Goal: Task Accomplishment & Management: Use online tool/utility

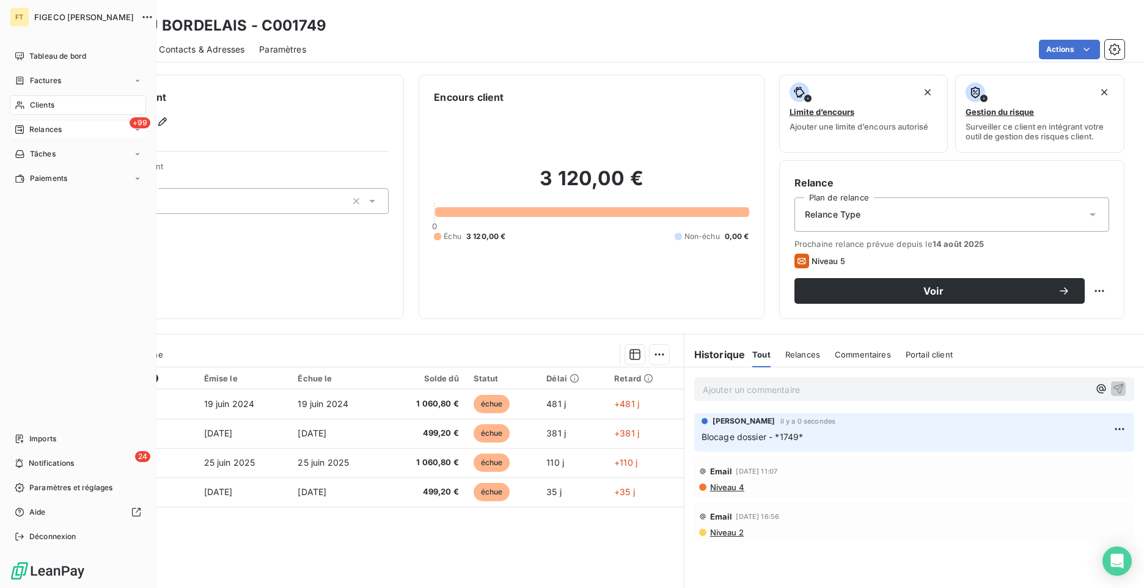
click at [24, 128] on icon at bounding box center [19, 129] width 9 height 9
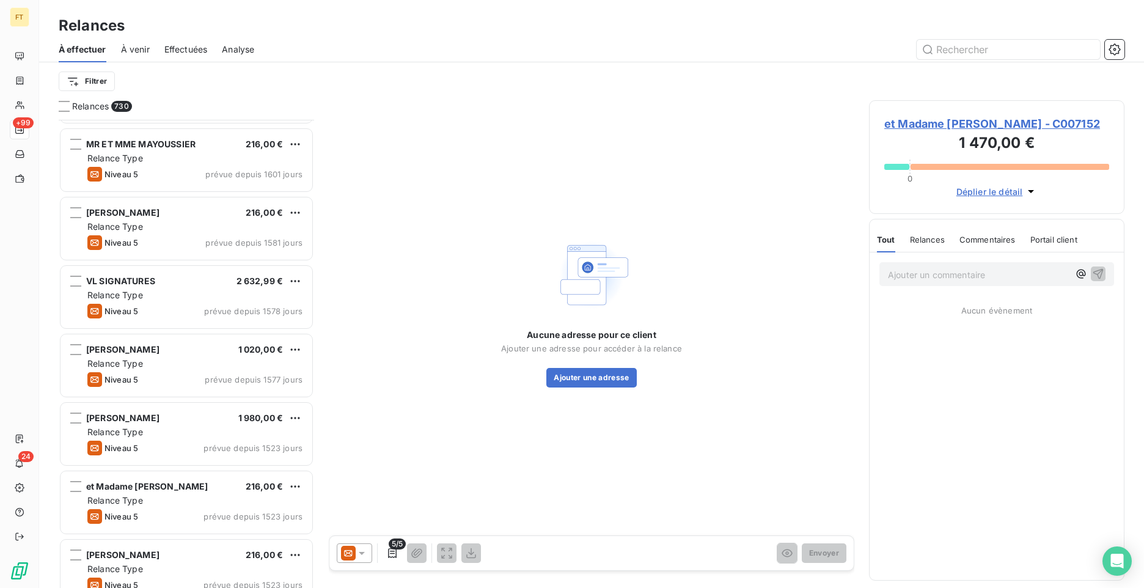
scroll to position [1735, 0]
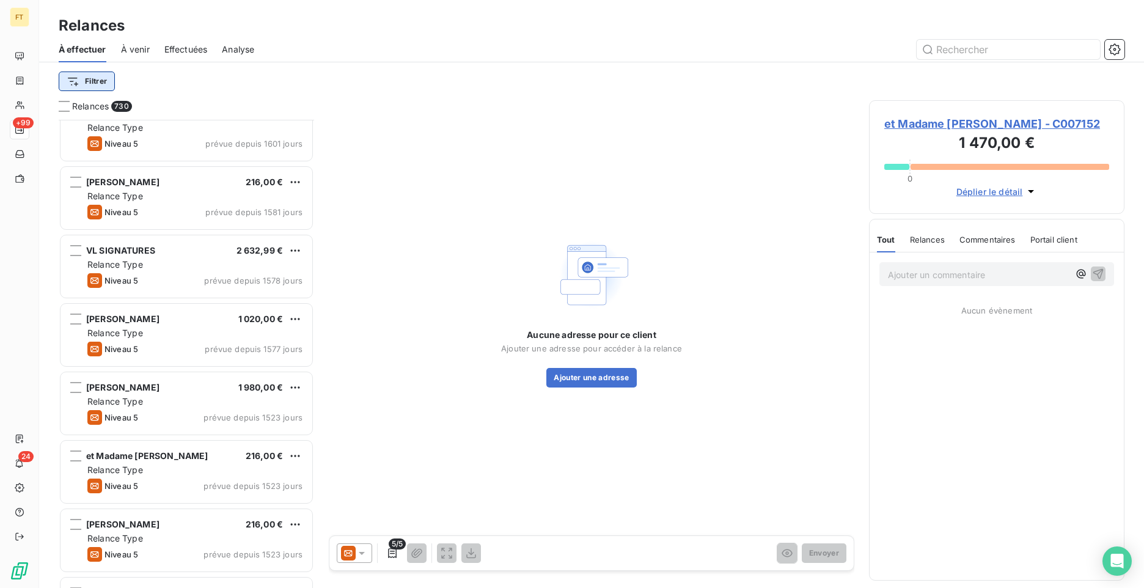
click at [99, 78] on html "FT +99 24 Relances À effectuer À venir Effectuées Analyse Filtrer Relances 730 …" at bounding box center [572, 294] width 1144 height 588
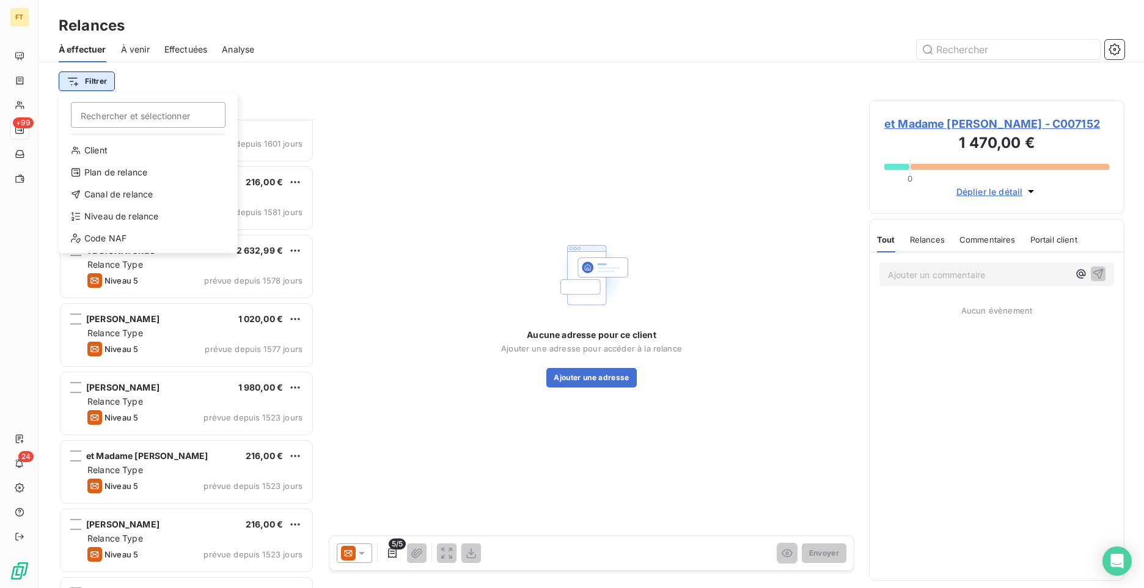
click at [89, 87] on html "FT +99 24 Relances À effectuer À venir Effectuées Analyse Filtrer Rechercher et…" at bounding box center [572, 294] width 1144 height 588
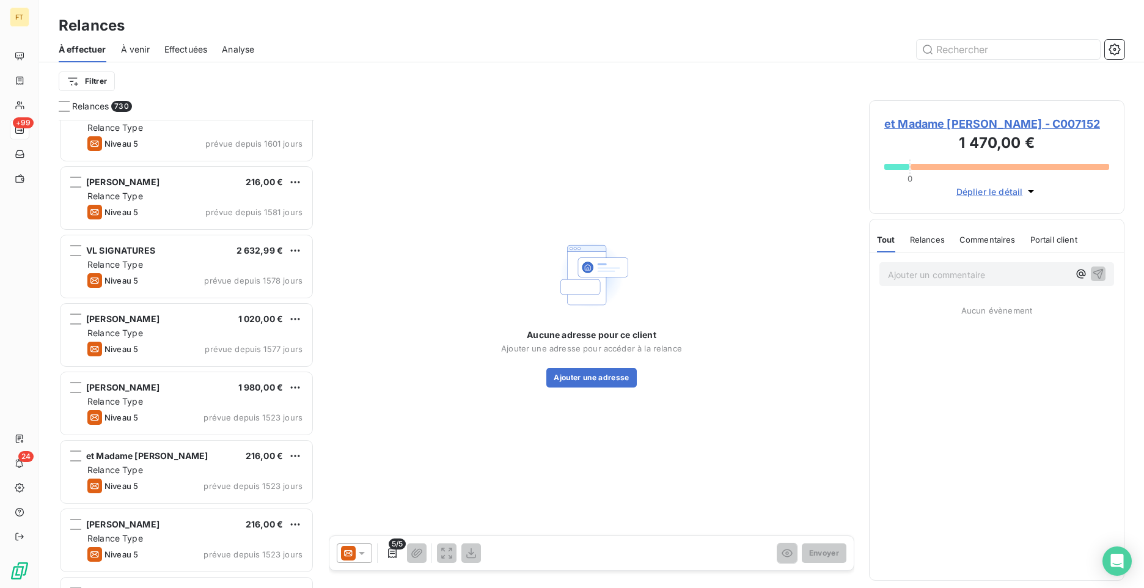
click at [133, 54] on span "À venir" at bounding box center [135, 49] width 29 height 12
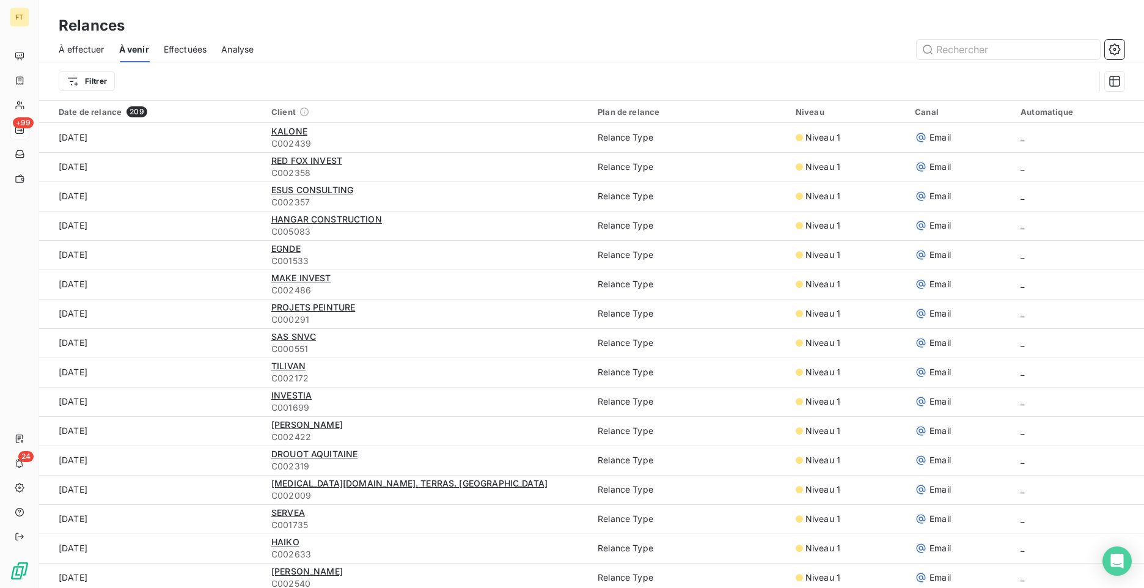
click at [99, 53] on span "À effectuer" at bounding box center [82, 49] width 46 height 12
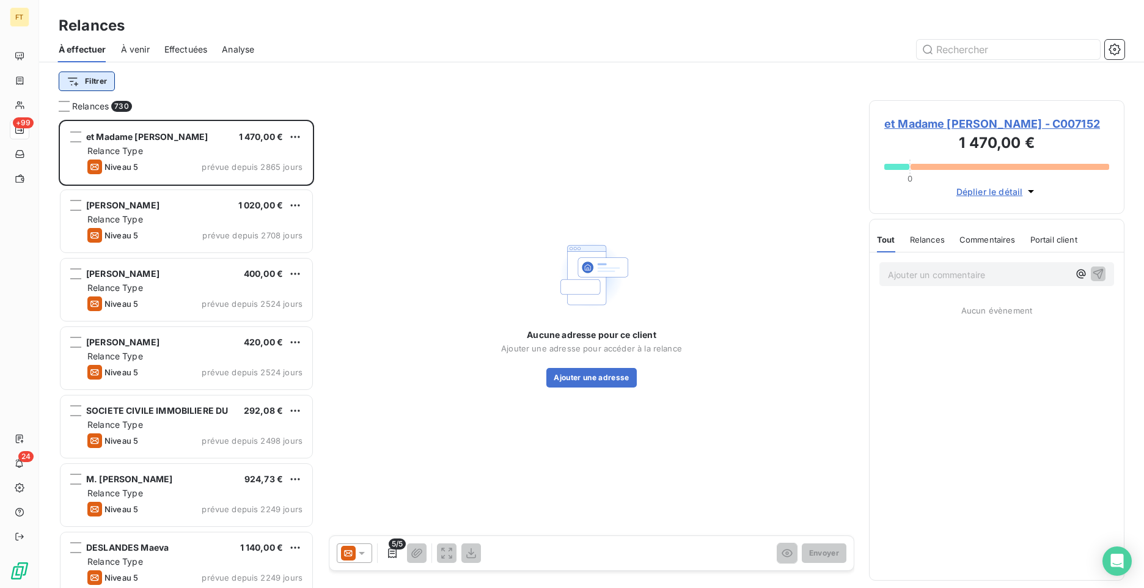
scroll to position [459, 246]
click at [101, 89] on html "FT +99 24 Relances À effectuer À venir Effectuées Analyse Filtrer Relances 730 …" at bounding box center [572, 294] width 1144 height 588
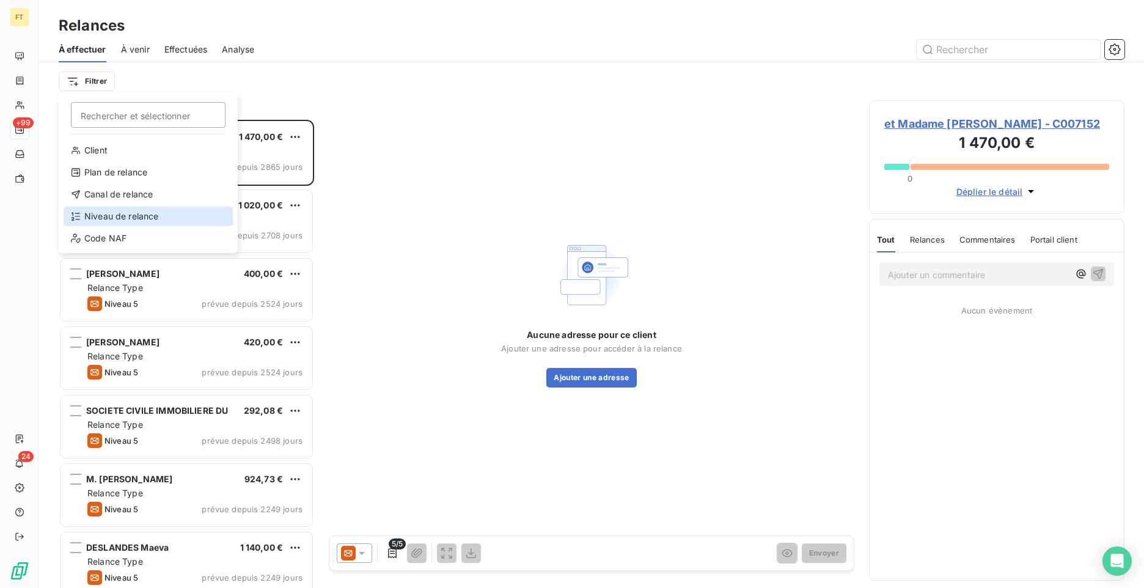
click at [113, 219] on div "Niveau de relance" at bounding box center [148, 217] width 169 height 20
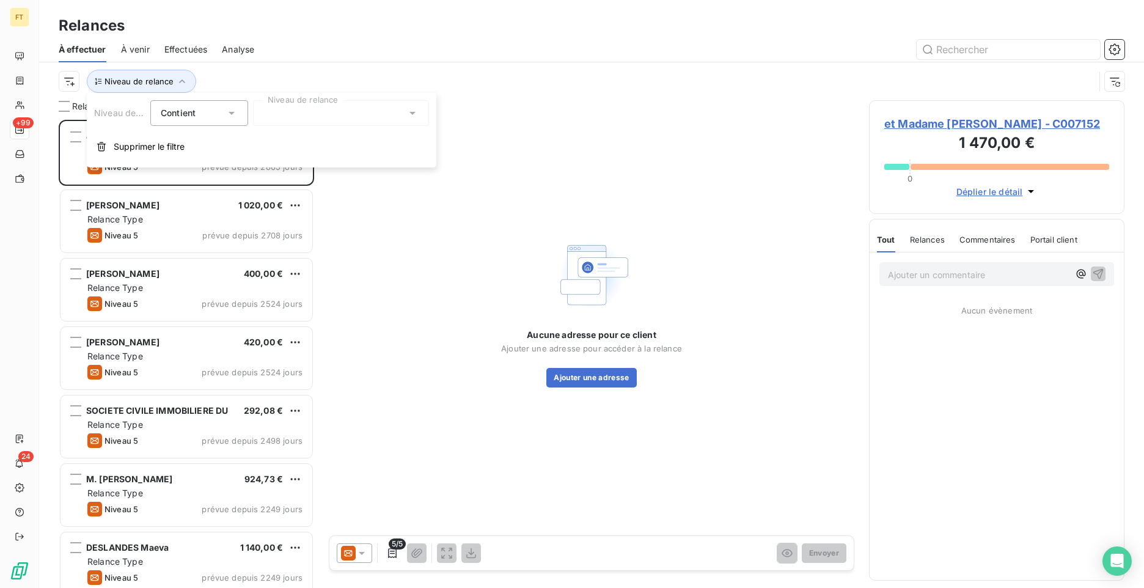
click at [200, 119] on div "Contient" at bounding box center [193, 112] width 65 height 17
click at [361, 119] on div at bounding box center [341, 113] width 176 height 26
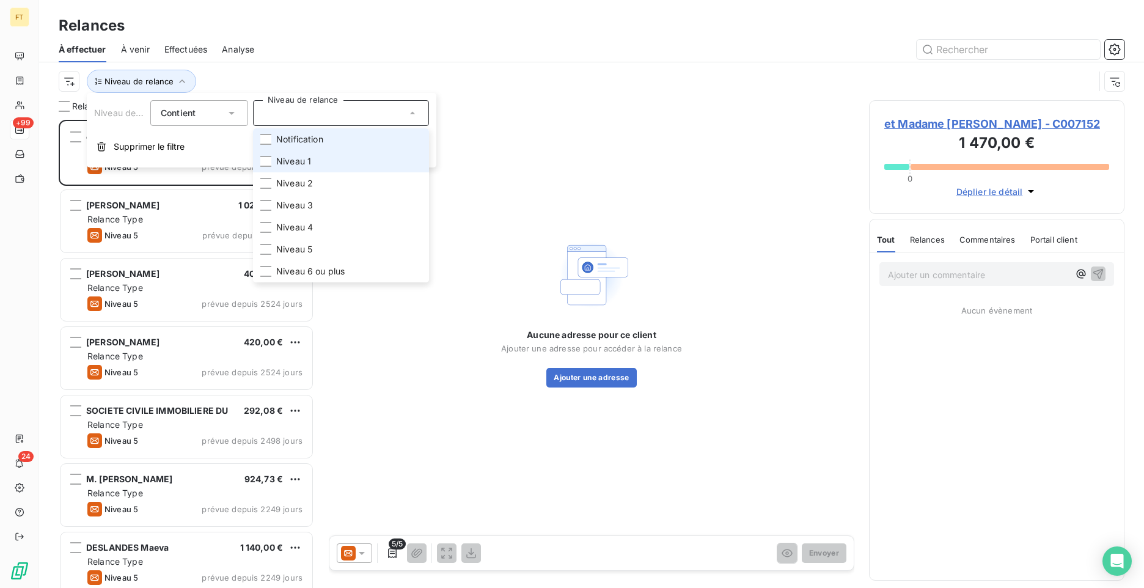
click at [304, 161] on span "Niveau 1" at bounding box center [293, 161] width 35 height 12
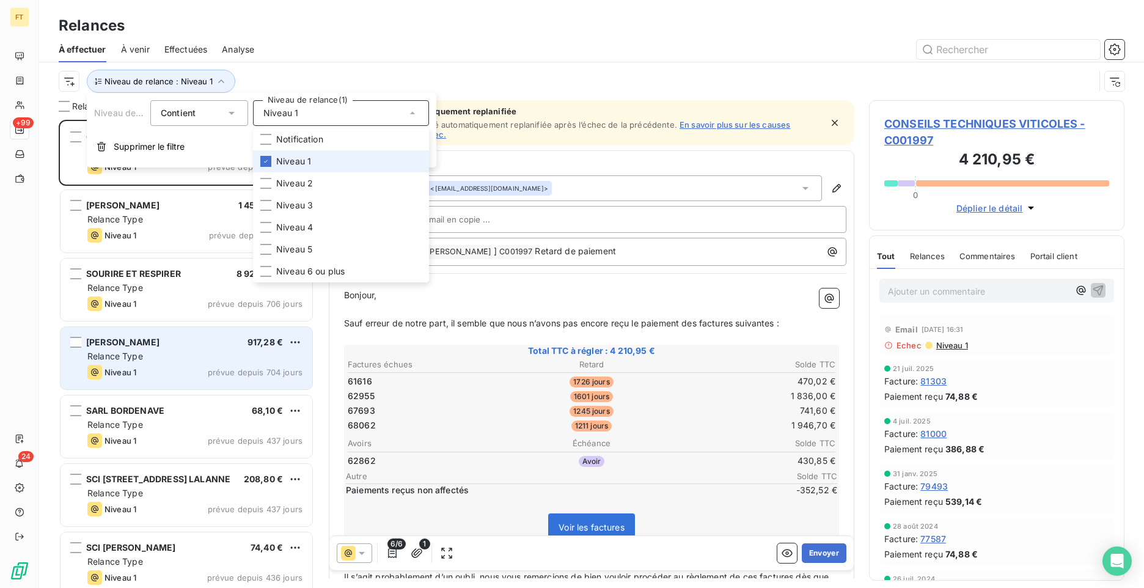
scroll to position [459, 246]
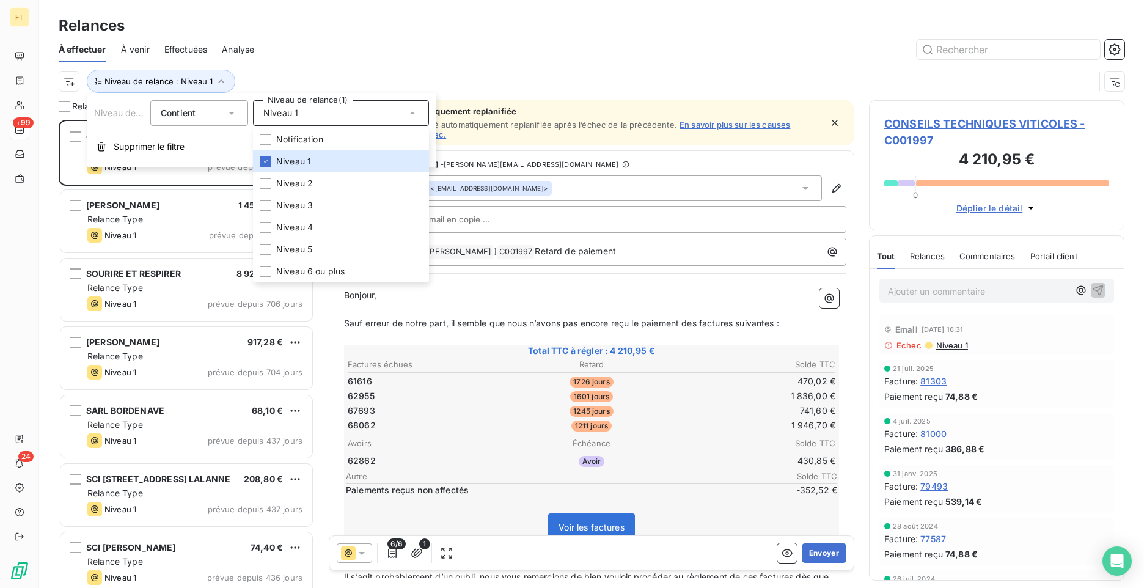
click at [442, 26] on div "Relances" at bounding box center [591, 26] width 1105 height 22
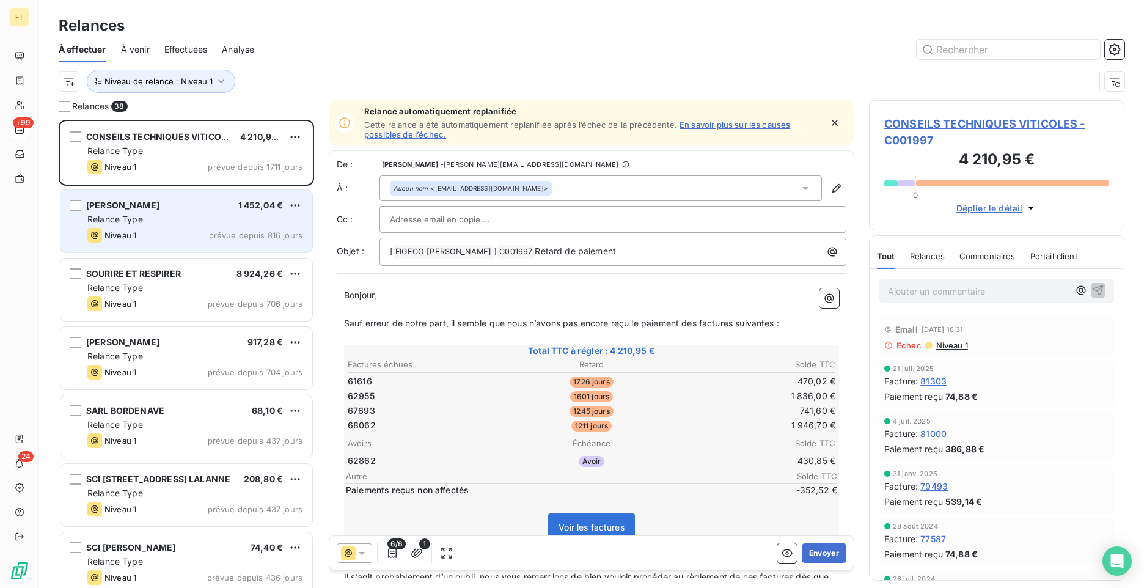
click at [183, 227] on div "[PERSON_NAME] 1 452,04 € Relance Type Niveau 1 prévue depuis 816 jours" at bounding box center [186, 221] width 252 height 62
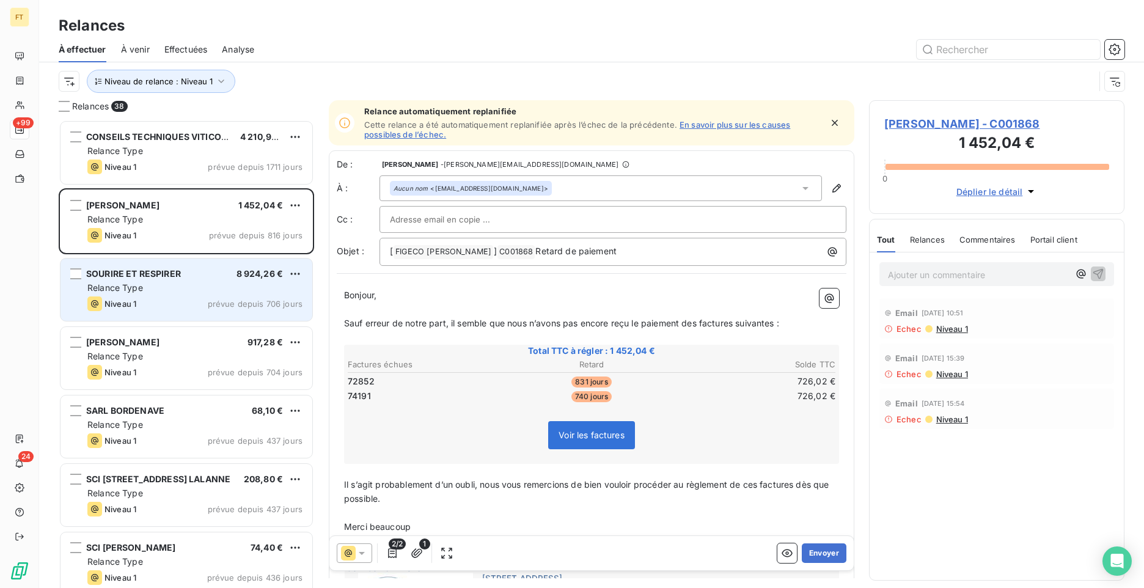
click at [166, 296] on div "SOURIRE ET RESPIRER 8 924,26 € Relance Type Niveau 1 prévue depuis 706 jours" at bounding box center [186, 289] width 252 height 62
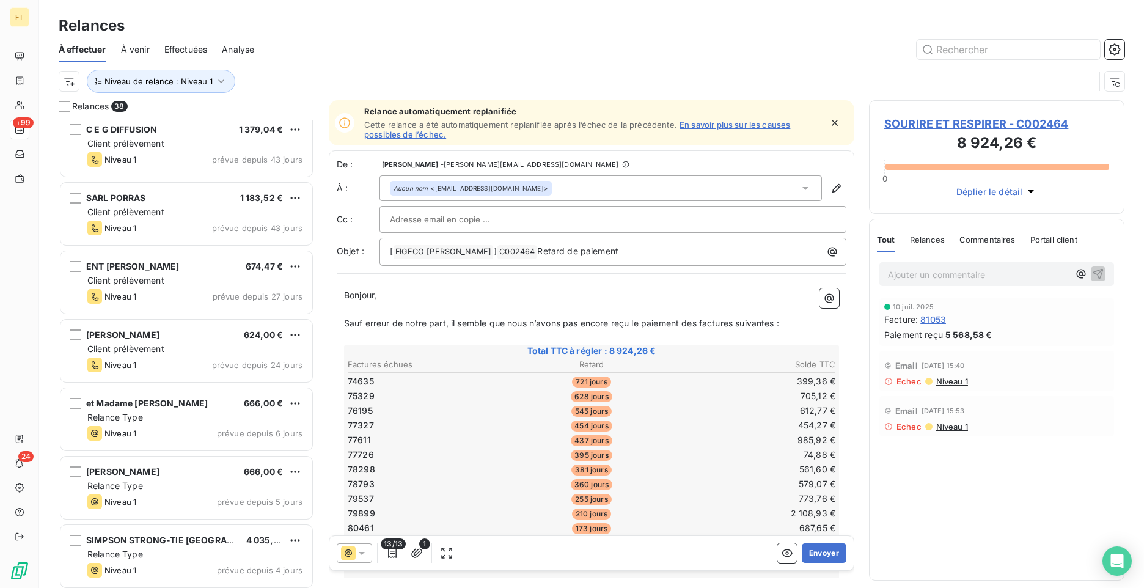
scroll to position [1666, 0]
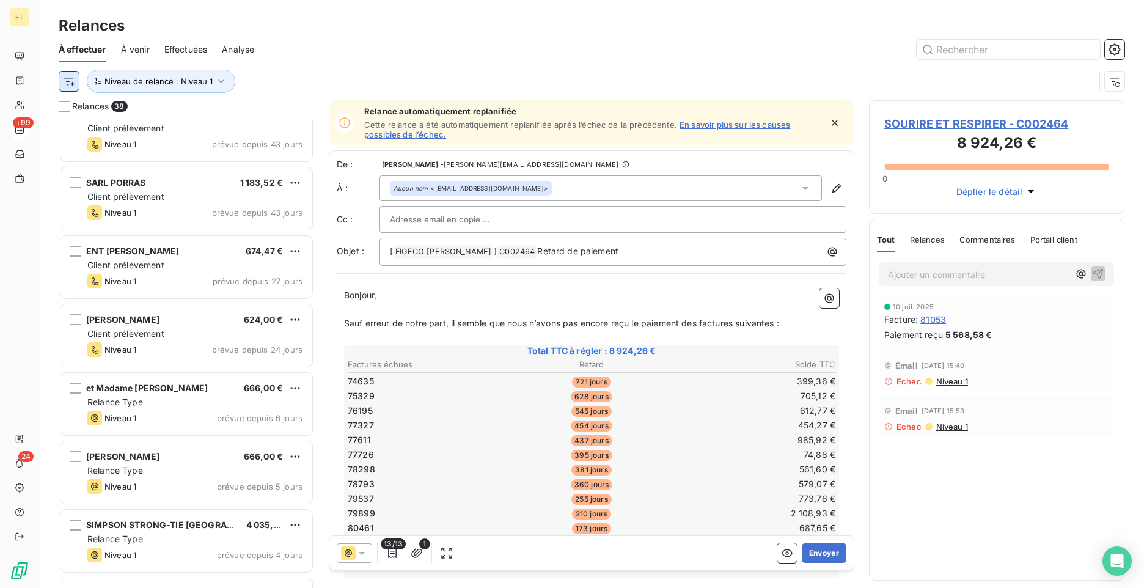
click at [74, 85] on html "FT +99 24 Relances À effectuer À venir Effectuées Analyse Niveau de relance : N…" at bounding box center [572, 294] width 1144 height 588
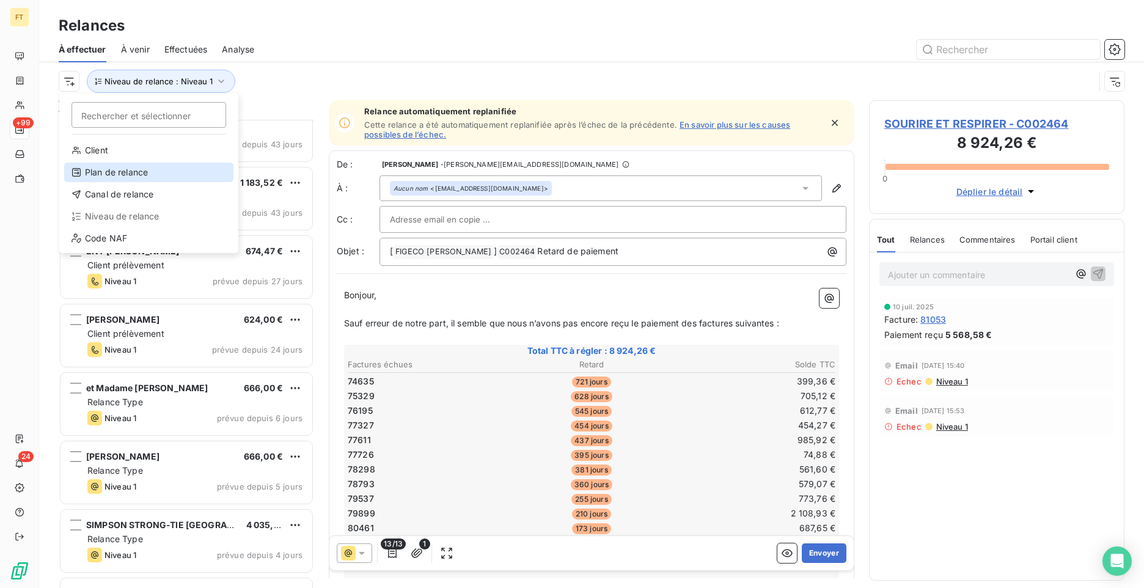
click at [115, 172] on div "Plan de relance" at bounding box center [148, 173] width 169 height 20
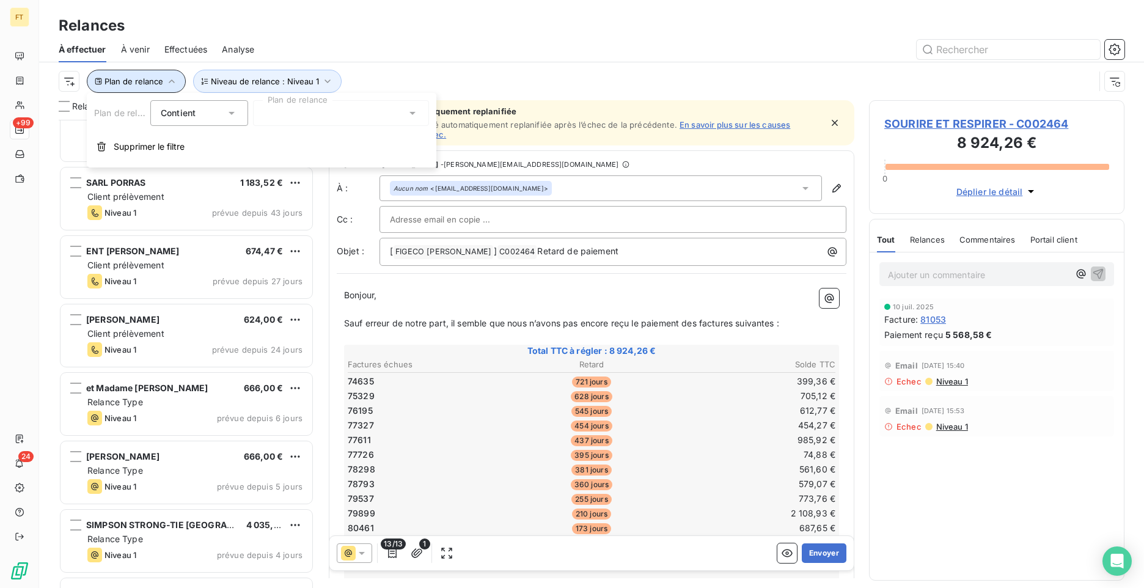
click at [152, 77] on span "Plan de relance" at bounding box center [133, 81] width 59 height 10
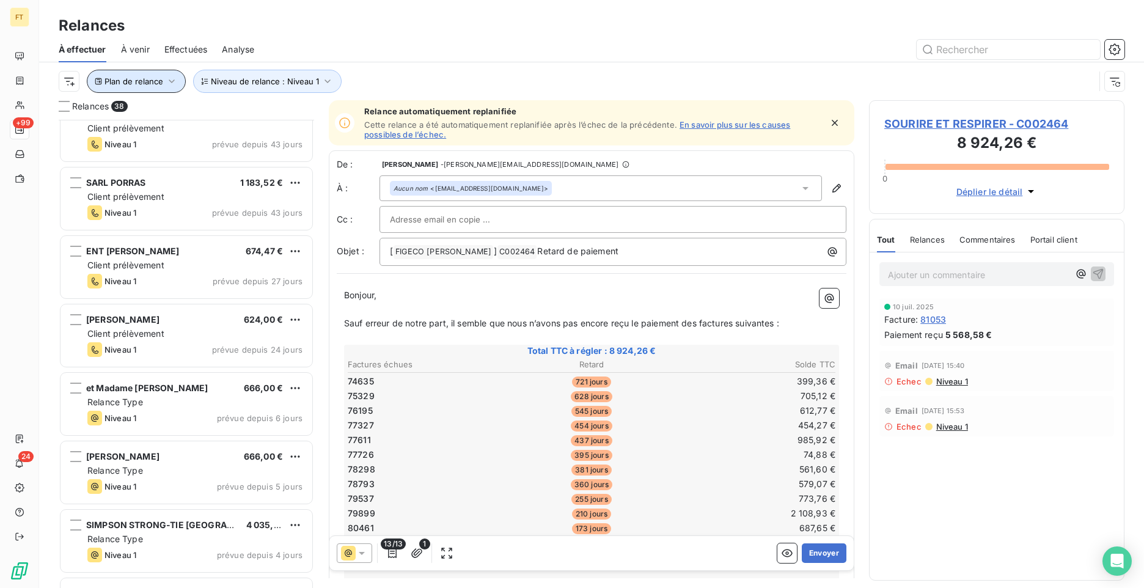
click at [162, 83] on span "Plan de relance" at bounding box center [133, 81] width 59 height 10
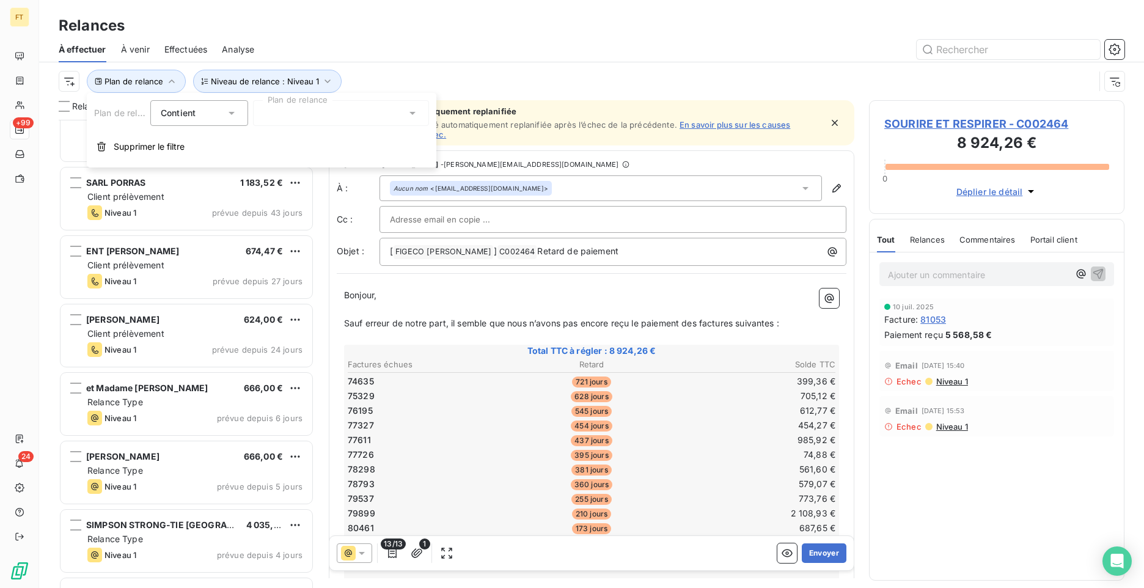
click at [175, 119] on div "Contient is" at bounding box center [193, 112] width 65 height 17
click at [184, 160] on span "Ne contient pas" at bounding box center [208, 163] width 66 height 10
click at [284, 126] on div "Plan de relance Ne contient pas Plan de relance Supprimer le filtre" at bounding box center [262, 130] width 350 height 75
click at [297, 117] on div at bounding box center [341, 113] width 176 height 26
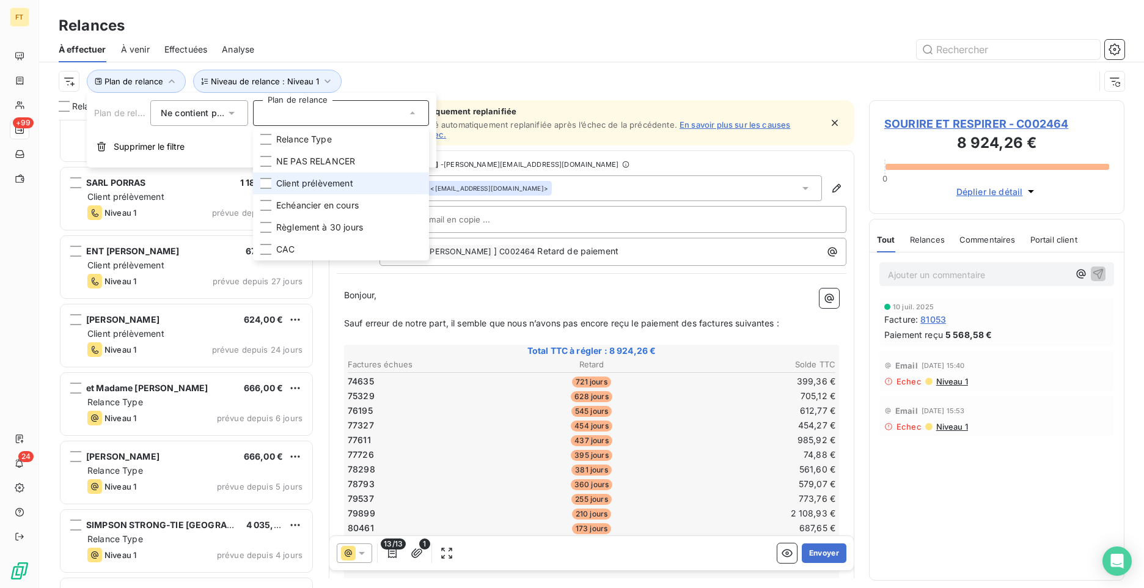
click at [304, 183] on span "Client prélèvement" at bounding box center [314, 183] width 77 height 12
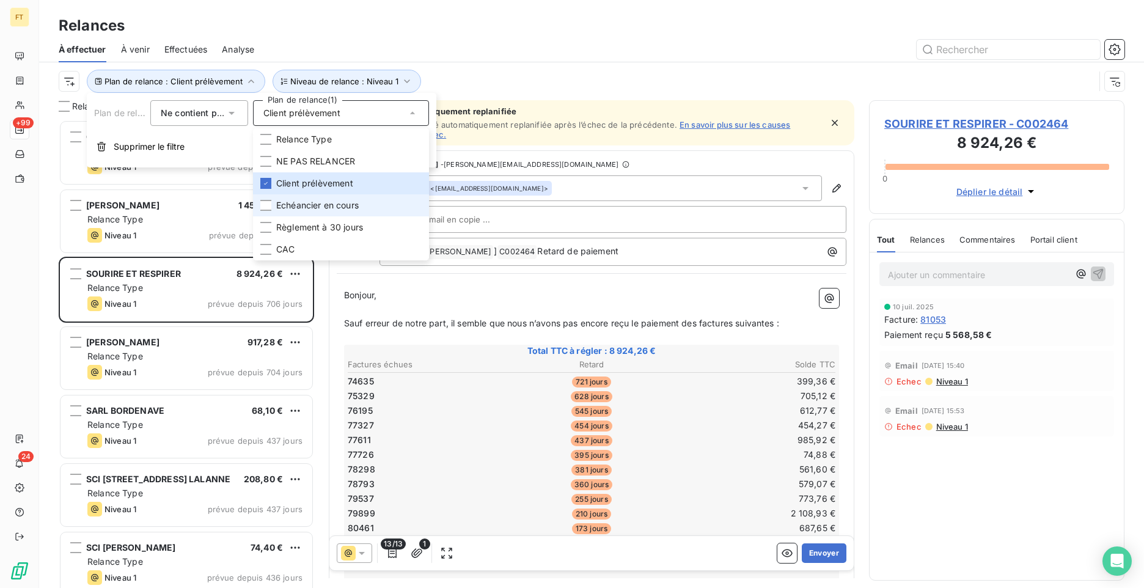
scroll to position [459, 246]
click at [541, 56] on div at bounding box center [696, 50] width 855 height 20
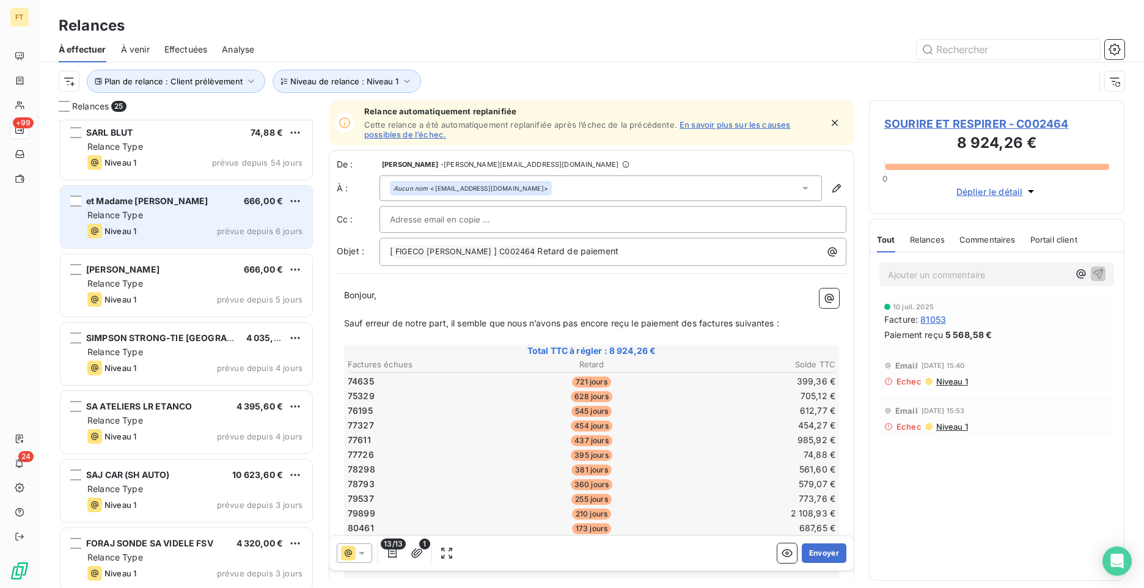
scroll to position [917, 0]
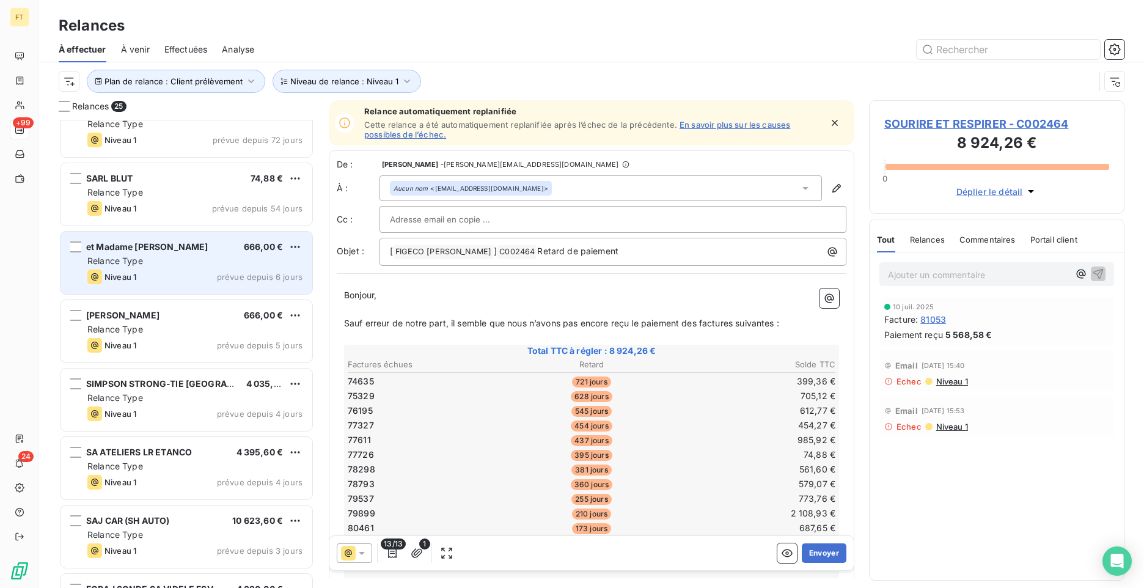
click at [153, 269] on div "Niveau 1 prévue depuis 6 jours" at bounding box center [194, 276] width 215 height 15
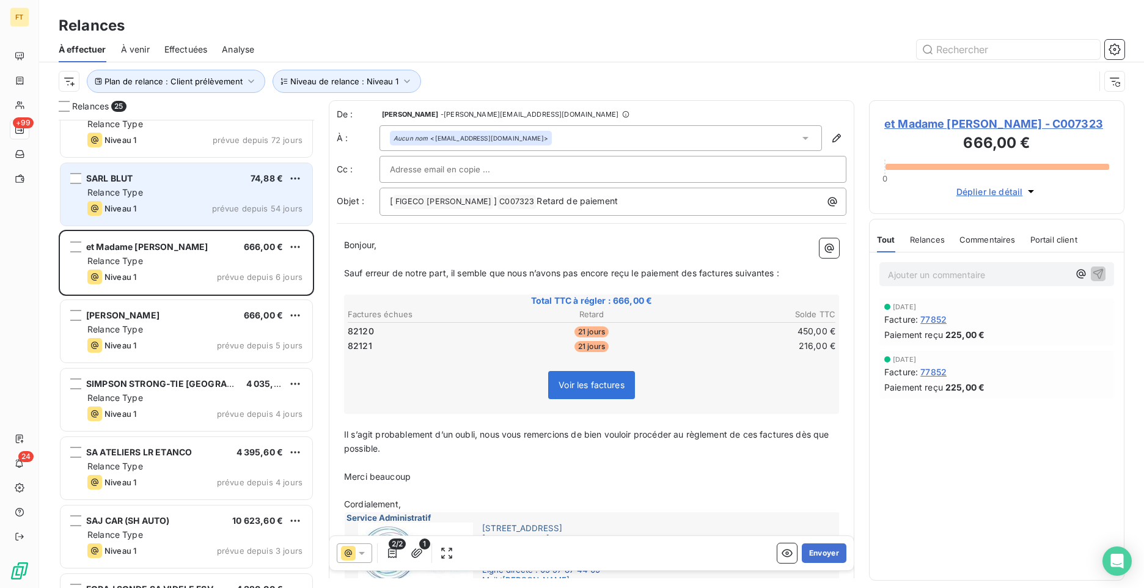
click at [189, 208] on div "Niveau 1 prévue depuis 54 jours" at bounding box center [194, 208] width 215 height 15
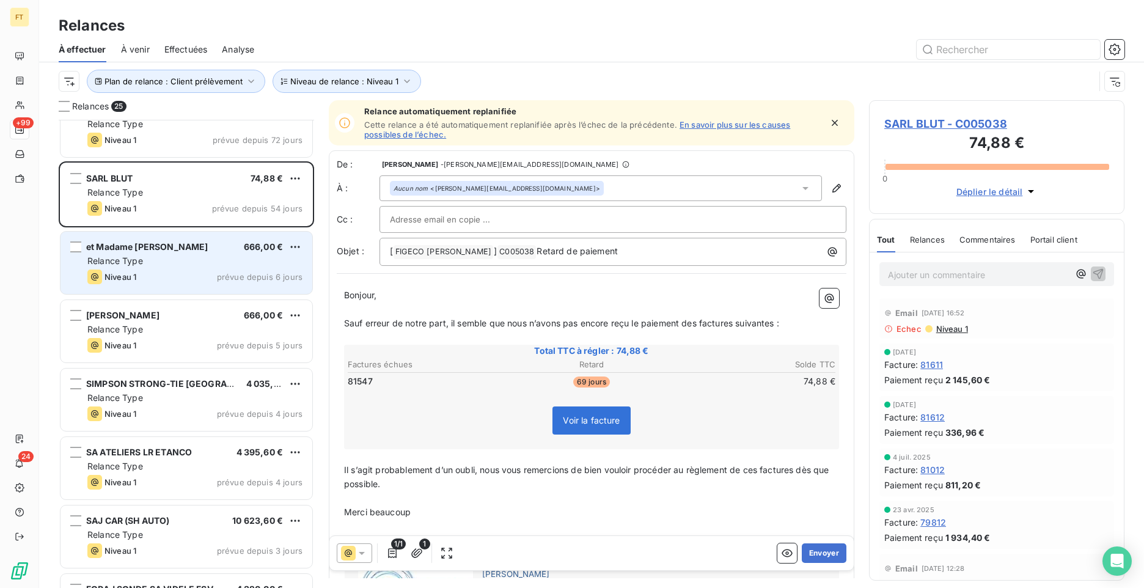
click at [194, 267] on div "et Madame [PERSON_NAME] 666,00 € Relance Type Niveau 1 prévue depuis 6 jours" at bounding box center [186, 263] width 252 height 62
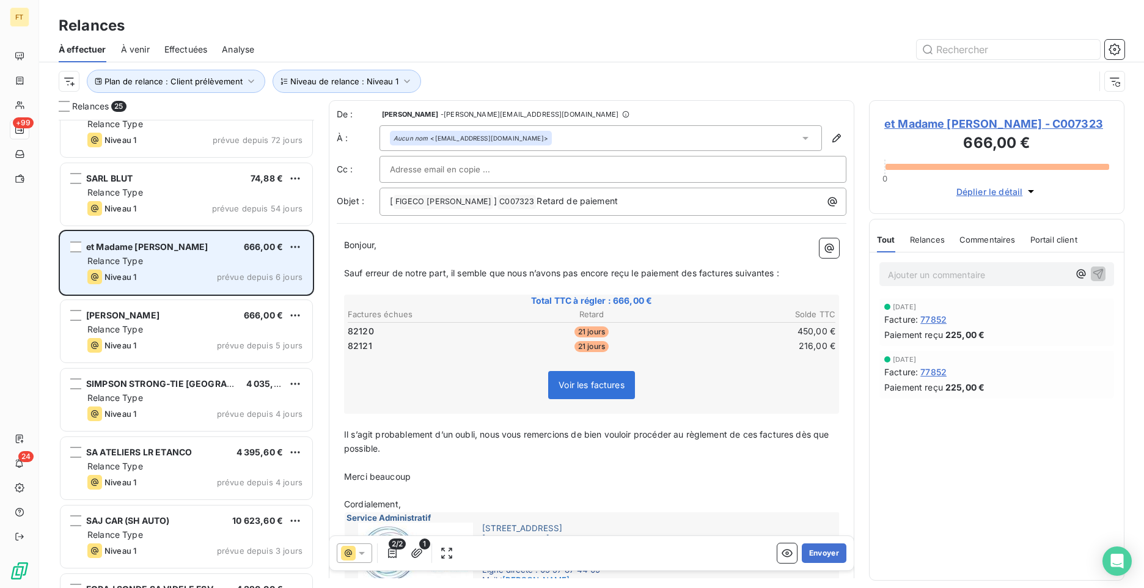
drag, startPoint x: 225, startPoint y: 260, endPoint x: 177, endPoint y: 252, distance: 48.2
click at [177, 252] on div "et Madame [PERSON_NAME]" at bounding box center [147, 247] width 122 height 12
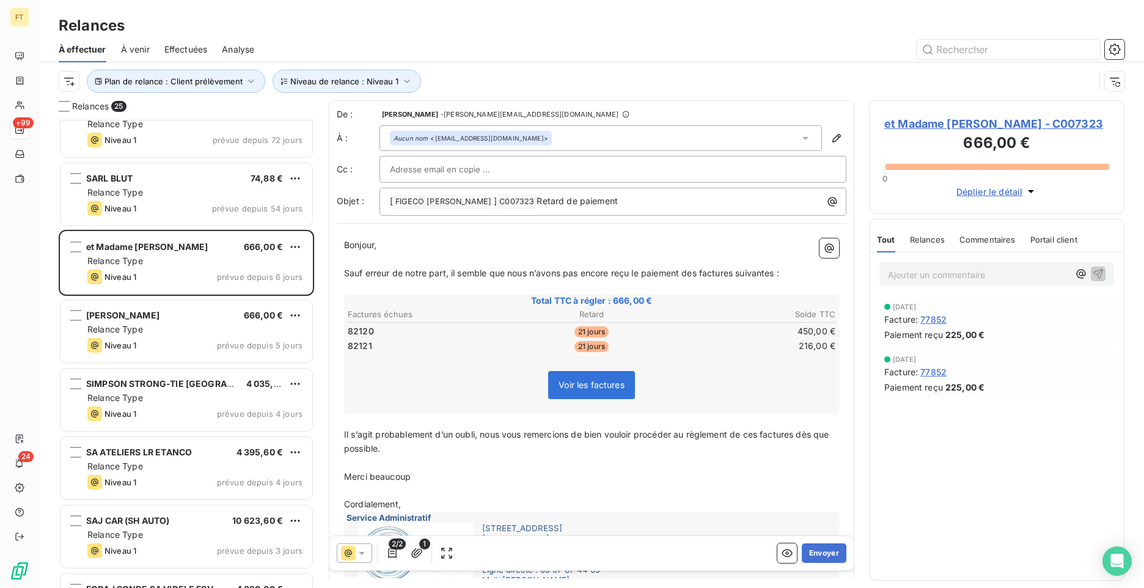
drag, startPoint x: 1024, startPoint y: 126, endPoint x: 948, endPoint y: 122, distance: 75.9
click at [947, 123] on span "et Madame [PERSON_NAME] - C007323" at bounding box center [996, 123] width 225 height 16
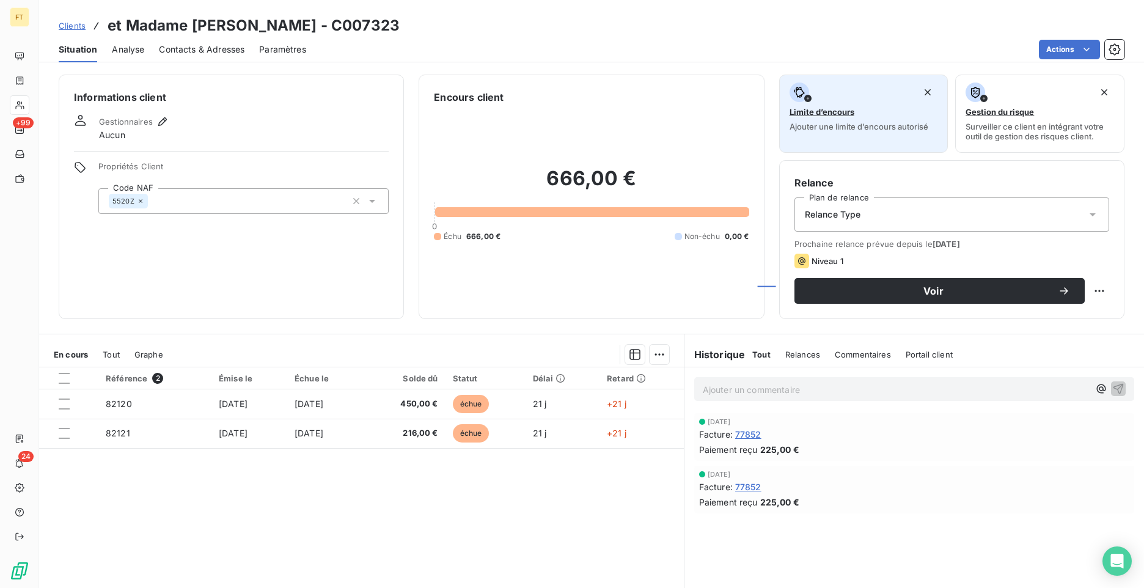
click at [924, 124] on div "Limite d’encours Ajouter une limite d’encours autorisé" at bounding box center [863, 106] width 148 height 49
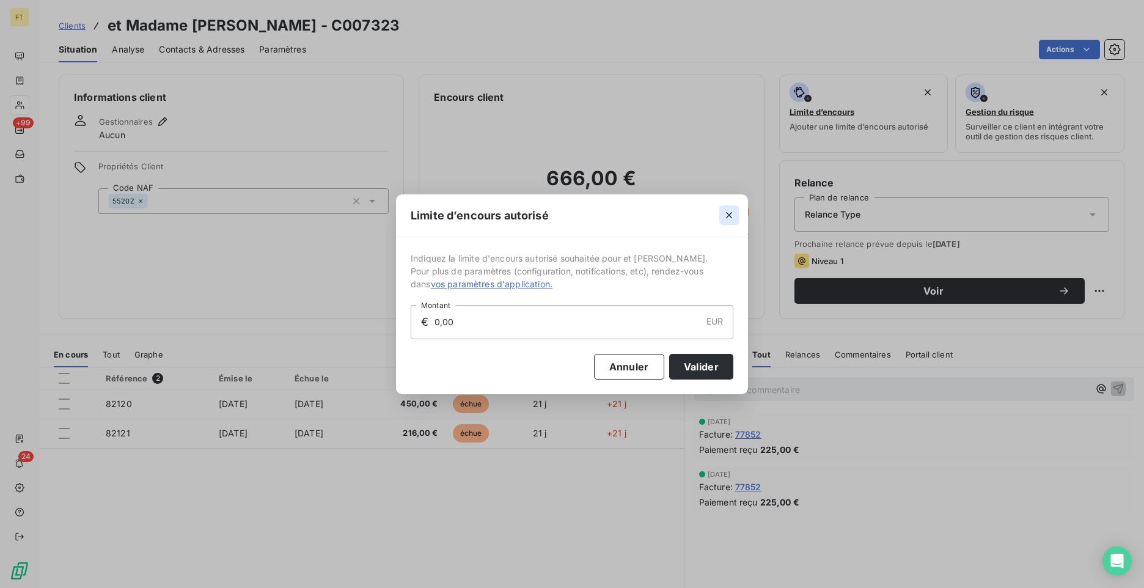
click at [729, 216] on icon "button" at bounding box center [729, 215] width 6 height 6
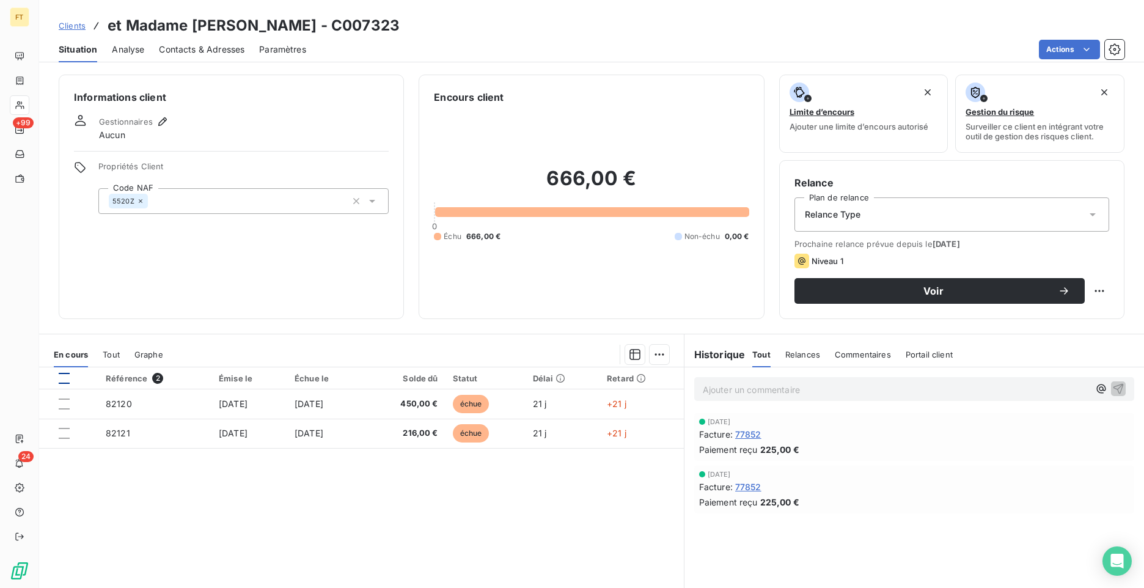
click at [64, 378] on div at bounding box center [64, 378] width 11 height 11
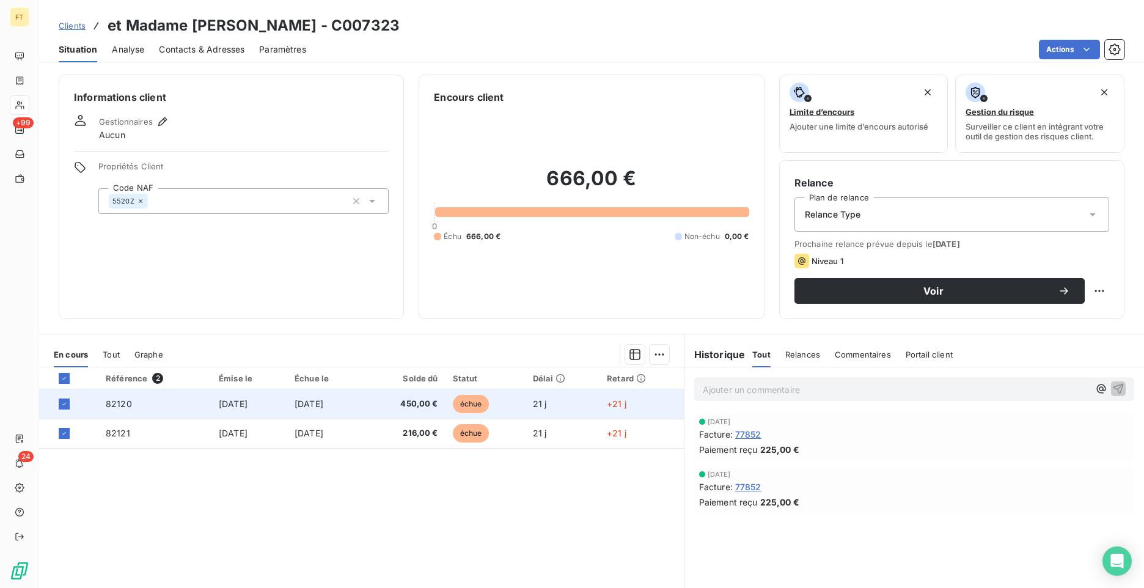
click at [364, 405] on td "[DATE]" at bounding box center [325, 403] width 76 height 29
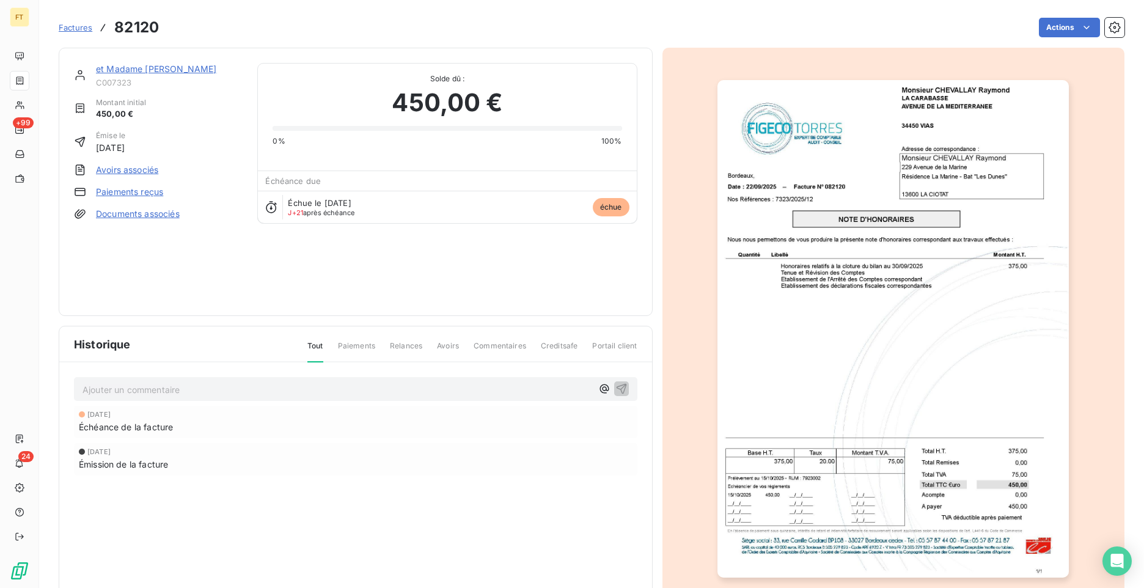
click at [148, 191] on link "Paiements reçus" at bounding box center [129, 192] width 67 height 12
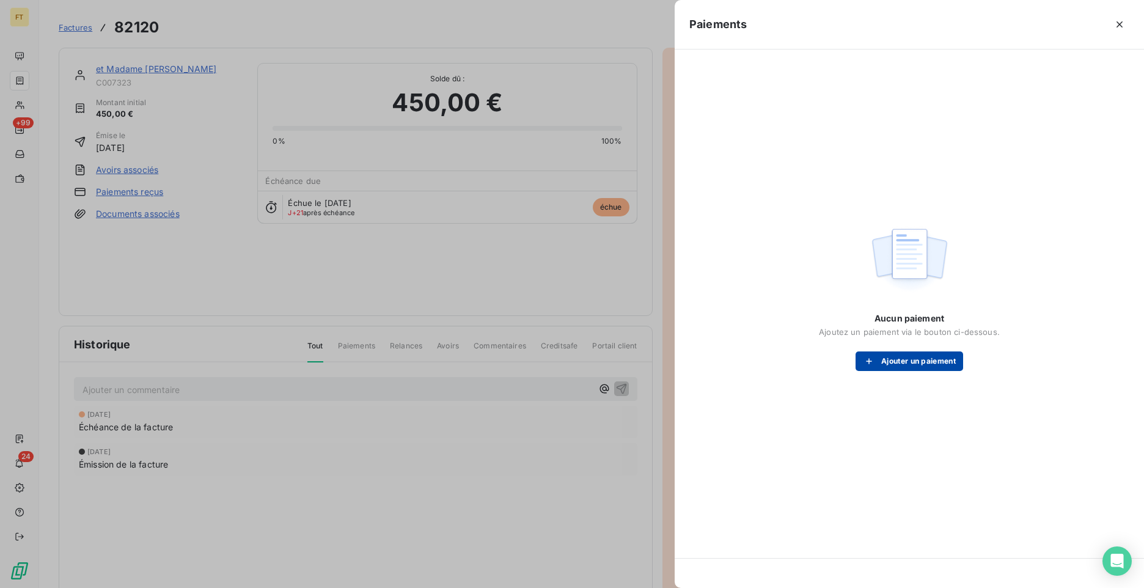
click at [918, 362] on button "Ajouter un paiement" at bounding box center [909, 361] width 108 height 20
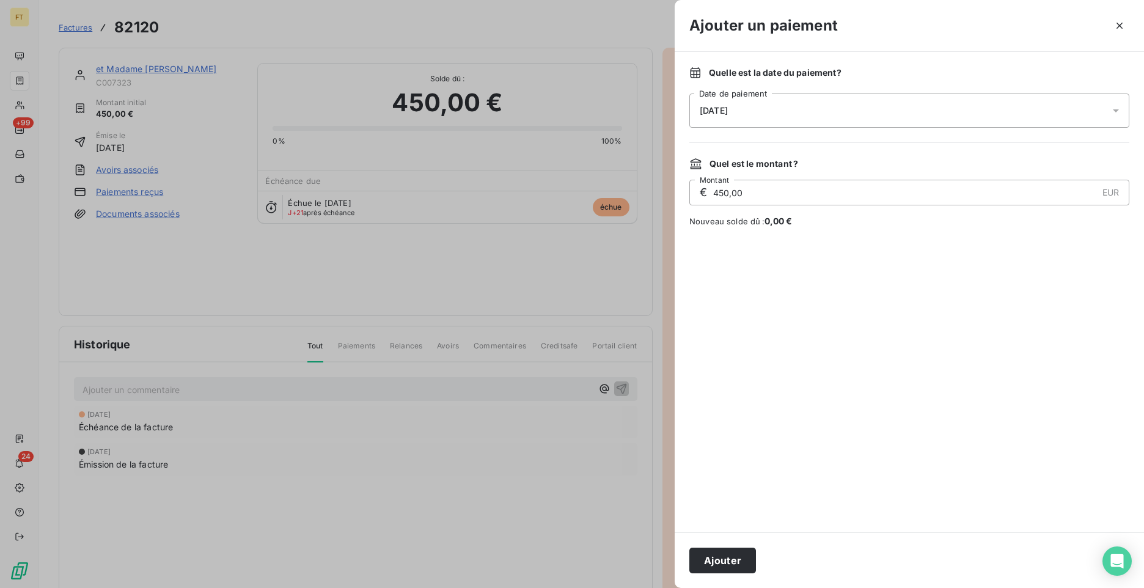
click at [728, 112] on span "[DATE]" at bounding box center [714, 111] width 28 height 10
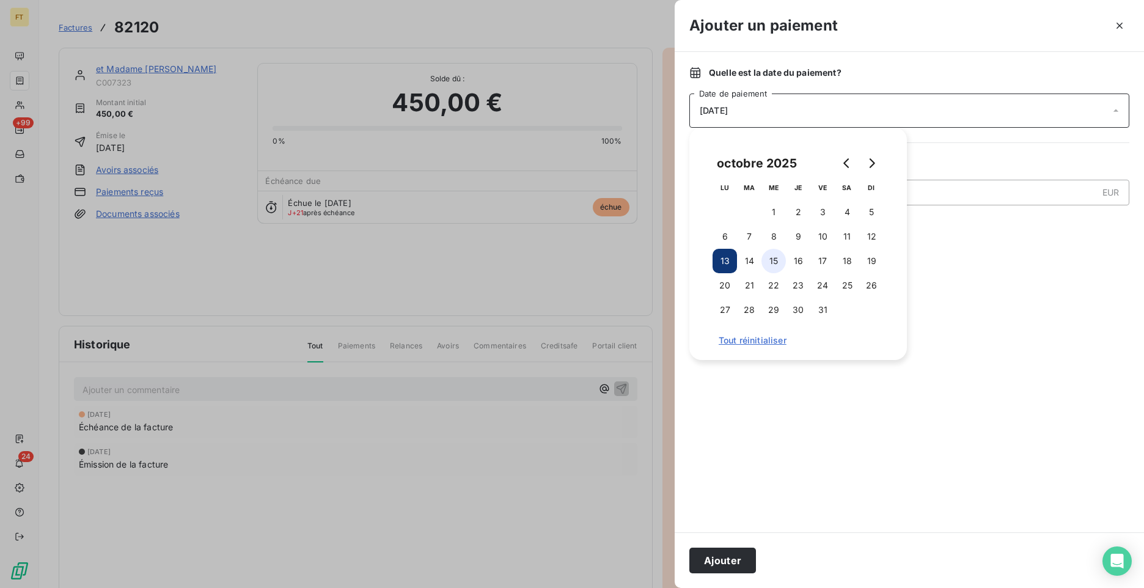
click at [773, 258] on button "15" at bounding box center [773, 261] width 24 height 24
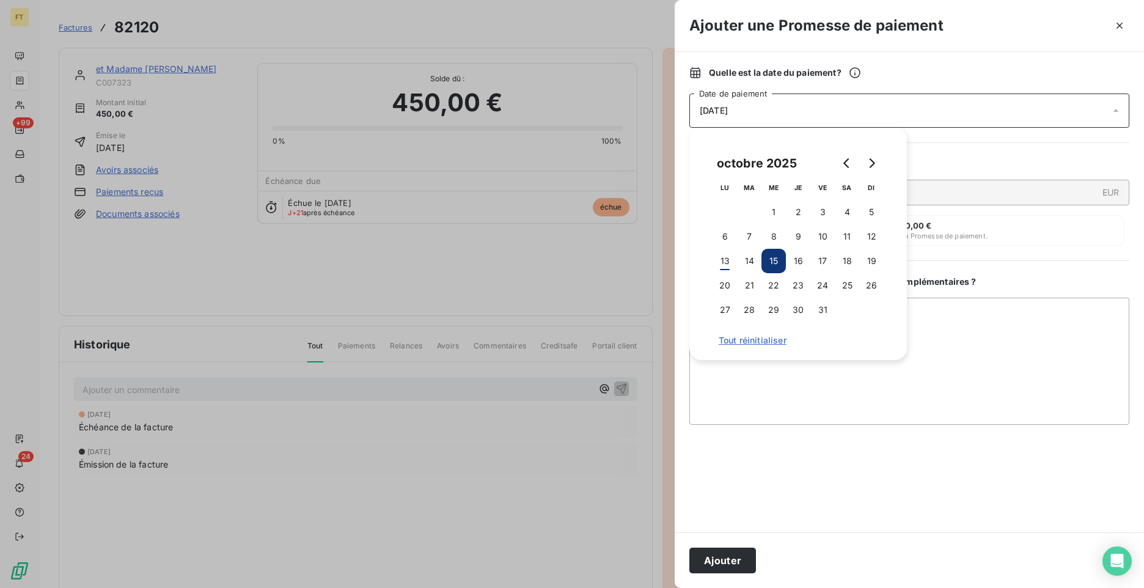
click at [1040, 230] on div "Nouveau solde après réception du paiement : 0,00 € La totalité du solde restant…" at bounding box center [906, 230] width 435 height 31
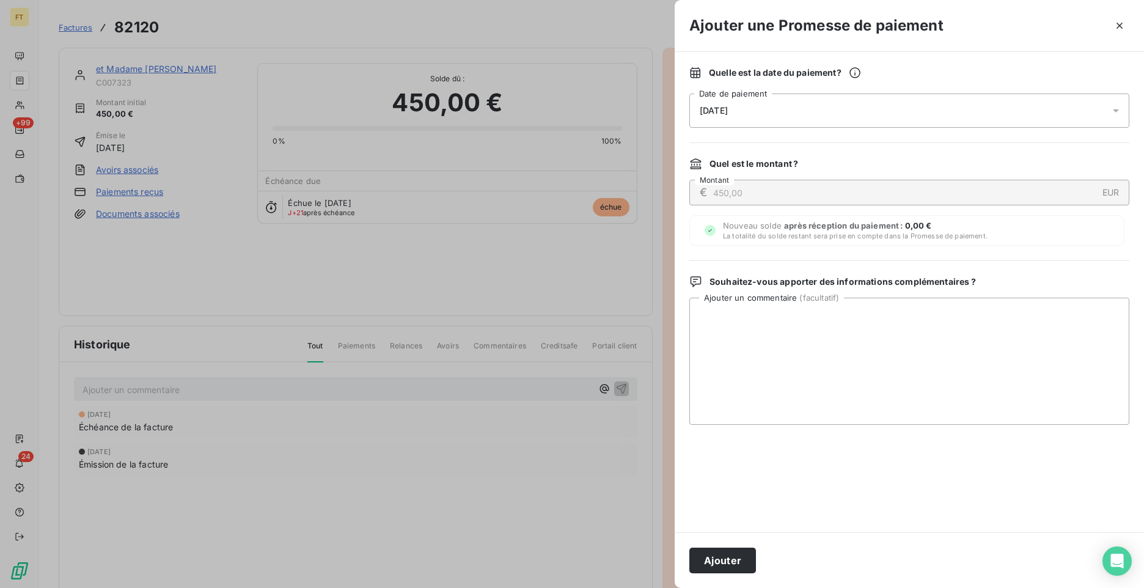
click at [777, 113] on div "[DATE]" at bounding box center [909, 110] width 440 height 34
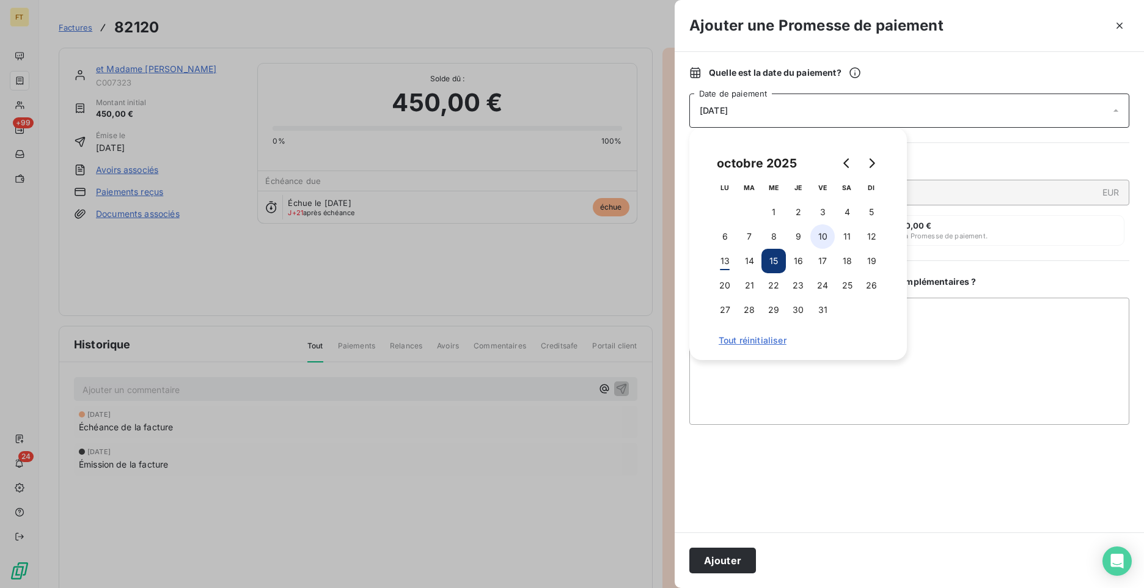
click at [824, 233] on button "10" at bounding box center [822, 236] width 24 height 24
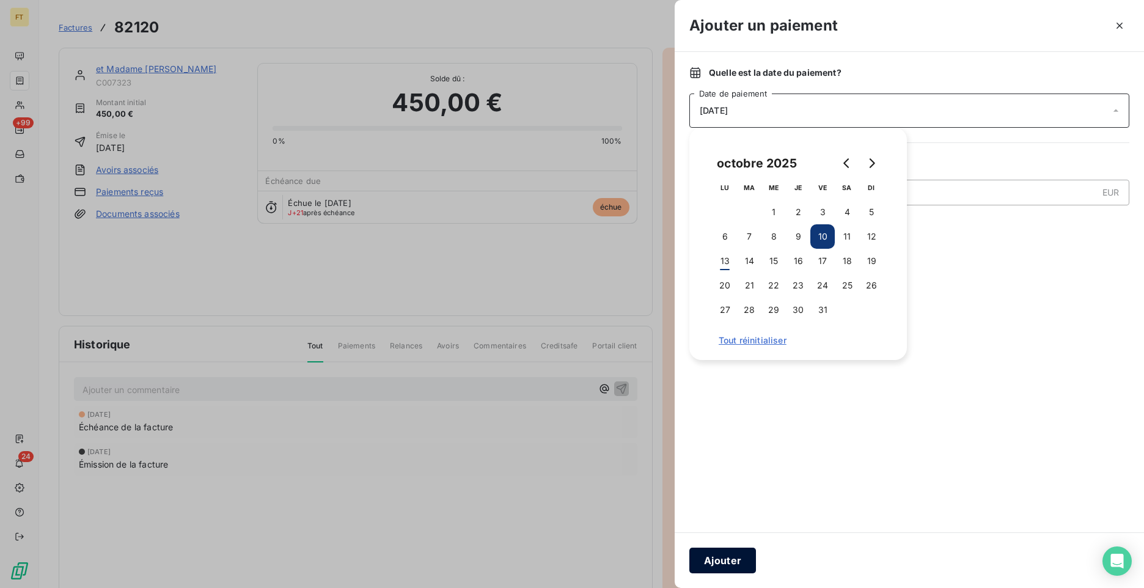
click at [744, 563] on button "Ajouter" at bounding box center [722, 560] width 67 height 26
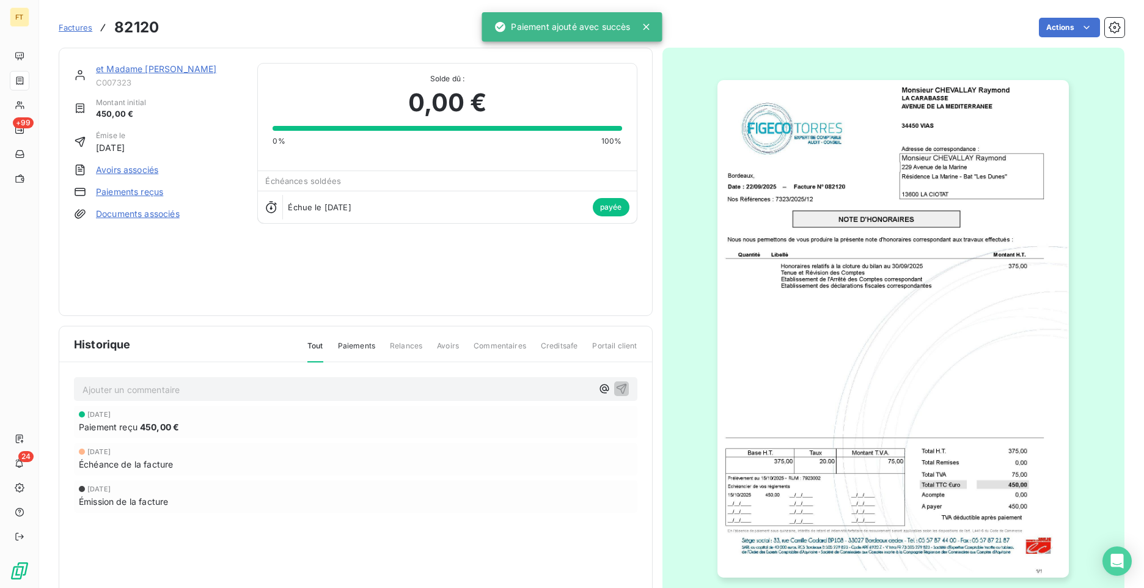
click at [122, 70] on link "et Madame [PERSON_NAME]" at bounding box center [156, 69] width 120 height 10
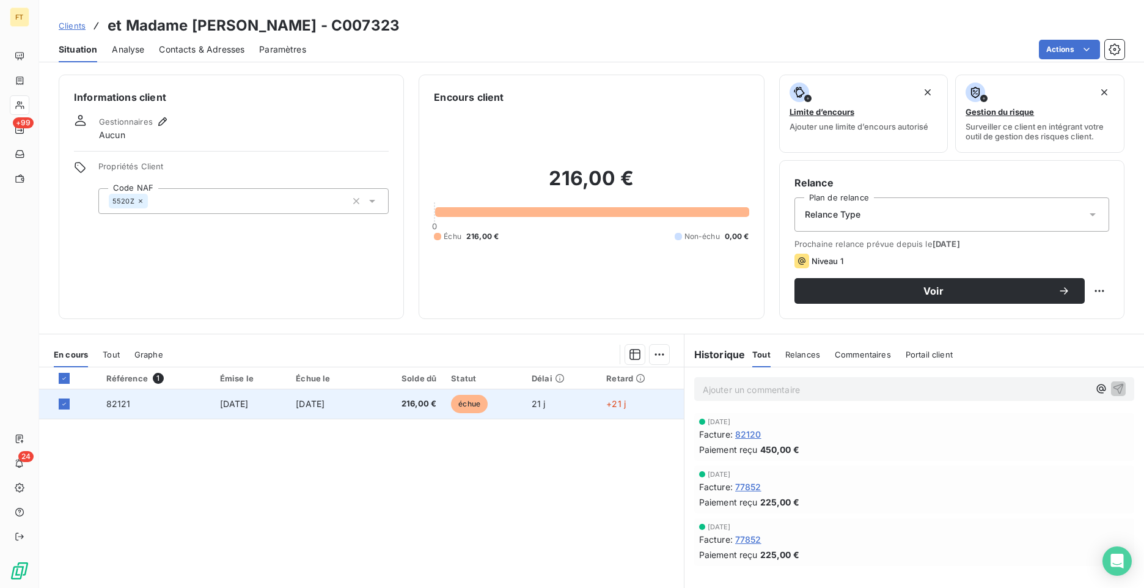
click at [249, 399] on span "[DATE]" at bounding box center [234, 403] width 29 height 10
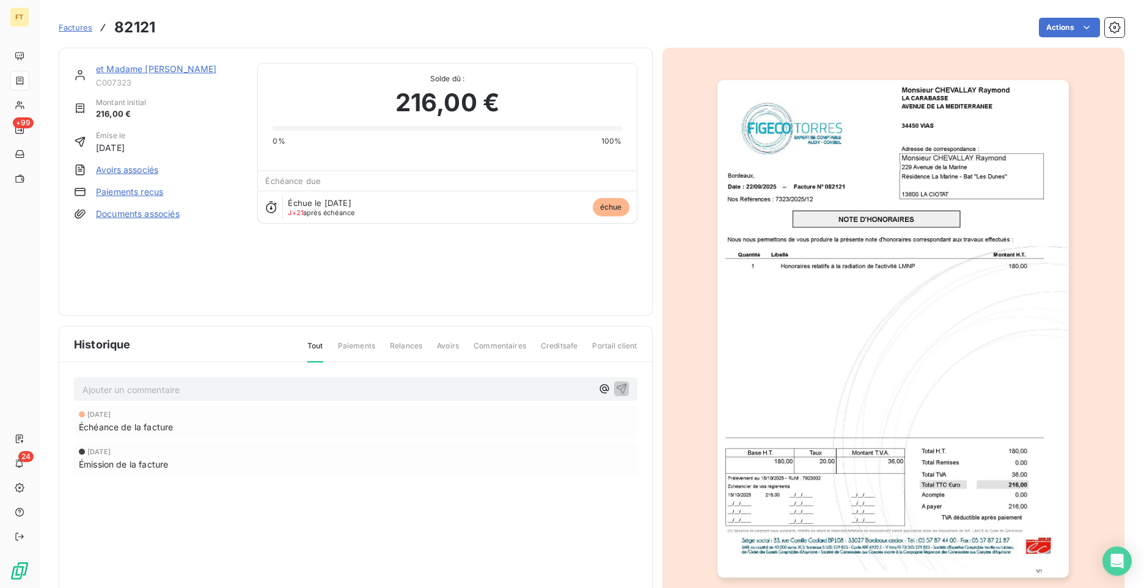
click at [146, 196] on link "Paiements reçus" at bounding box center [129, 192] width 67 height 12
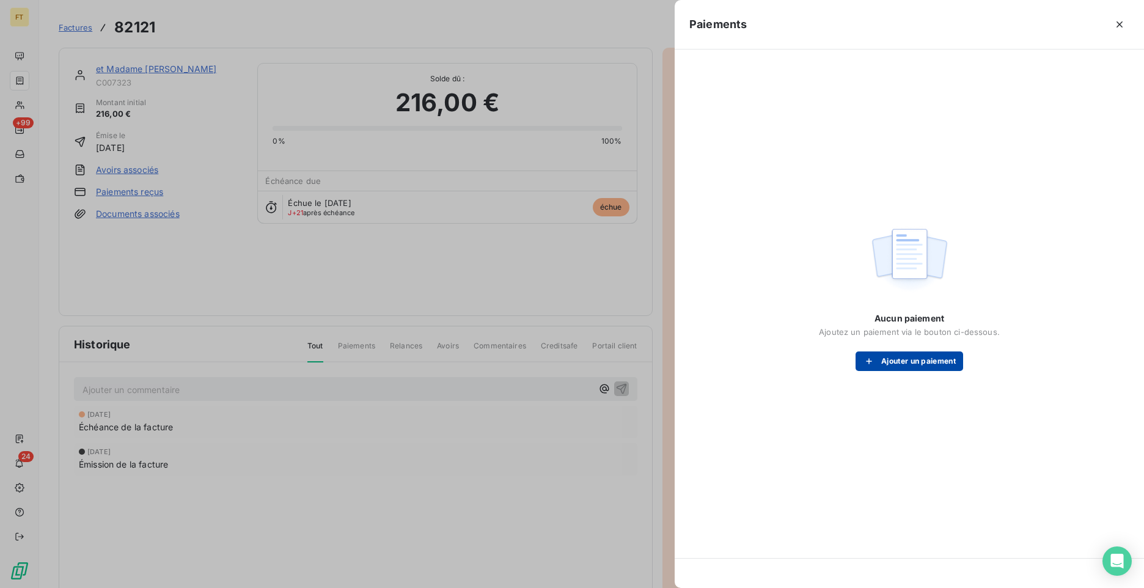
click at [898, 361] on button "Ajouter un paiement" at bounding box center [909, 361] width 108 height 20
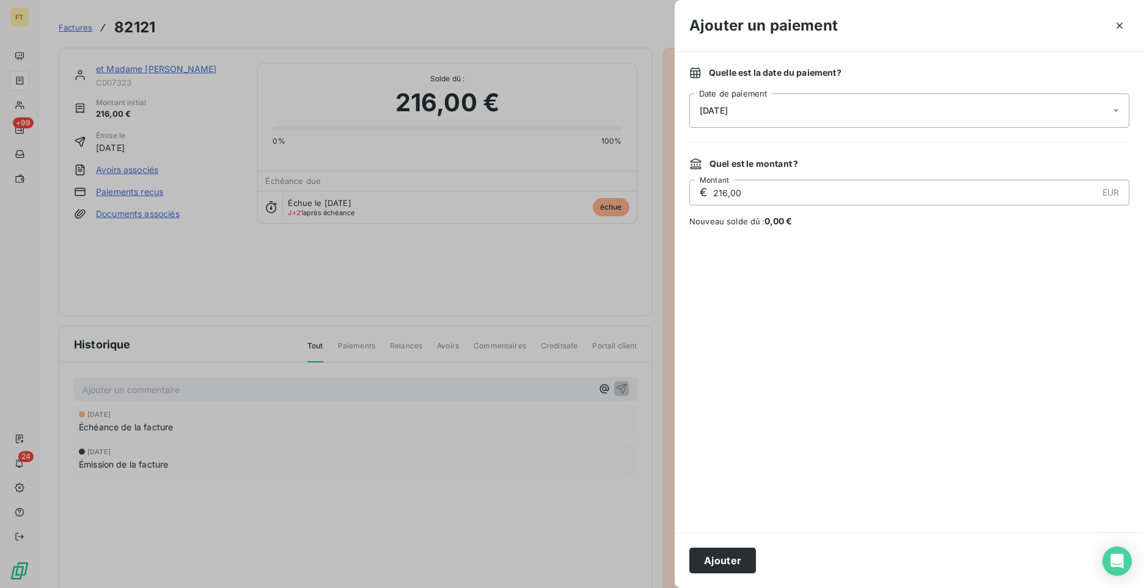
click at [706, 571] on button "Ajouter" at bounding box center [722, 560] width 67 height 26
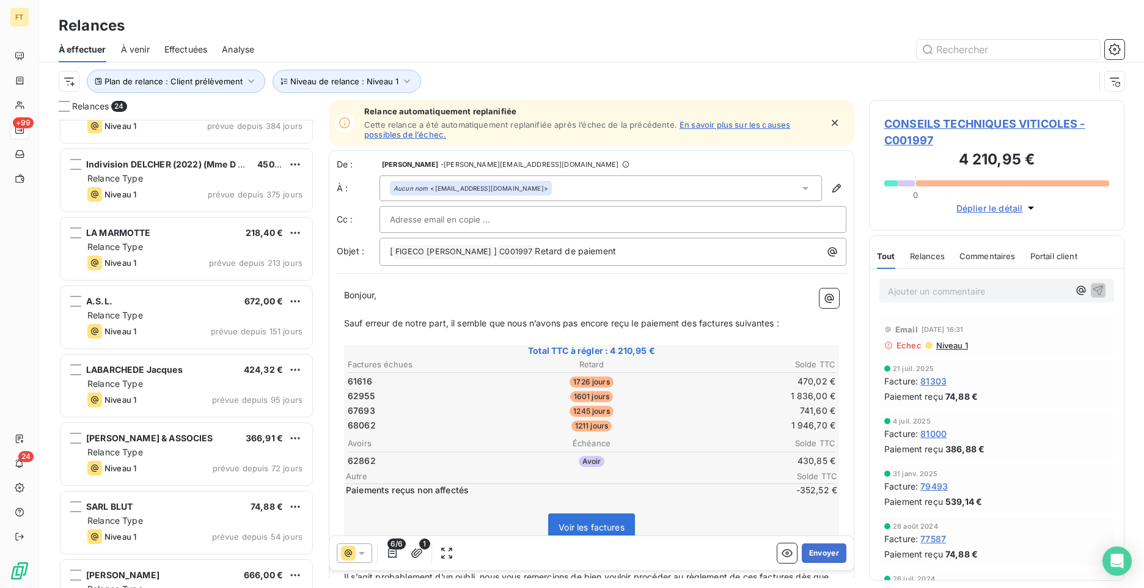
scroll to position [864, 0]
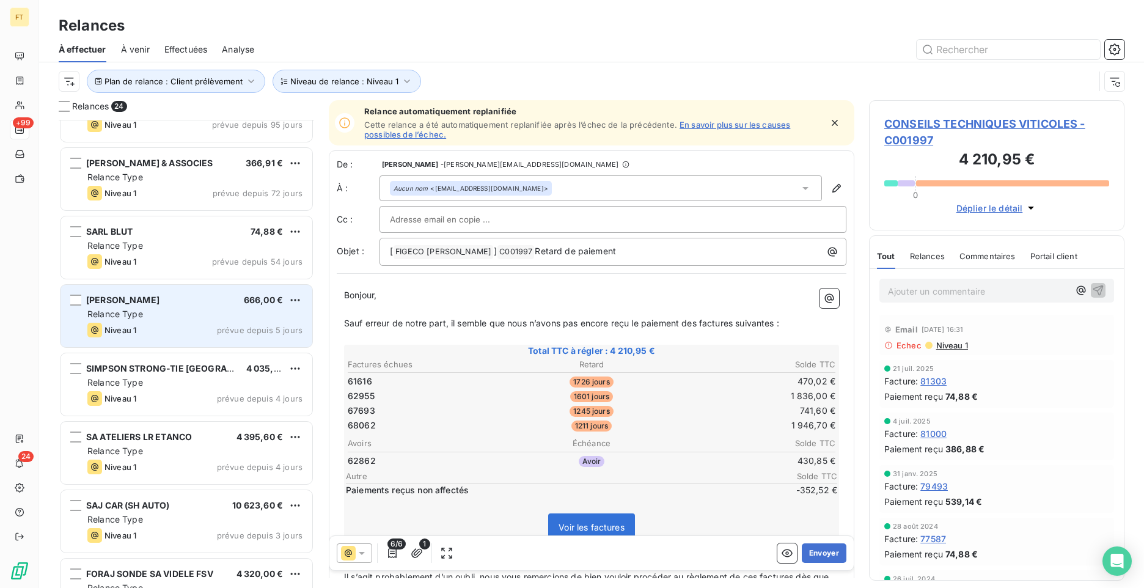
click at [163, 318] on div "Relance Type" at bounding box center [194, 314] width 215 height 12
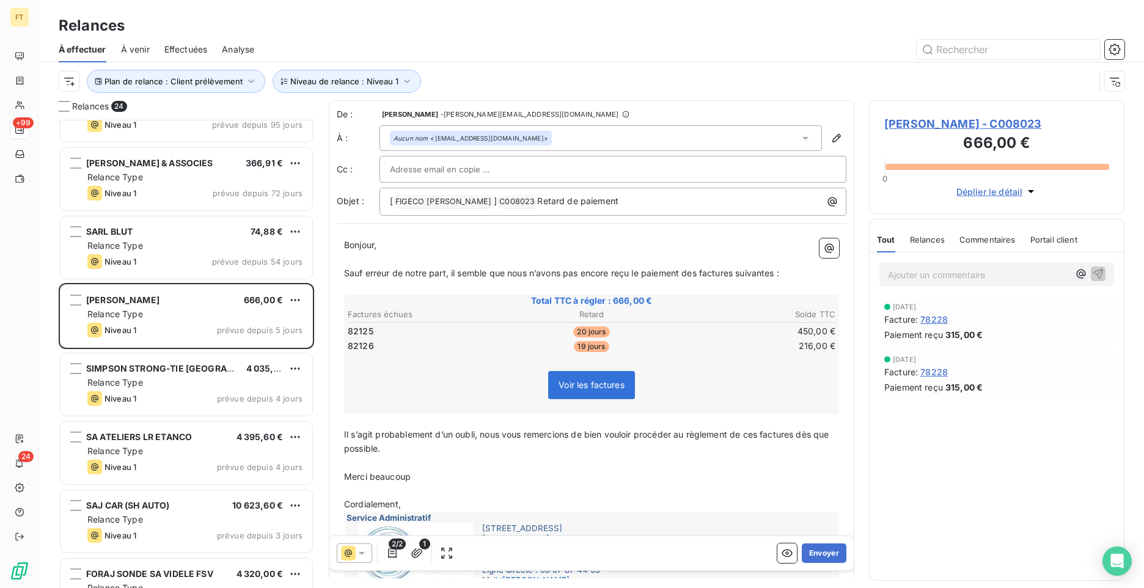
click at [978, 125] on span "[PERSON_NAME] - C008023" at bounding box center [996, 123] width 225 height 16
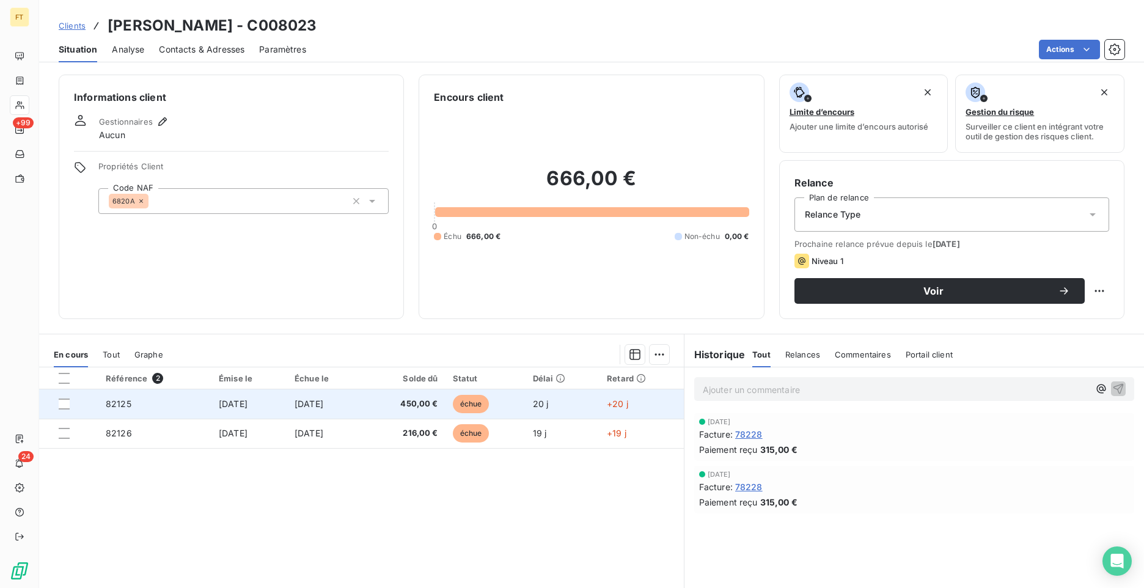
click at [323, 405] on span "[DATE]" at bounding box center [309, 403] width 29 height 10
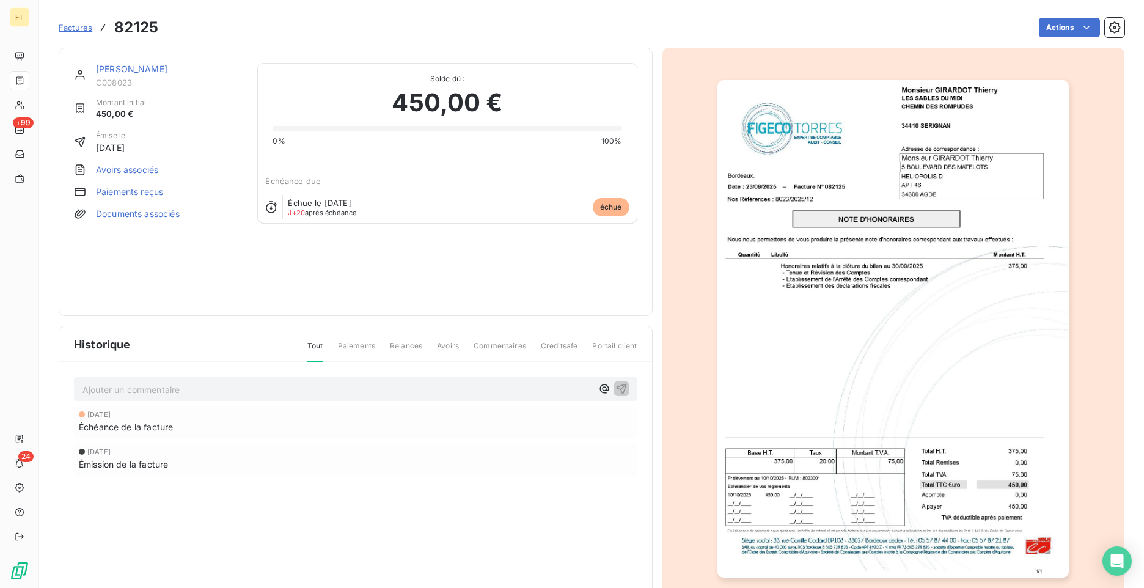
click at [163, 189] on link "Paiements reçus" at bounding box center [129, 192] width 67 height 12
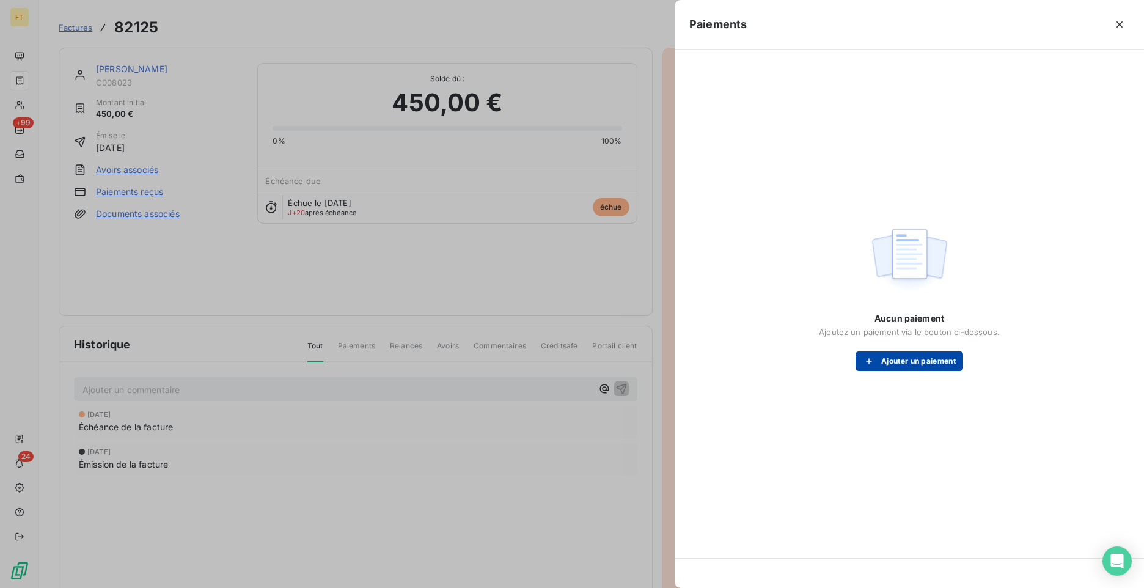
click at [924, 361] on button "Ajouter un paiement" at bounding box center [909, 361] width 108 height 20
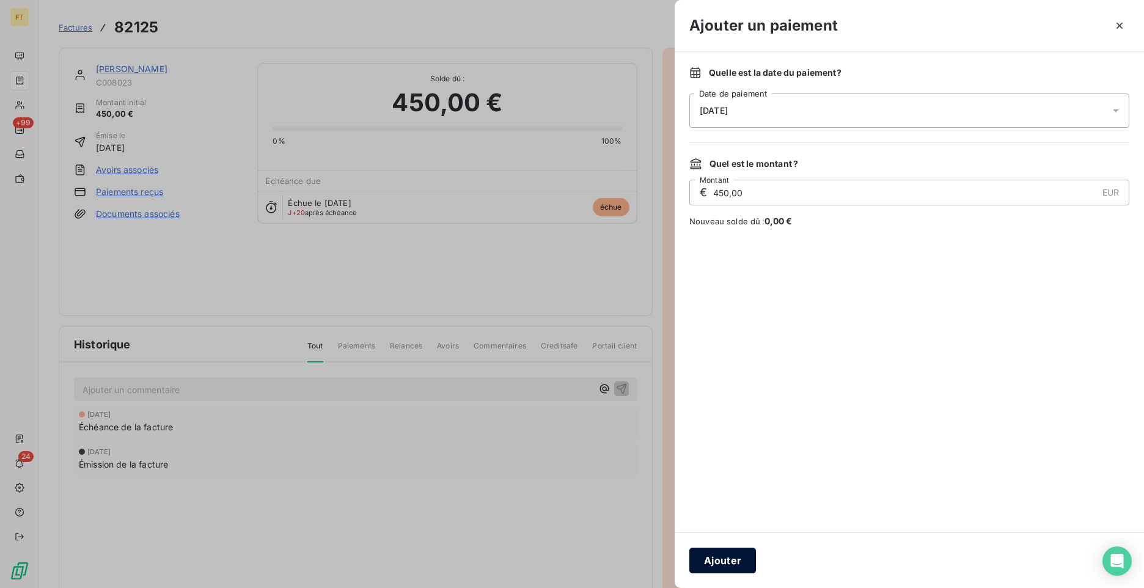
click at [742, 555] on button "Ajouter" at bounding box center [722, 560] width 67 height 26
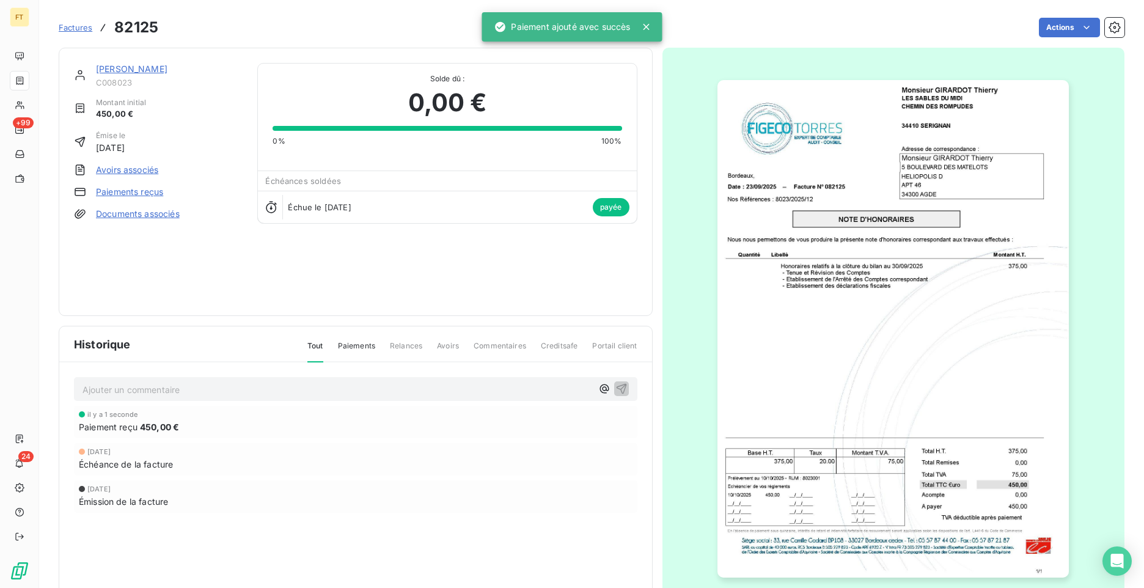
click at [118, 81] on span "C008023" at bounding box center [169, 83] width 147 height 10
click at [121, 72] on link "[PERSON_NAME]" at bounding box center [131, 69] width 71 height 10
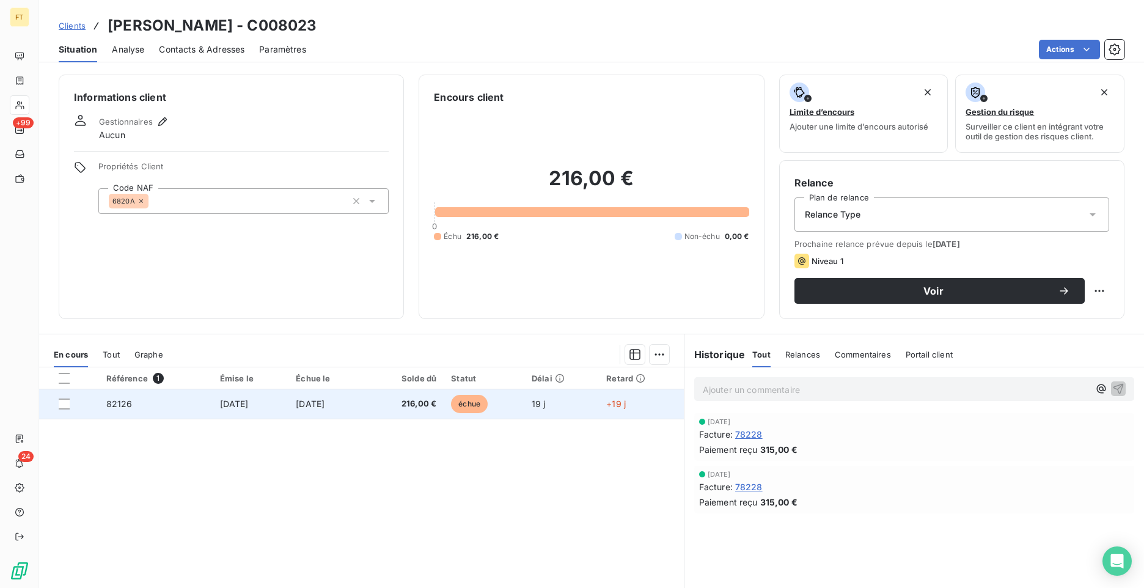
click at [358, 411] on td "[DATE]" at bounding box center [326, 403] width 77 height 29
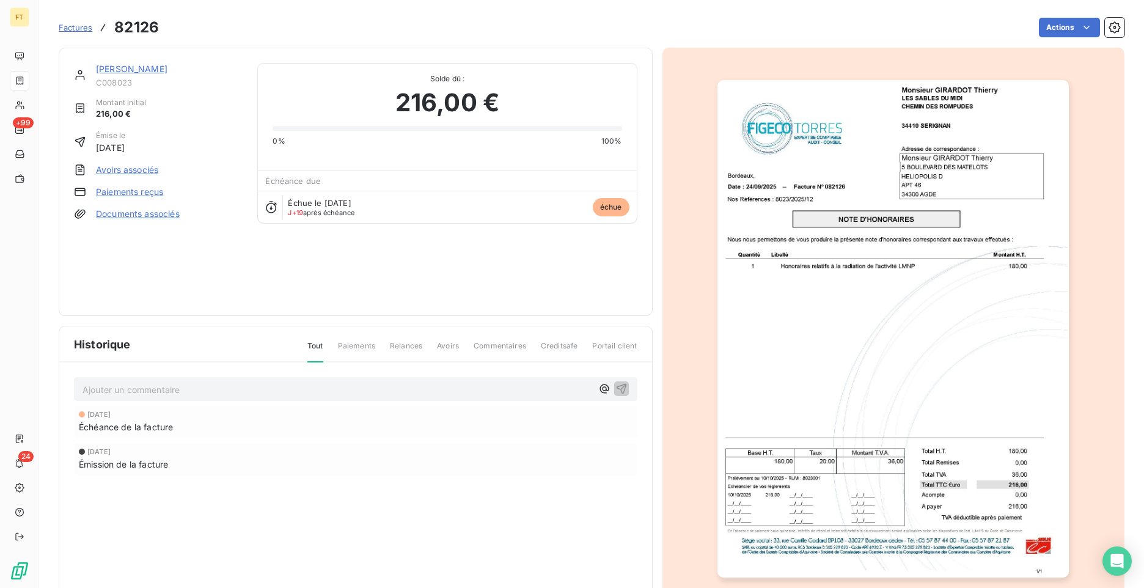
click at [152, 192] on link "Paiements reçus" at bounding box center [129, 192] width 67 height 12
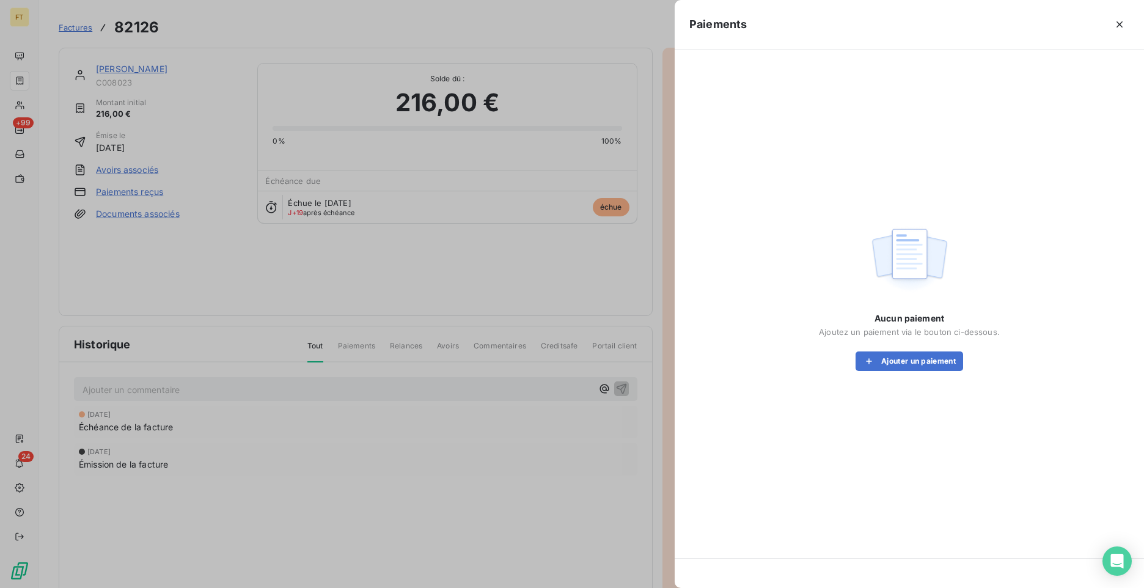
click at [910, 350] on div "Aucun paiement Ajoutez un paiement via le bouton ci-dessous. Ajouter un paiement" at bounding box center [909, 341] width 181 height 59
click at [914, 363] on button "Ajouter un paiement" at bounding box center [909, 361] width 108 height 20
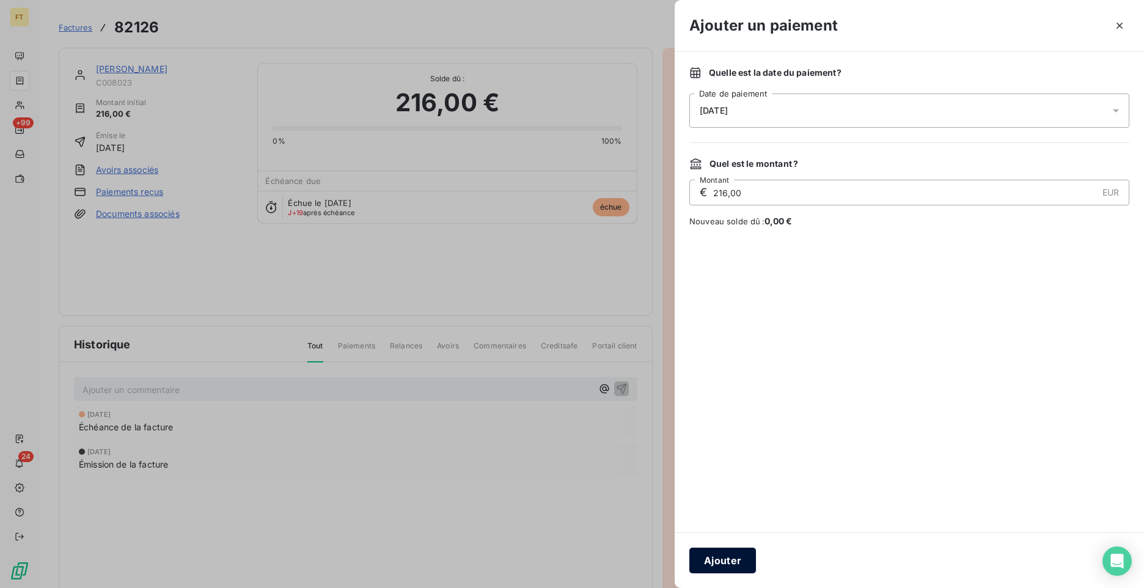
click at [739, 563] on button "Ajouter" at bounding box center [722, 560] width 67 height 26
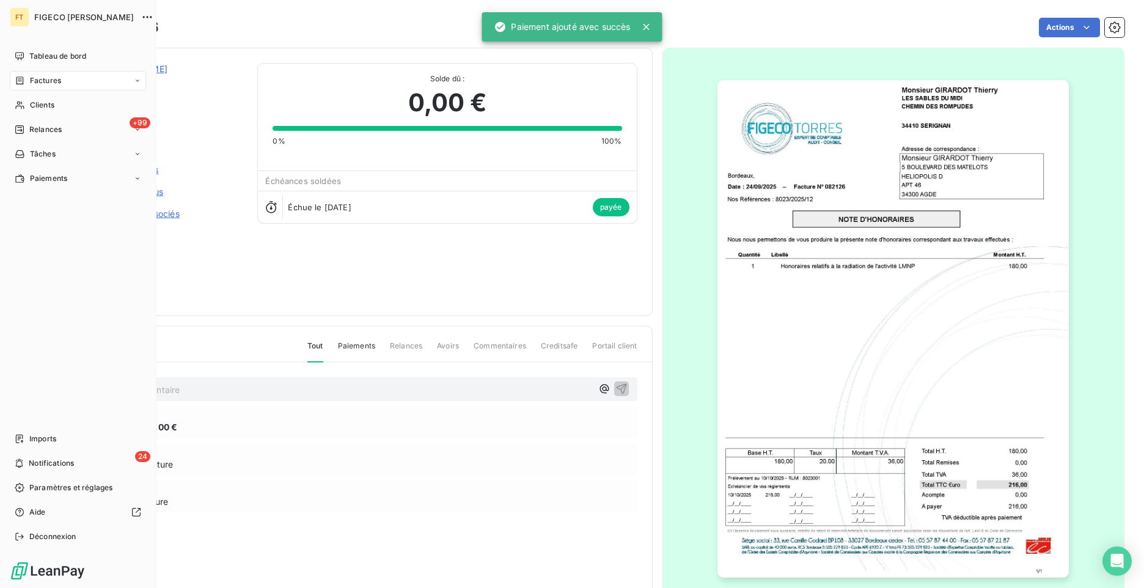
click at [21, 117] on nav "Tableau de bord Factures Clients +99 Relances Tâches Paiements" at bounding box center [78, 117] width 136 height 142
click at [34, 130] on span "Relances" at bounding box center [45, 129] width 32 height 11
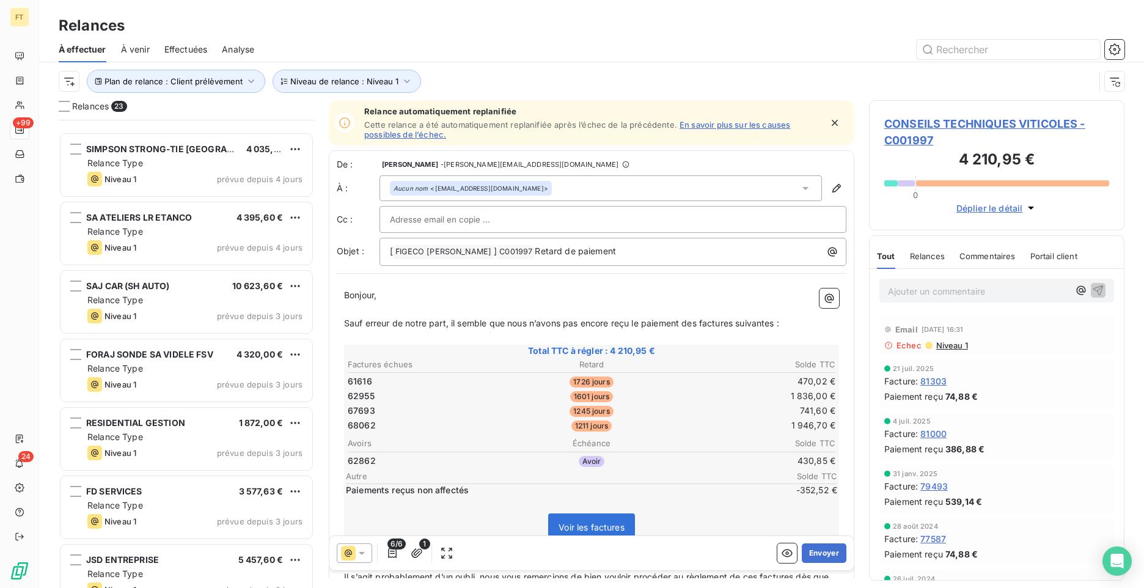
scroll to position [1107, 0]
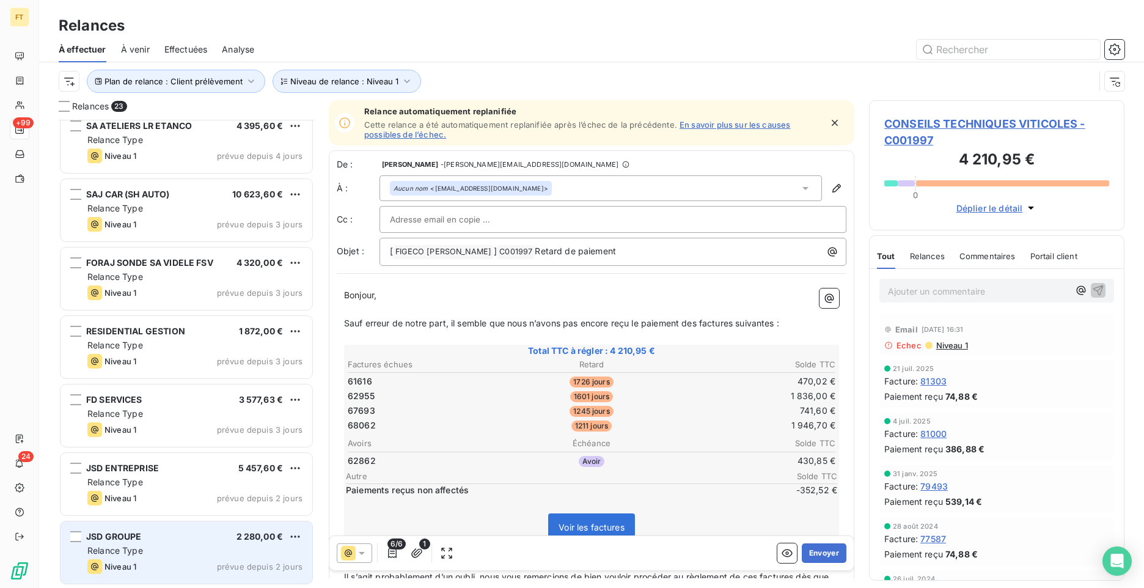
click at [194, 559] on div "Niveau 1 prévue depuis 2 jours" at bounding box center [194, 566] width 215 height 15
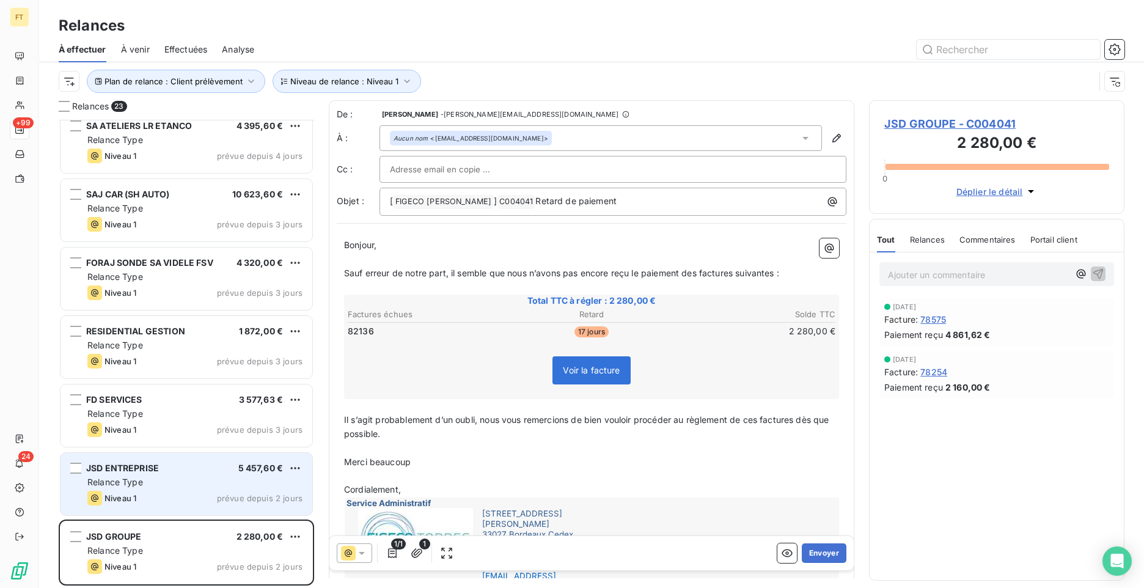
click at [169, 498] on div "Niveau 1 prévue depuis 2 jours" at bounding box center [194, 498] width 215 height 15
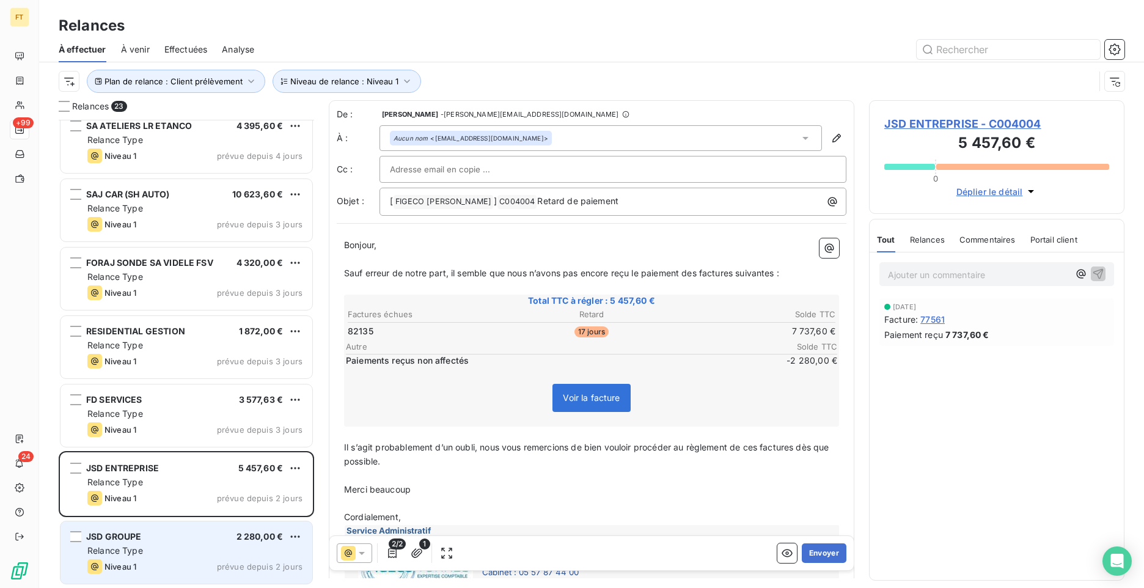
click at [225, 549] on div "Relance Type" at bounding box center [194, 550] width 215 height 12
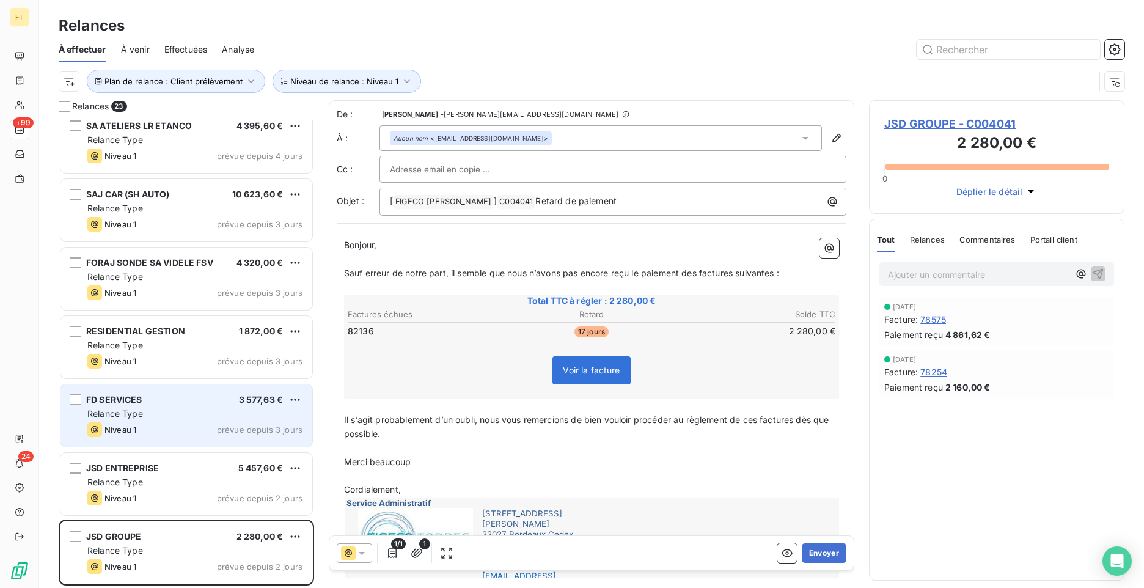
click at [163, 418] on div "Relance Type" at bounding box center [194, 414] width 215 height 12
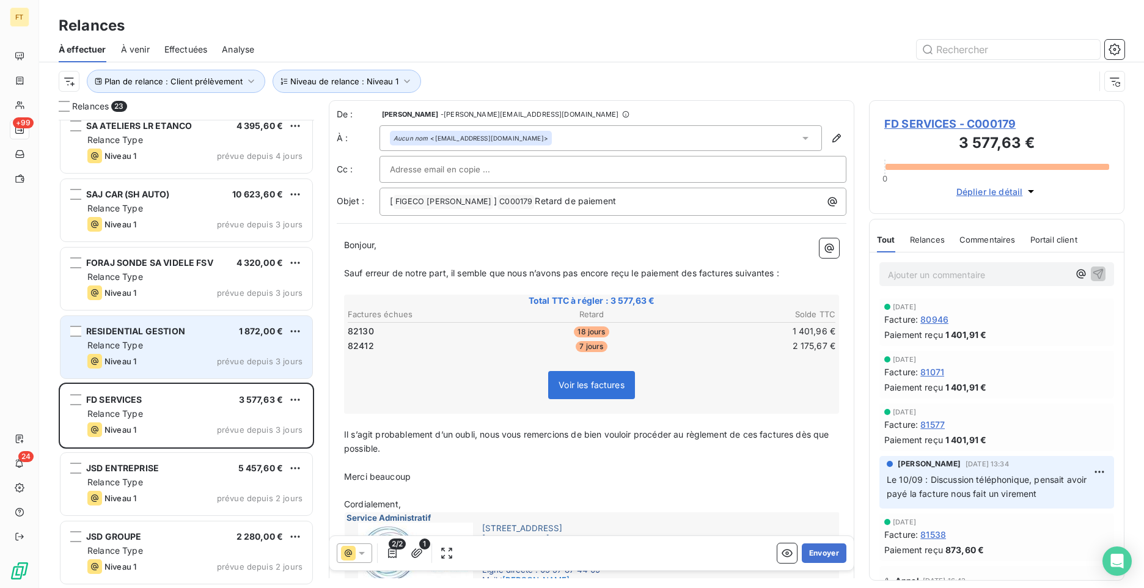
click at [167, 359] on div "Niveau 1 prévue depuis 3 jours" at bounding box center [194, 361] width 215 height 15
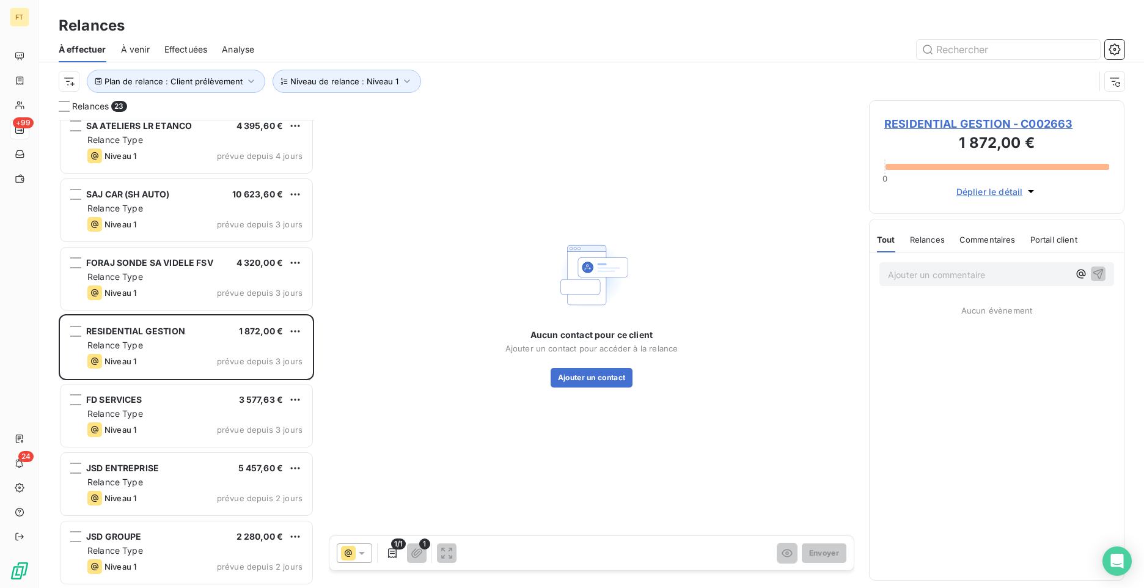
click at [354, 556] on icon at bounding box center [348, 553] width 15 height 15
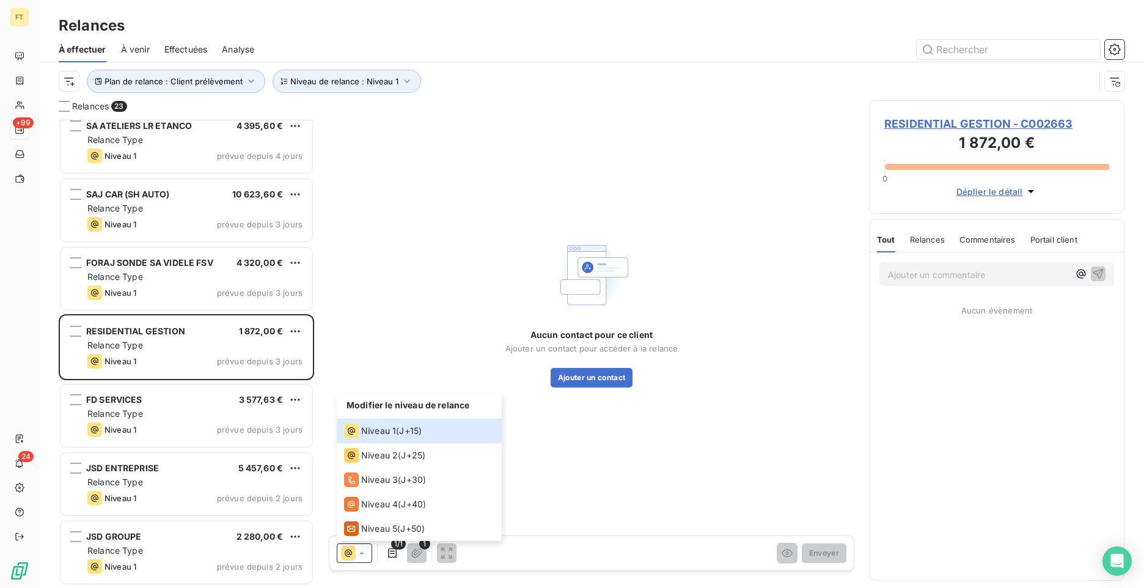
click at [703, 417] on div "Aucun contact pour ce client Ajouter un contact pour accéder à la relance Ajout…" at bounding box center [591, 311] width 525 height 423
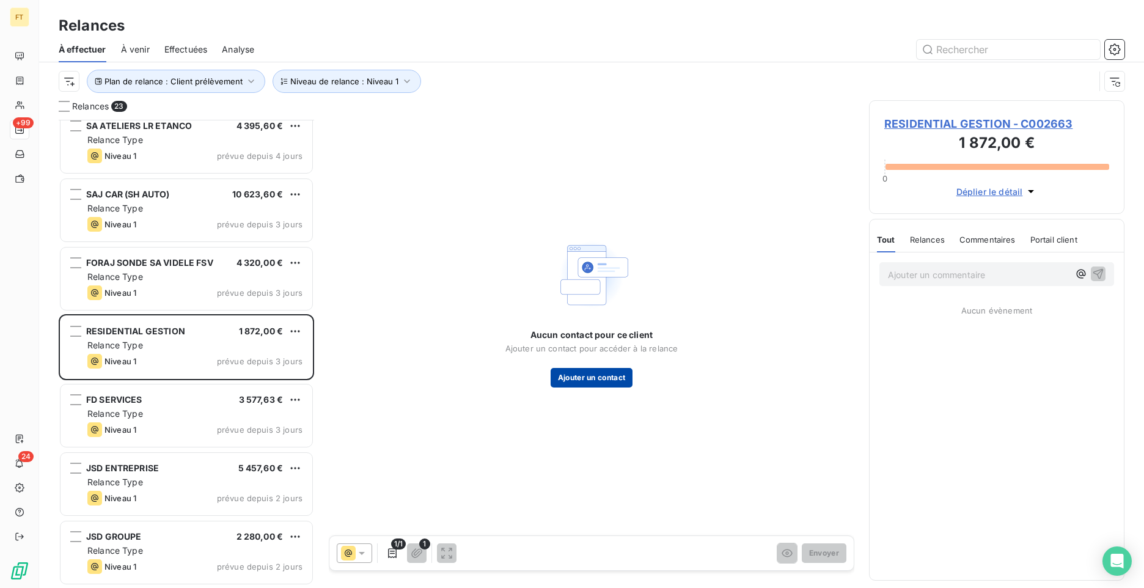
click at [588, 375] on button "Ajouter un contact" at bounding box center [592, 378] width 82 height 20
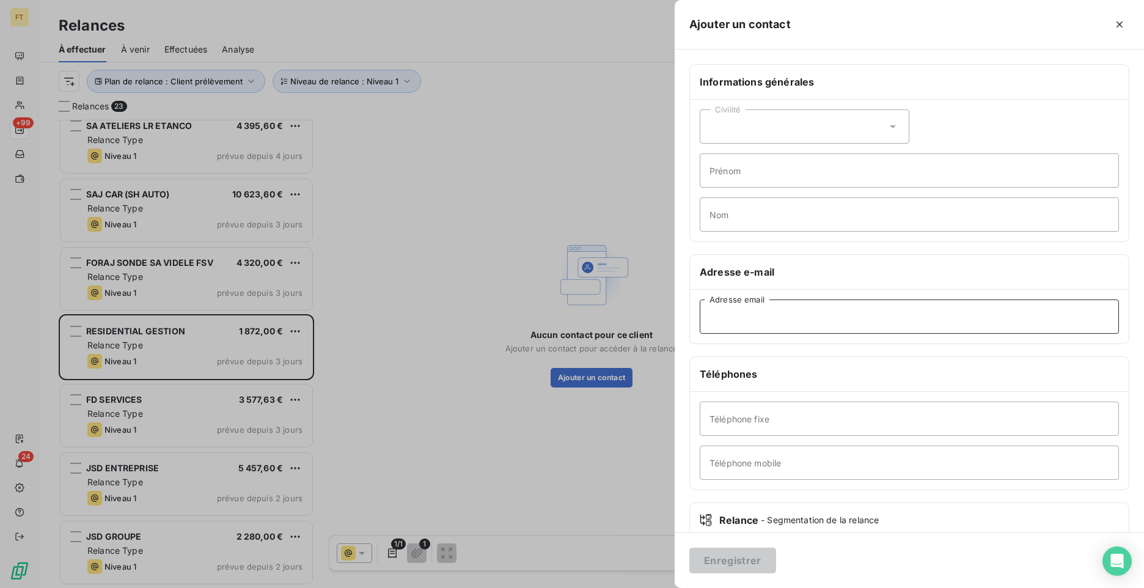
click at [749, 325] on input "Adresse email" at bounding box center [909, 316] width 419 height 34
paste input "[EMAIL_ADDRESS][DOMAIN_NAME]"
type input "[EMAIL_ADDRESS][DOMAIN_NAME]"
click at [744, 139] on div "Civilité" at bounding box center [805, 126] width 210 height 34
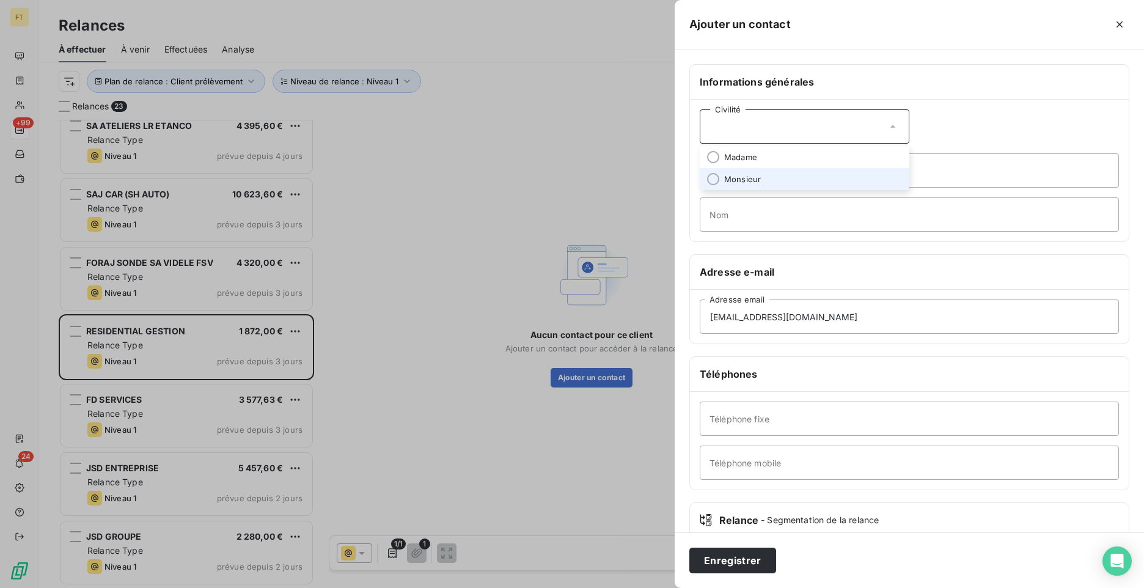
click at [746, 178] on span "Monsieur" at bounding box center [742, 180] width 37 height 12
click at [746, 173] on input "Prénom" at bounding box center [909, 170] width 419 height 34
type input "[PERSON_NAME]"
type input "DELC"
click at [875, 536] on div "Enregistrer" at bounding box center [909, 560] width 469 height 56
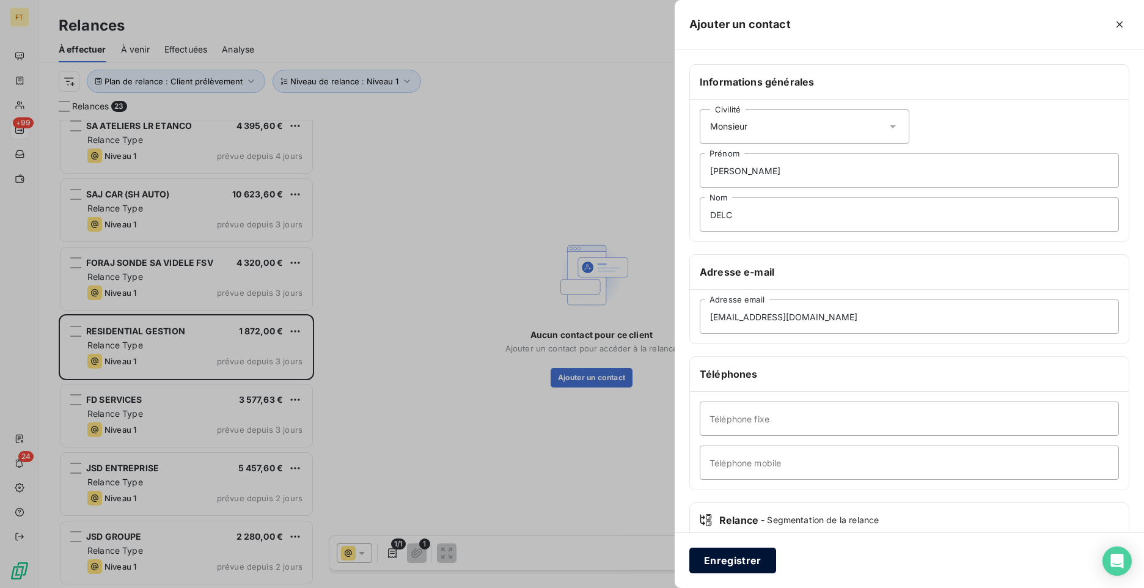
click at [757, 559] on button "Enregistrer" at bounding box center [732, 560] width 87 height 26
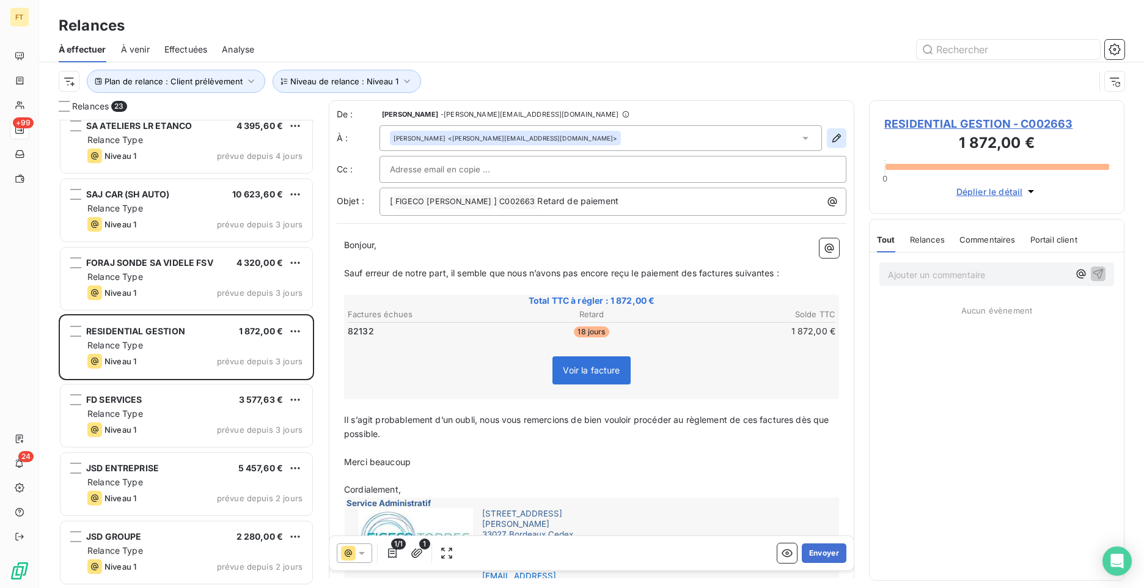
click at [830, 142] on icon "button" at bounding box center [836, 138] width 12 height 12
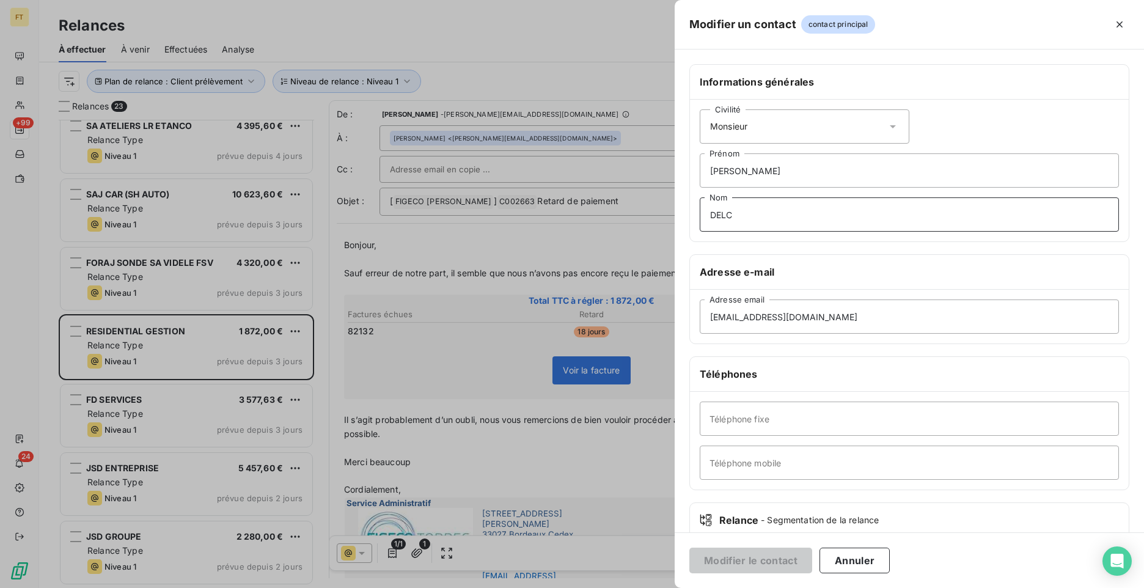
click at [758, 223] on input "DELC" at bounding box center [909, 214] width 419 height 34
type input "DELCOUSTAL"
type input "0000000000"
click at [764, 562] on button "Modifier le contact" at bounding box center [750, 560] width 123 height 26
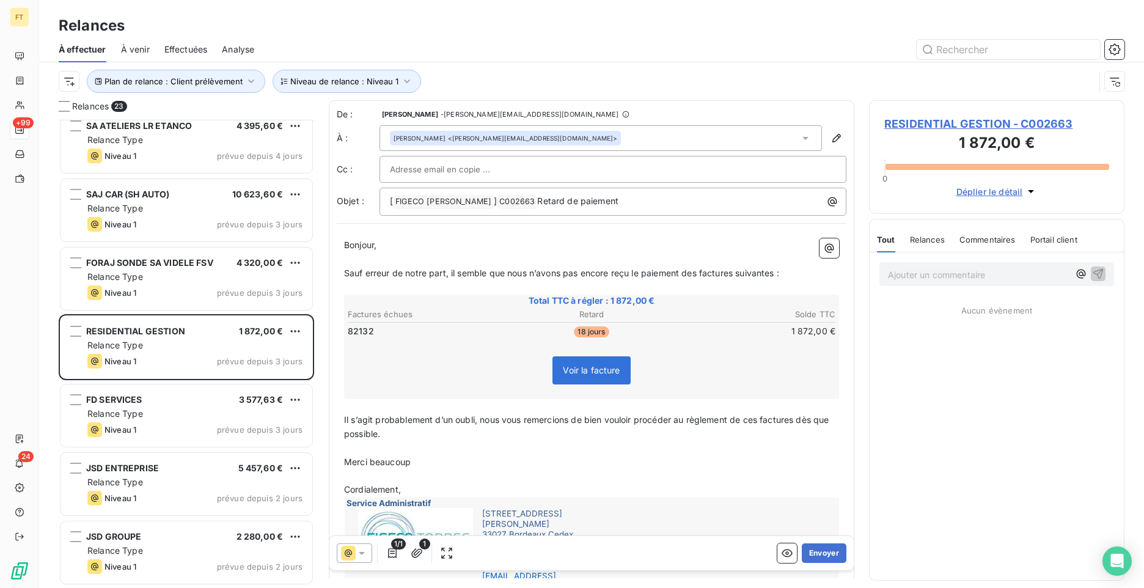
click at [355, 554] on icon at bounding box center [348, 553] width 15 height 15
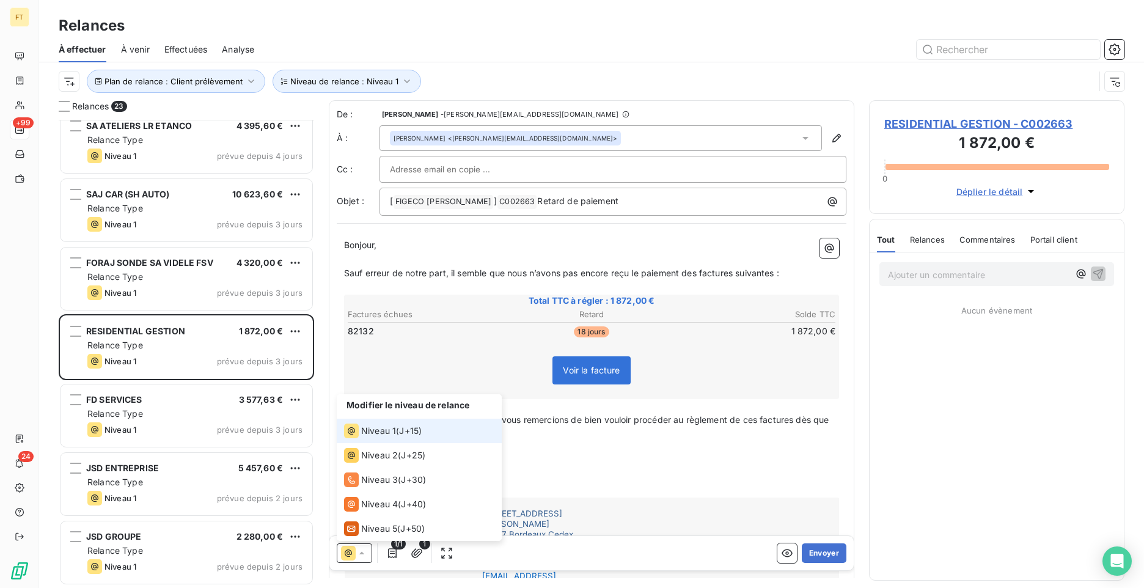
click at [355, 554] on icon at bounding box center [348, 553] width 15 height 15
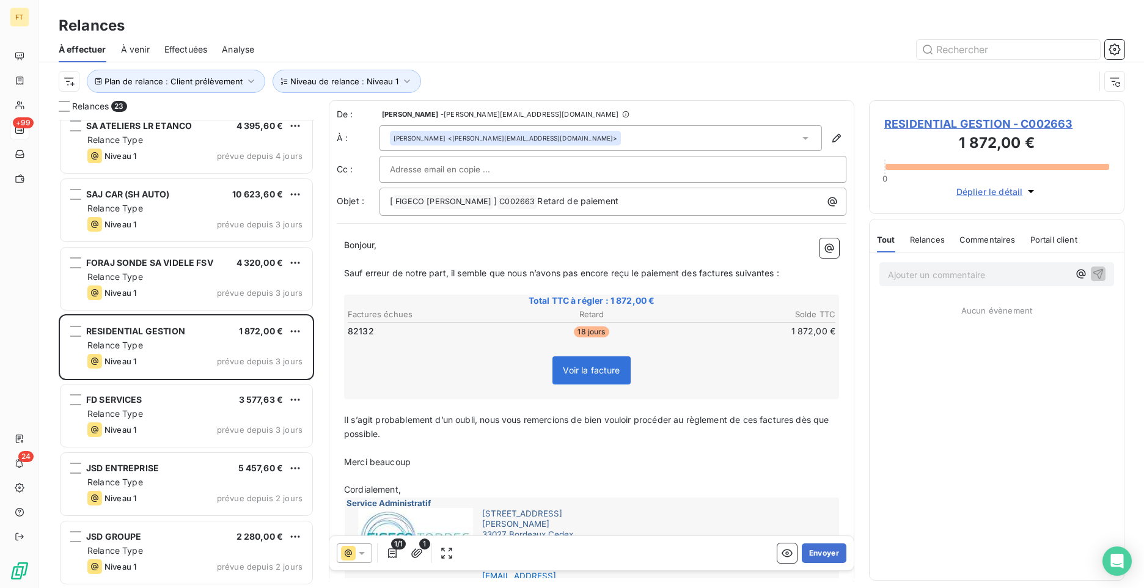
click at [355, 554] on icon at bounding box center [348, 553] width 15 height 15
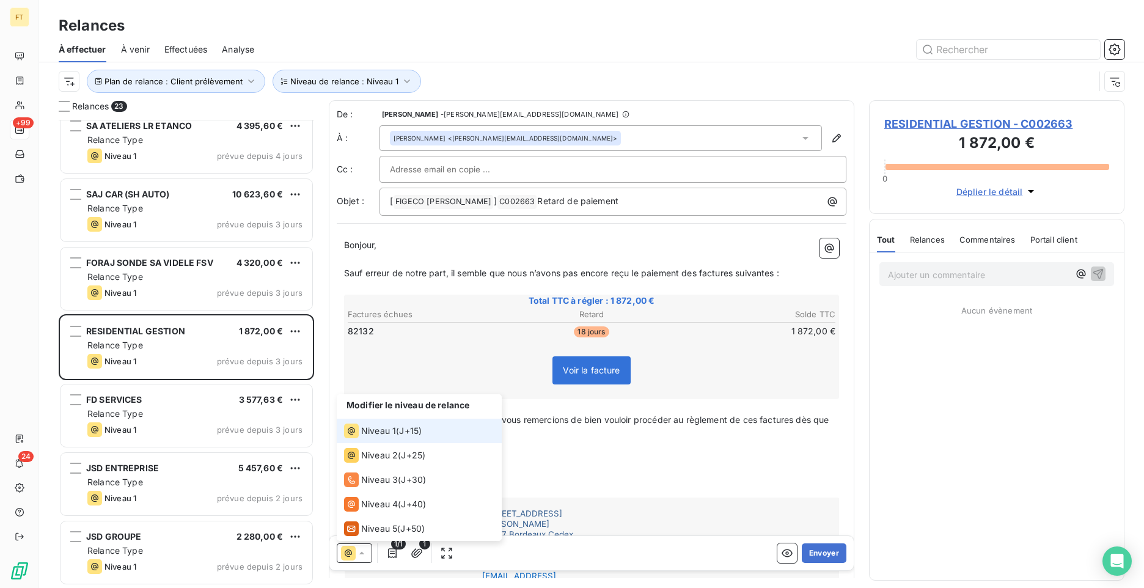
click at [355, 554] on icon at bounding box center [348, 553] width 15 height 15
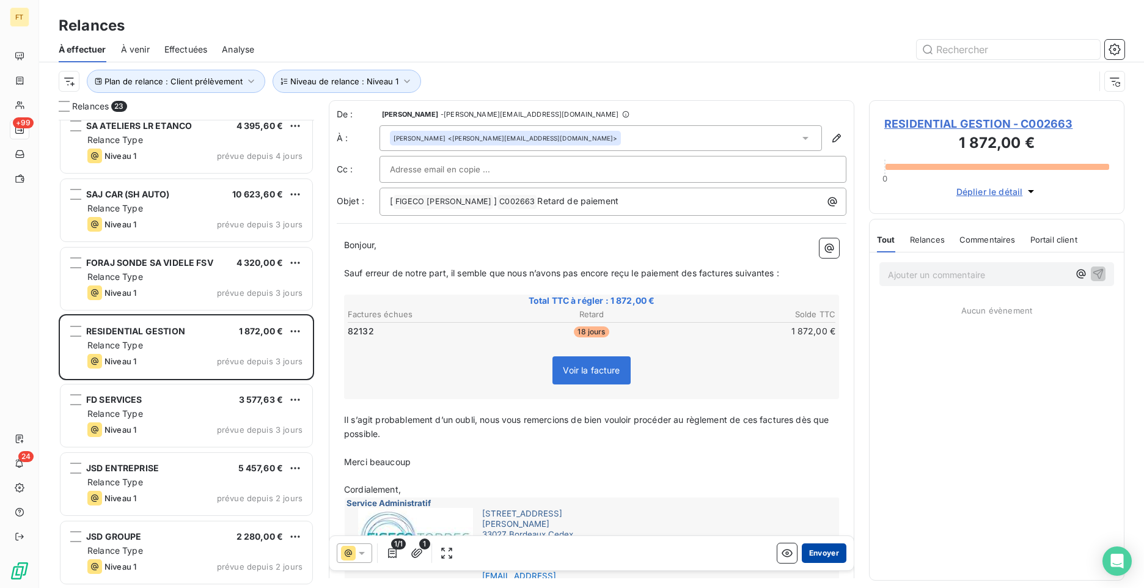
click at [817, 555] on button "Envoyer" at bounding box center [824, 553] width 45 height 20
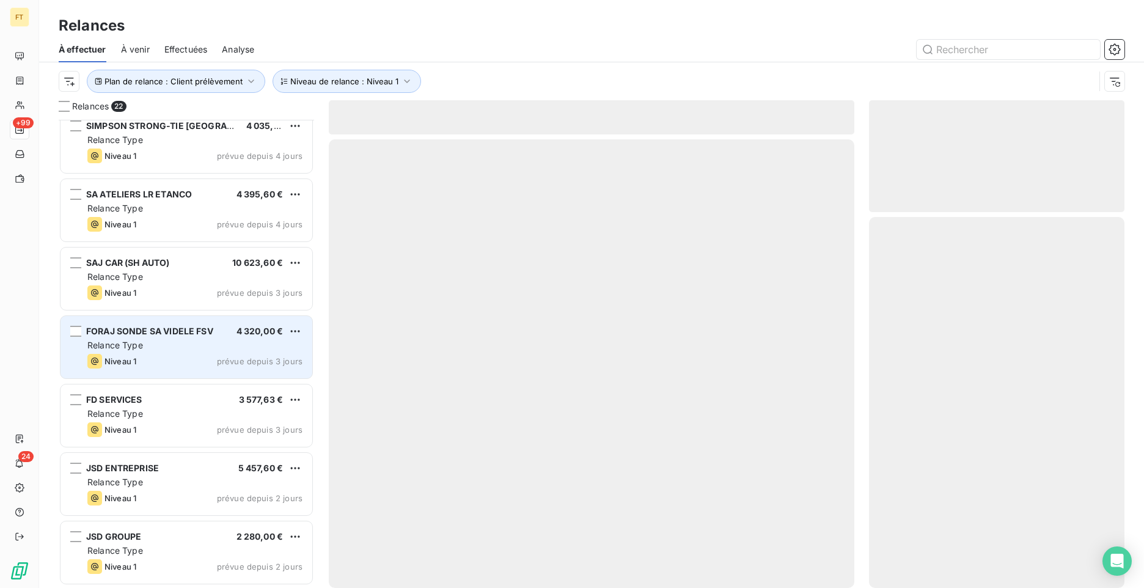
scroll to position [1038, 0]
click at [193, 351] on div "Relance Type" at bounding box center [194, 346] width 215 height 12
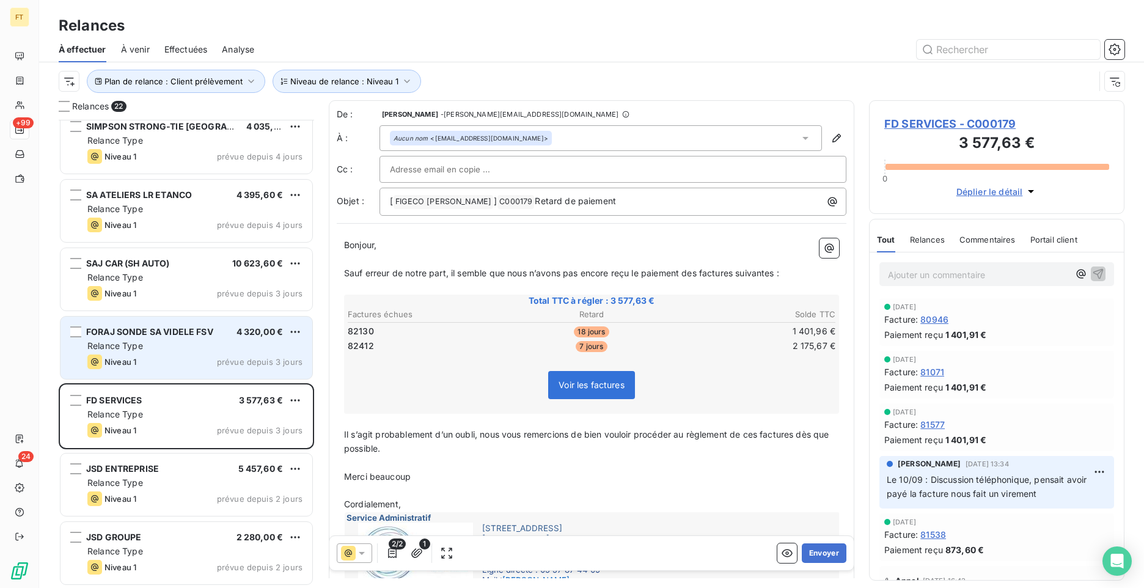
click at [191, 351] on div "Relance Type" at bounding box center [194, 346] width 215 height 12
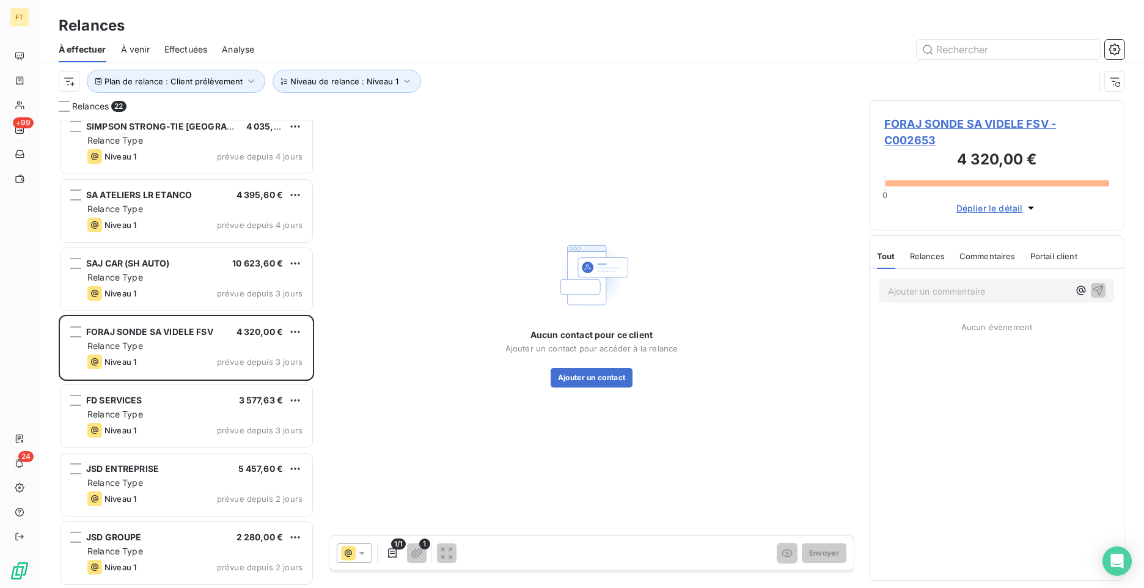
click at [356, 556] on icon at bounding box center [362, 553] width 12 height 12
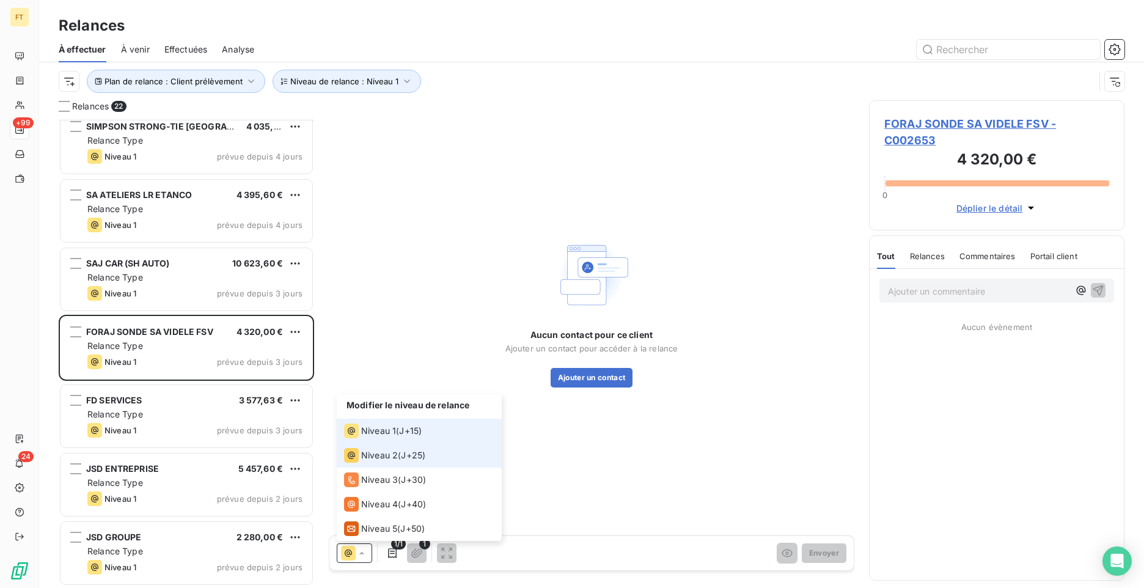
click at [380, 432] on span "Niveau 1" at bounding box center [378, 431] width 35 height 12
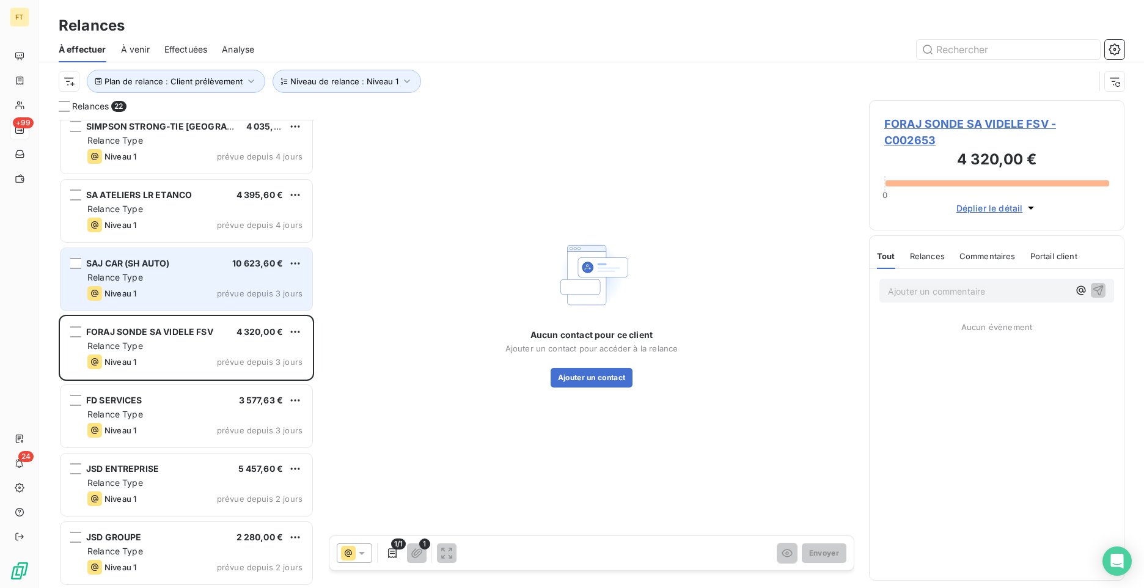
click at [207, 273] on div "Relance Type" at bounding box center [194, 277] width 215 height 12
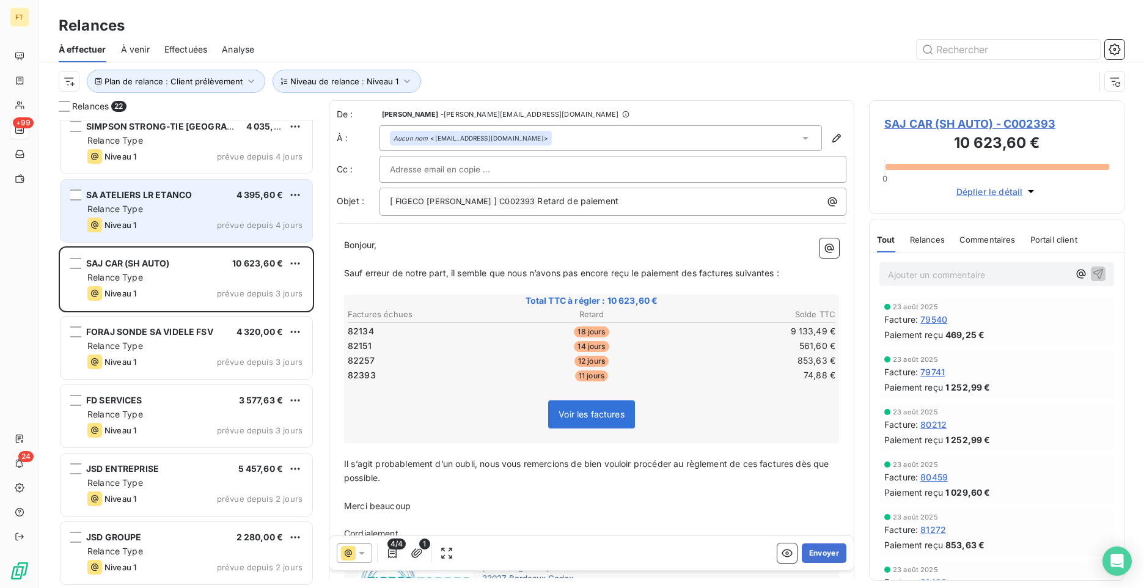
click at [199, 218] on div "Niveau 1 prévue depuis 4 jours" at bounding box center [194, 225] width 215 height 15
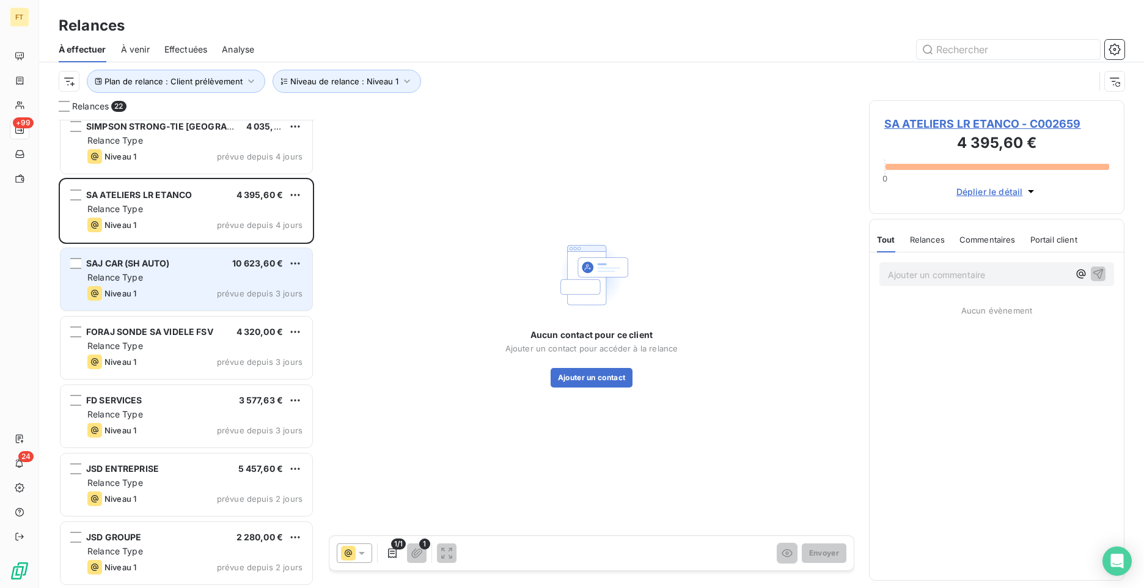
click at [193, 268] on div "SAJ CAR (SH AUTO) 10 623,60 €" at bounding box center [194, 263] width 215 height 11
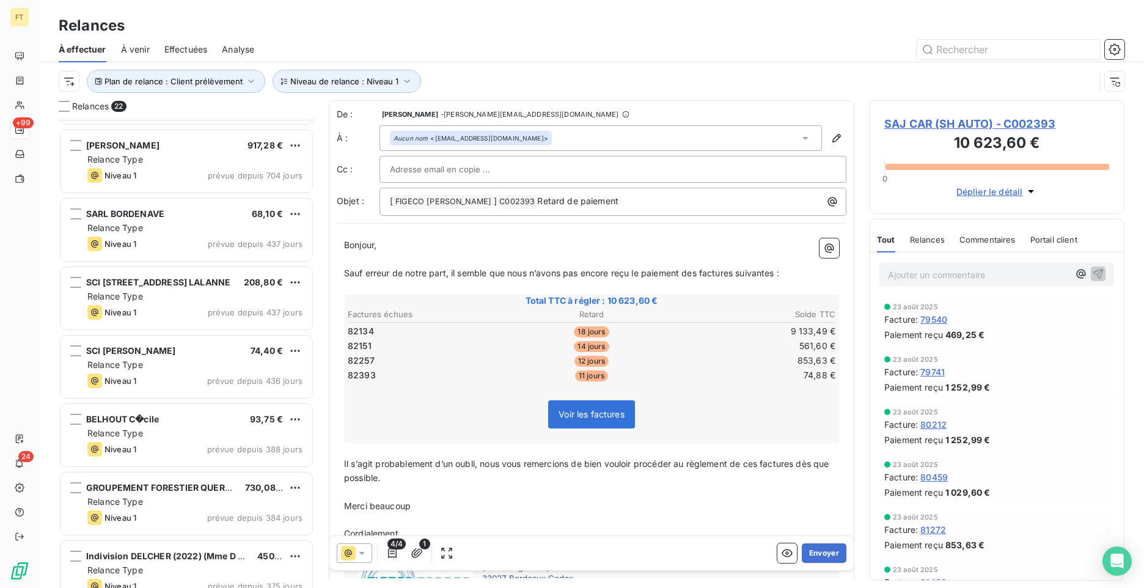
scroll to position [152, 0]
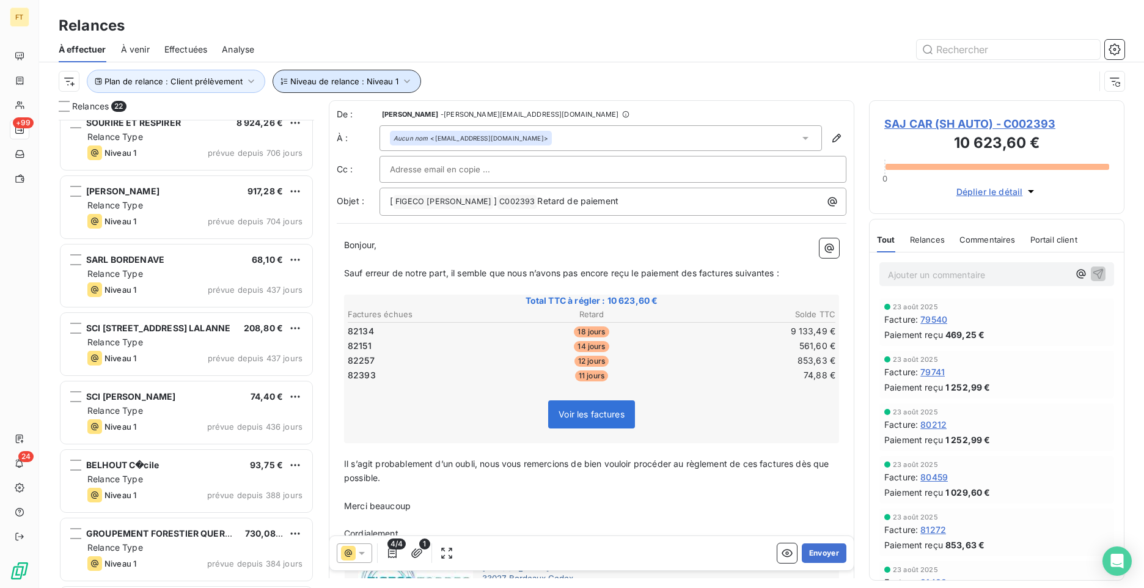
click at [328, 82] on span "Niveau de relance : Niveau 1" at bounding box center [344, 81] width 108 height 10
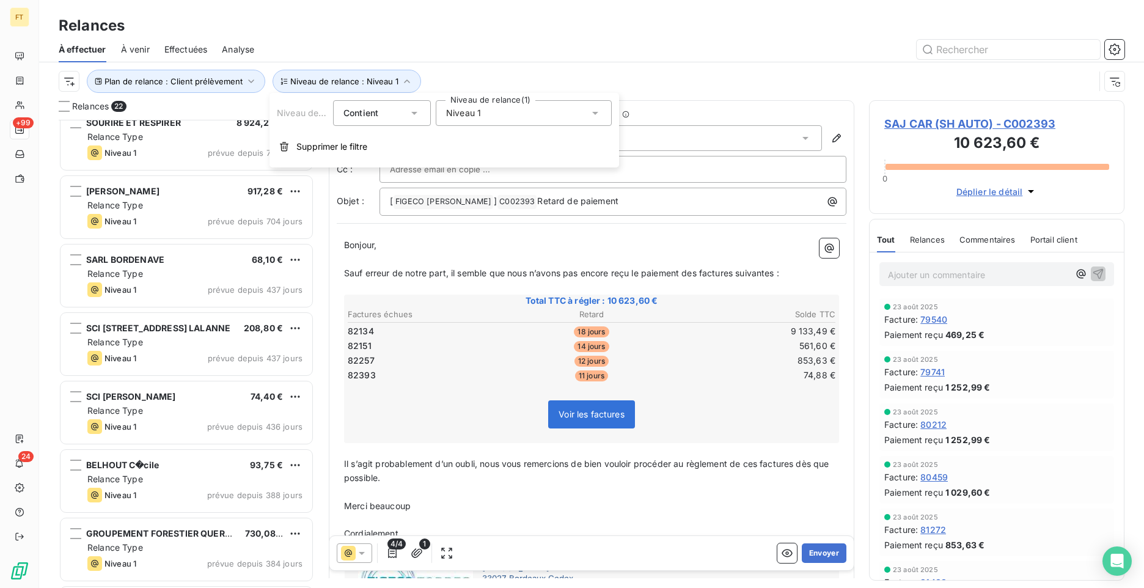
click at [467, 109] on span "Niveau 1" at bounding box center [463, 113] width 35 height 12
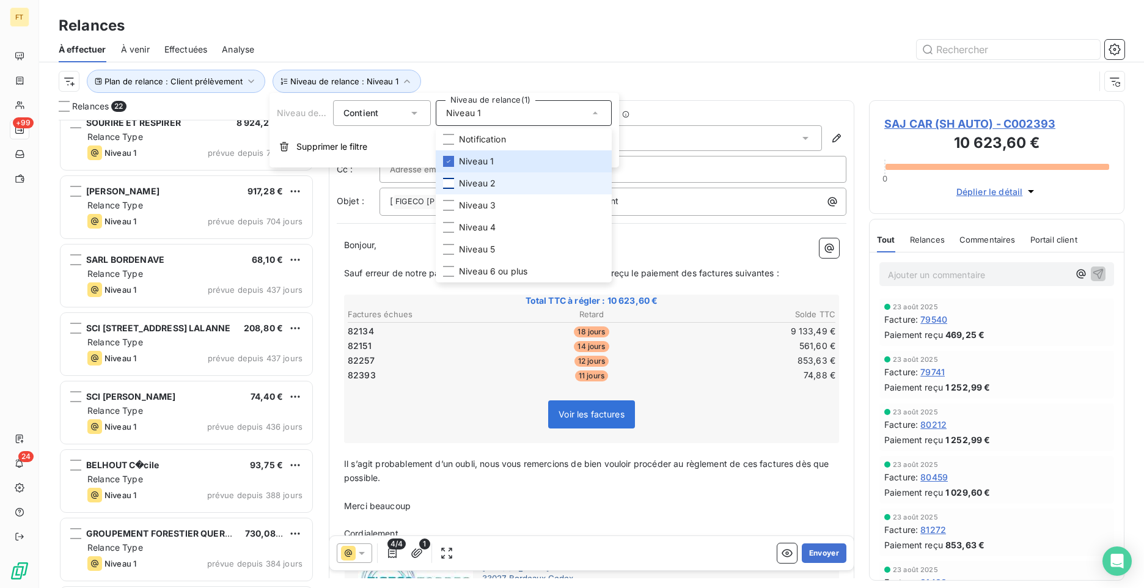
click at [446, 187] on div at bounding box center [448, 183] width 11 height 11
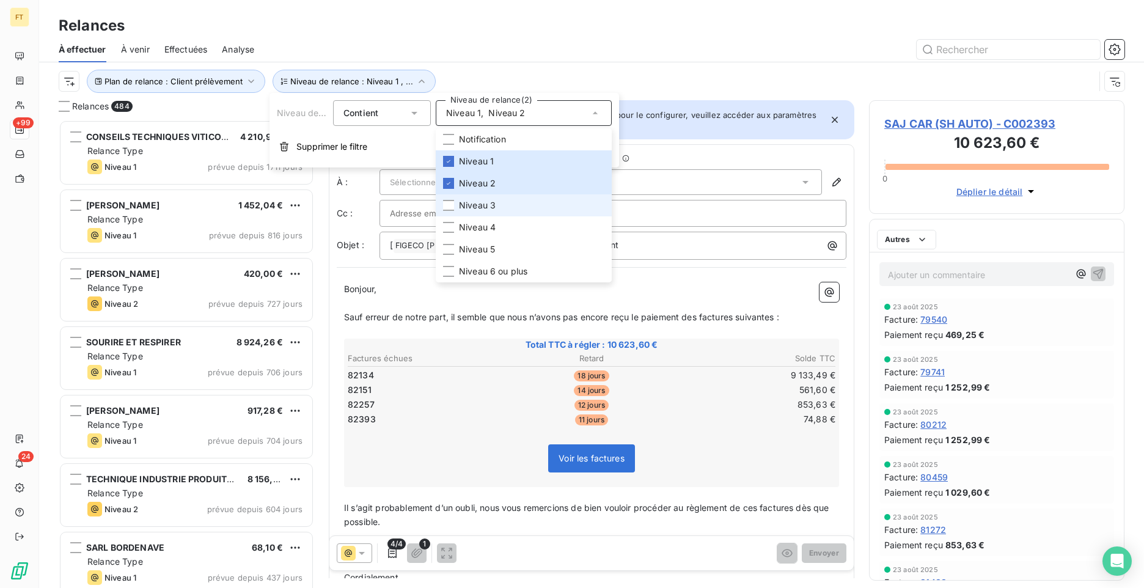
click at [455, 207] on li "Niveau 3" at bounding box center [524, 205] width 176 height 22
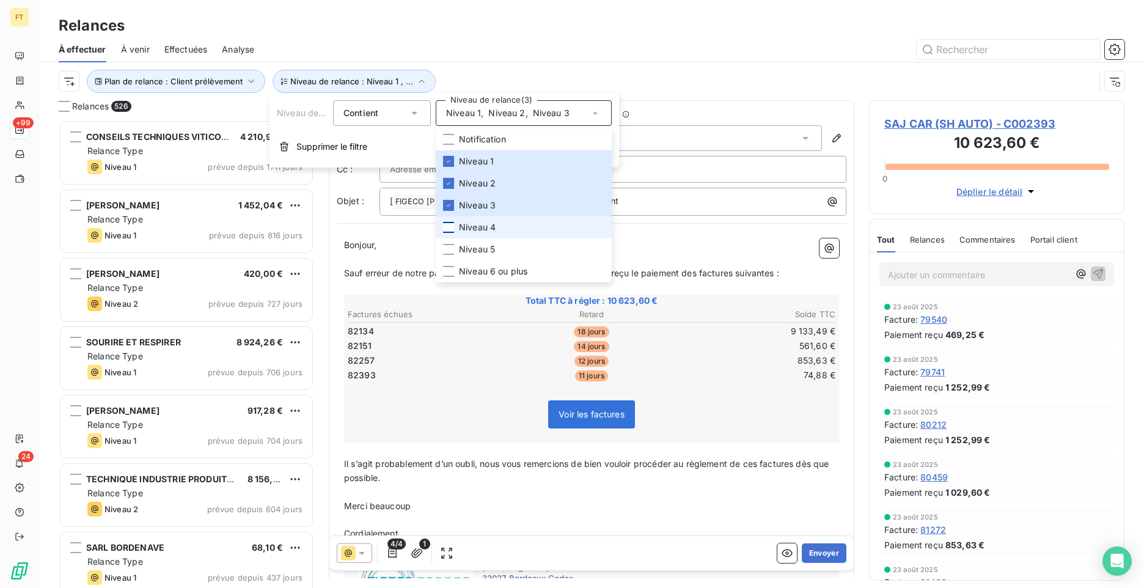
click at [446, 227] on div at bounding box center [448, 227] width 11 height 11
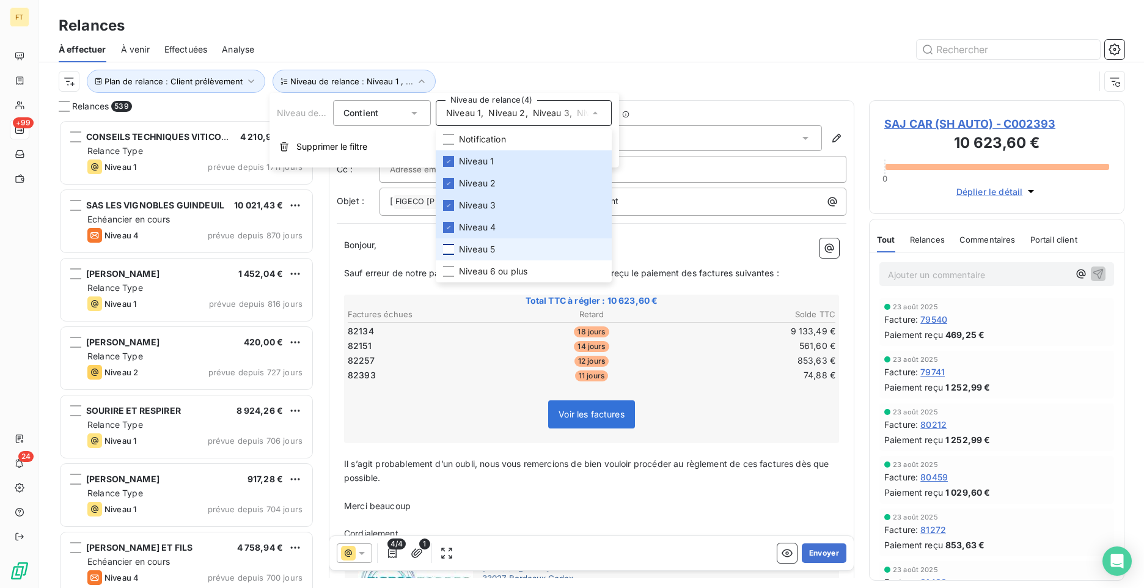
click at [447, 250] on div at bounding box center [448, 249] width 11 height 11
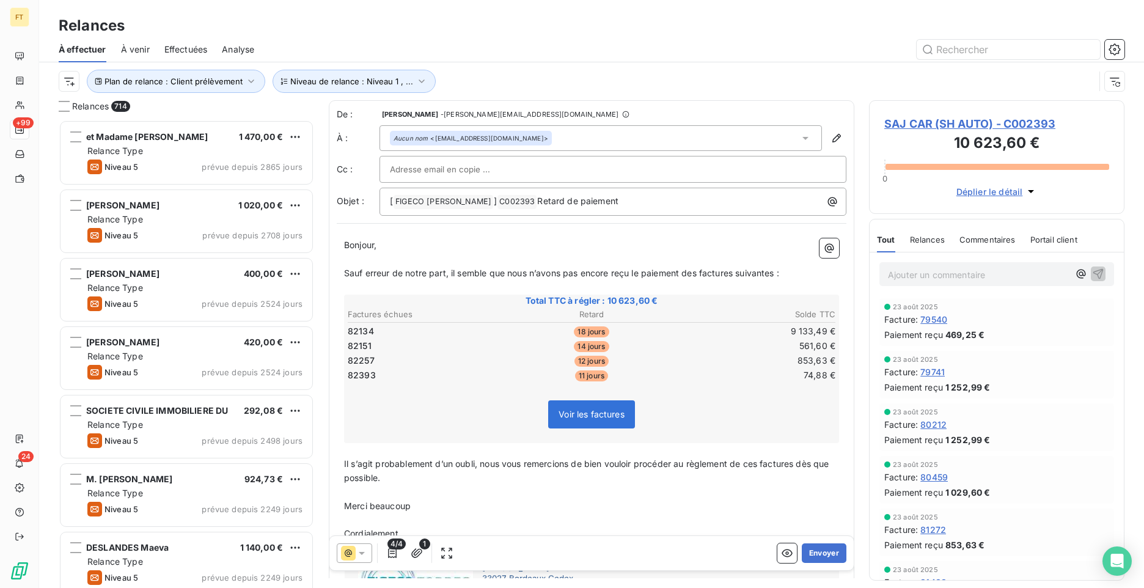
click at [321, 269] on div "Relances 714 et Madame [PERSON_NAME] 1 470,00 € Relance Type Niveau 5 prévue de…" at bounding box center [591, 344] width 1105 height 488
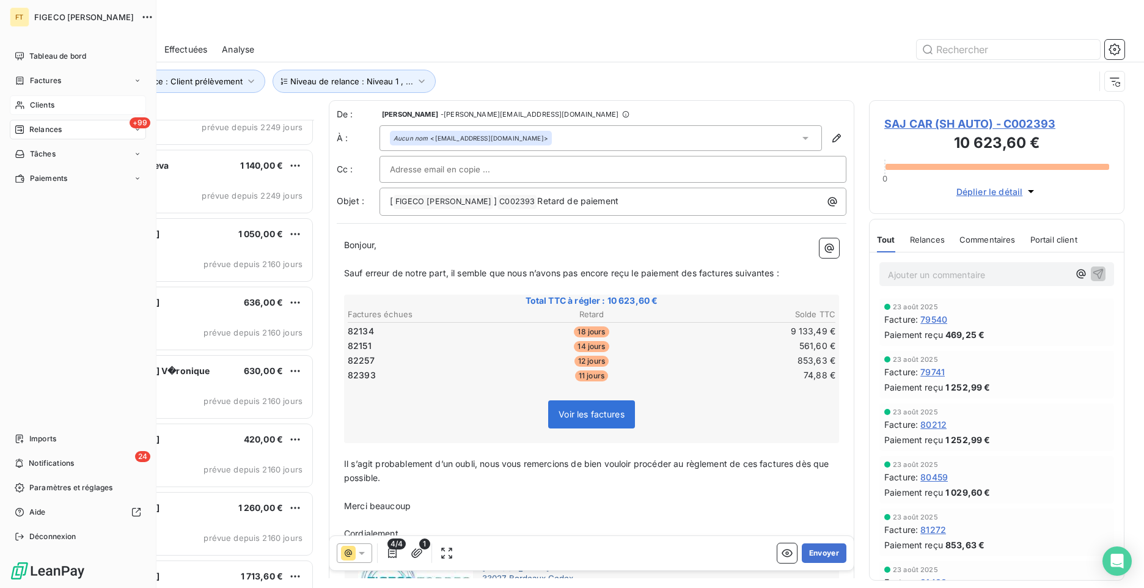
click at [37, 106] on span "Clients" at bounding box center [42, 105] width 24 height 11
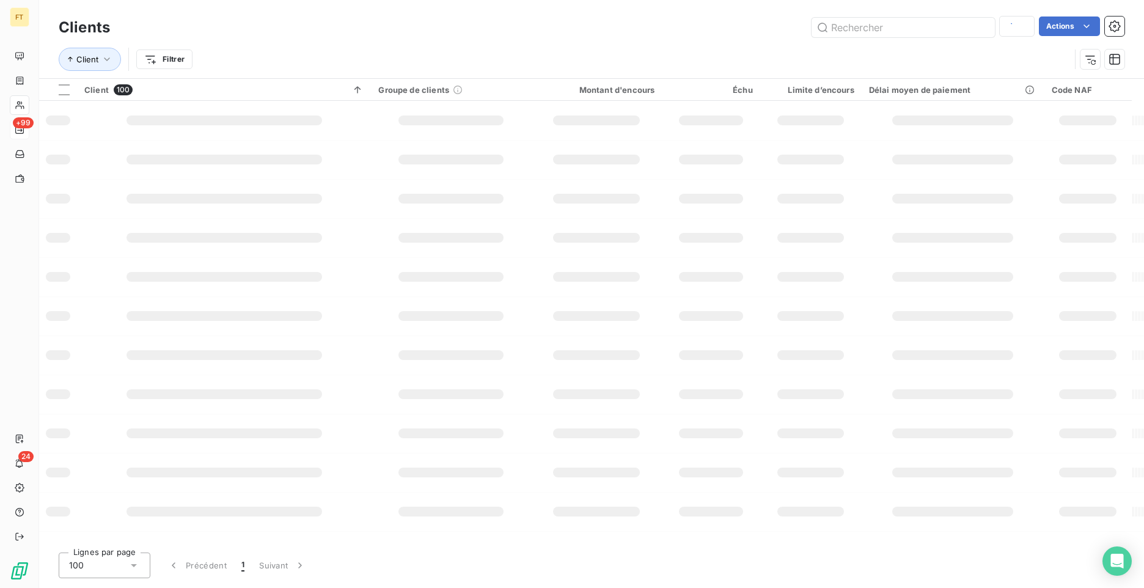
click at [973, 48] on div "Client Filtrer" at bounding box center [564, 59] width 1011 height 23
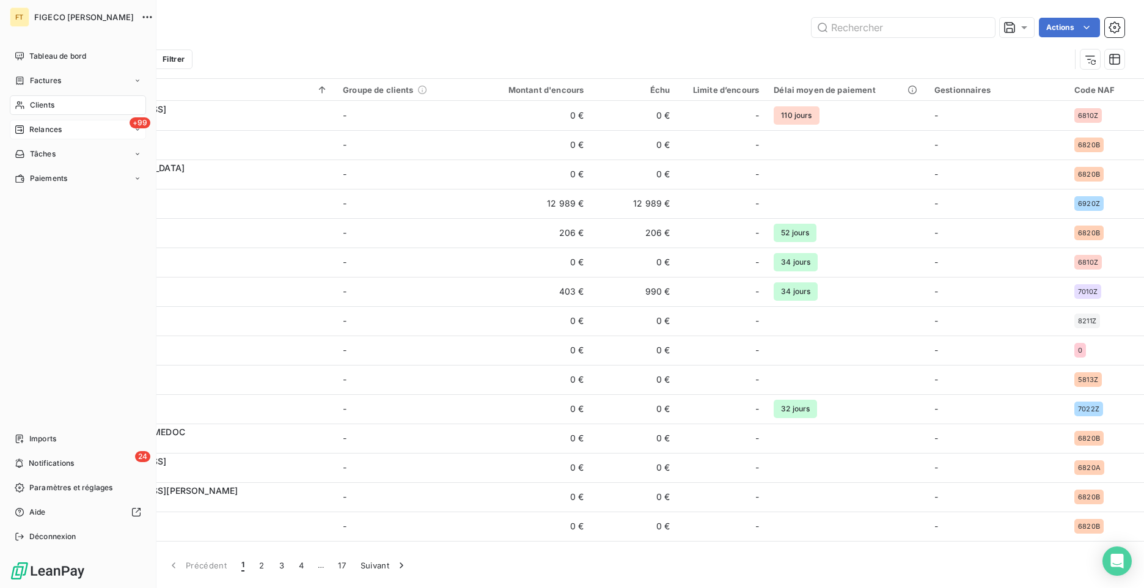
click at [35, 131] on span "Relances" at bounding box center [45, 129] width 32 height 11
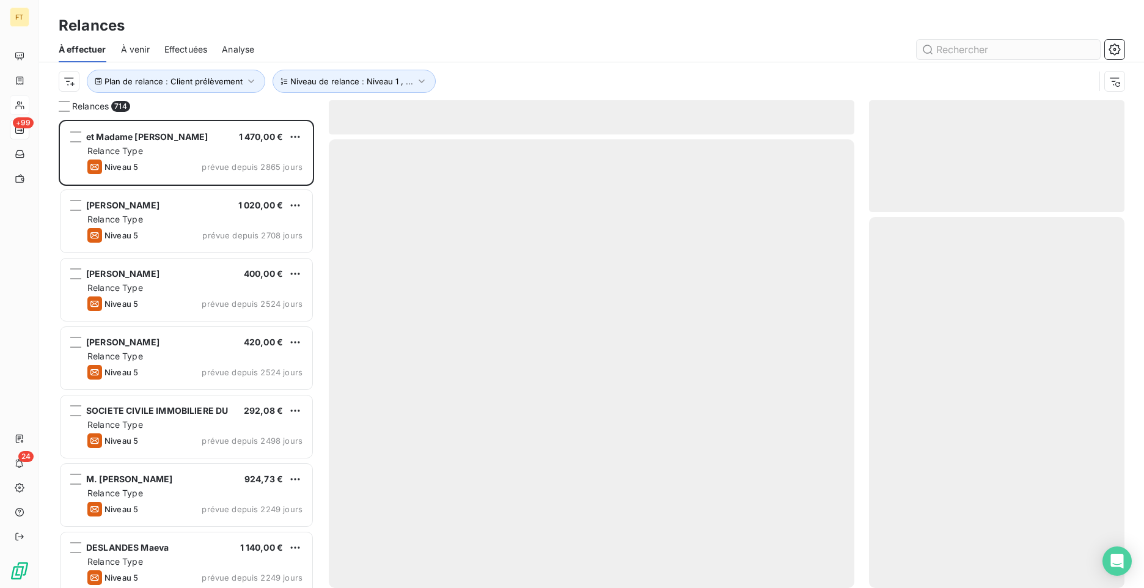
scroll to position [459, 246]
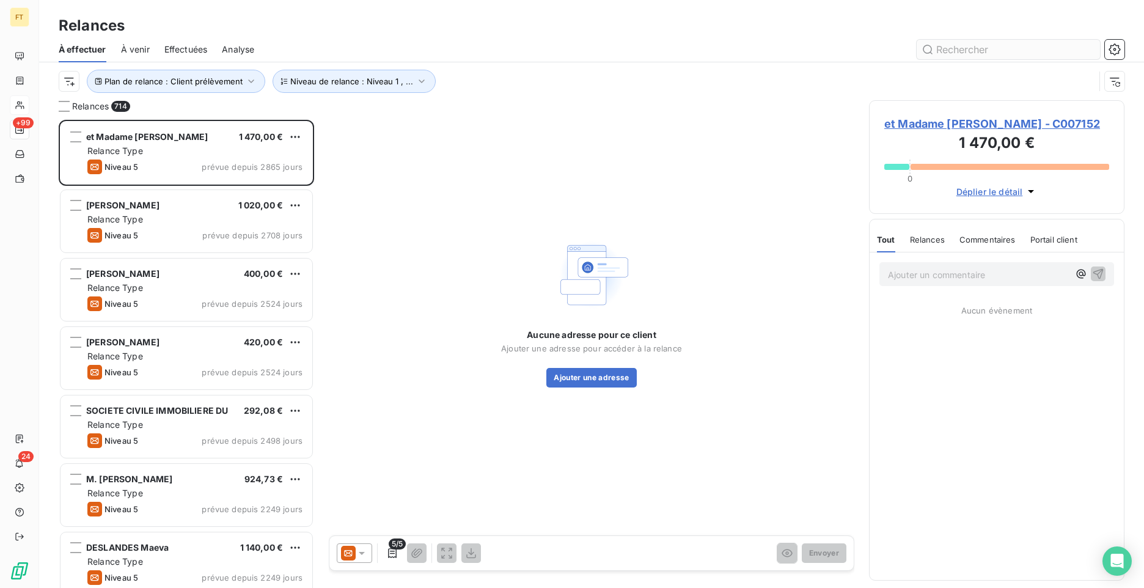
click at [1001, 52] on input "text" at bounding box center [1008, 50] width 183 height 20
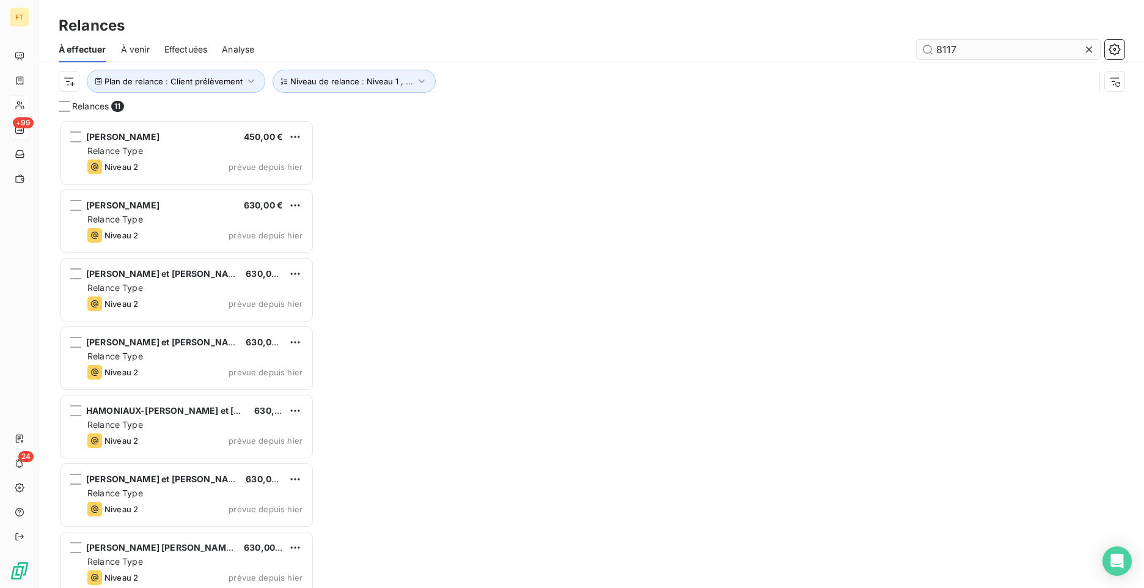
type input "8117"
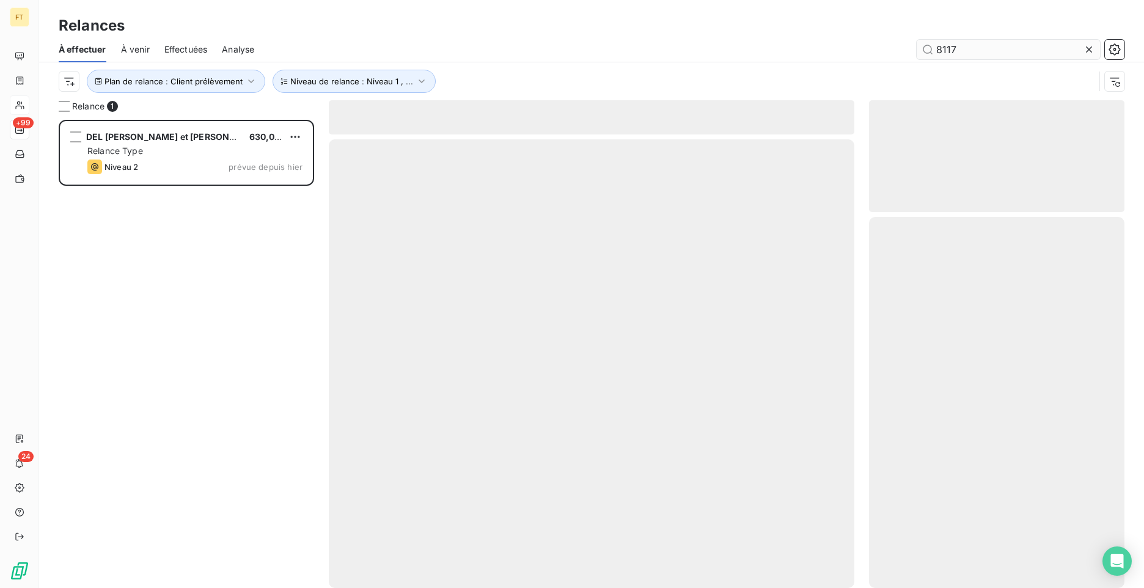
scroll to position [459, 246]
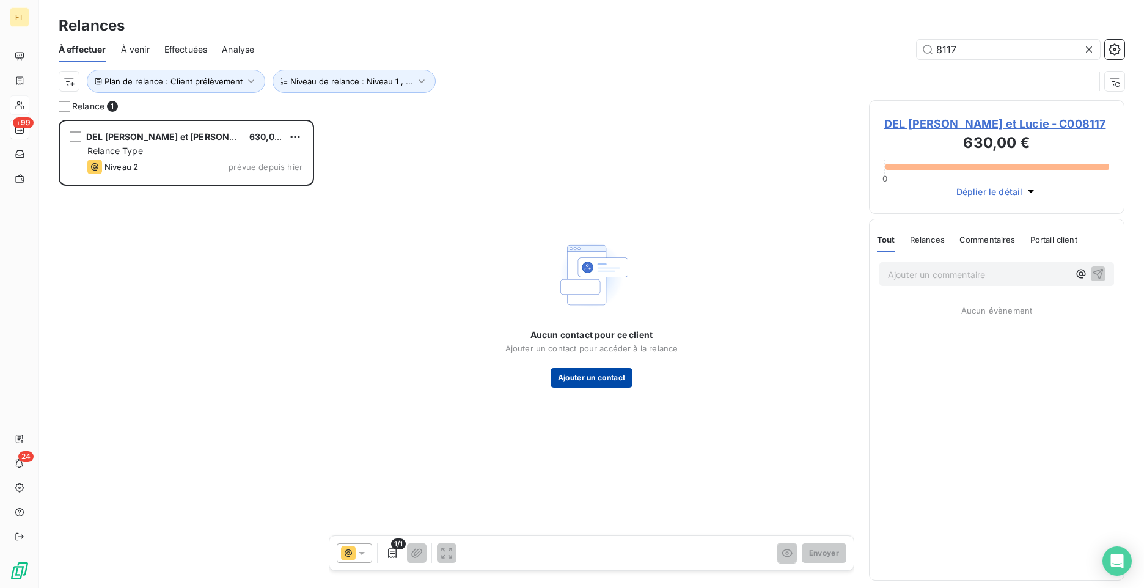
click at [584, 373] on button "Ajouter un contact" at bounding box center [592, 378] width 82 height 20
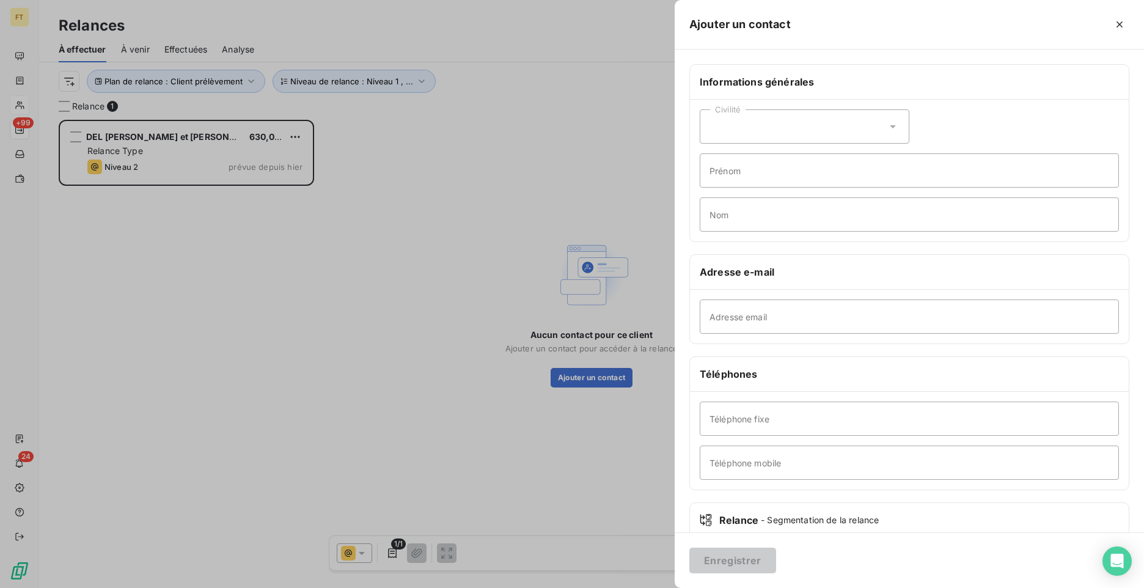
click at [733, 112] on div "Civilité" at bounding box center [805, 126] width 210 height 34
click at [729, 181] on span "Monsieur" at bounding box center [742, 180] width 37 height 12
click at [730, 186] on input "Prénom" at bounding box center [909, 170] width 419 height 34
click at [733, 177] on input "Prénom" at bounding box center [909, 170] width 419 height 34
click at [787, 167] on input "DE PRATO" at bounding box center [909, 170] width 419 height 34
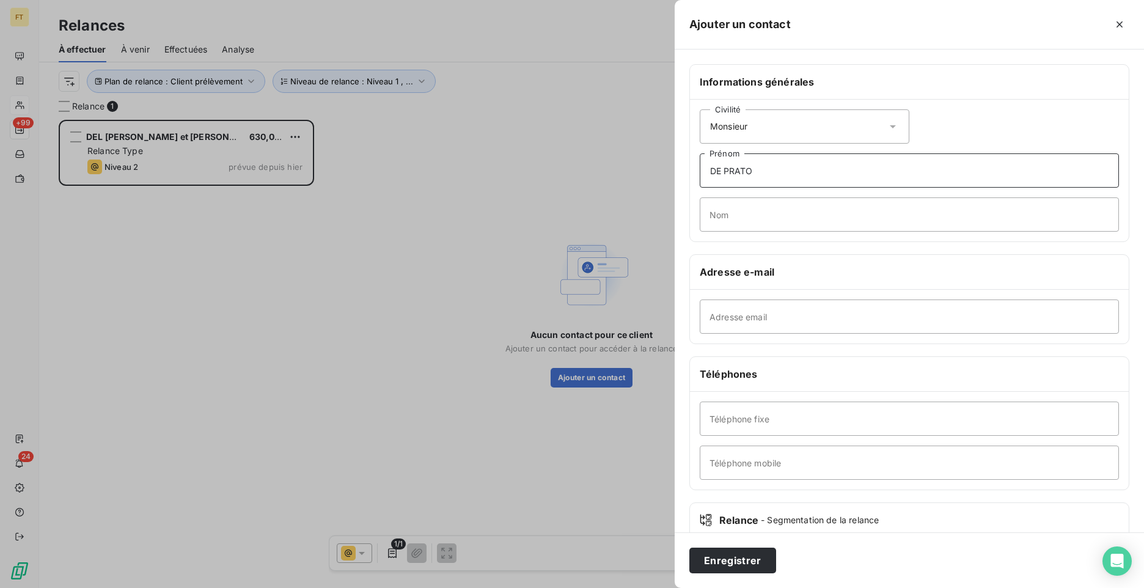
drag, startPoint x: 773, startPoint y: 176, endPoint x: 644, endPoint y: 170, distance: 129.1
click at [651, 587] on div "Ajouter un contact Informations générales Civilité Monsieur DE PRATO Prénom Nom…" at bounding box center [572, 588] width 1144 height 0
paste input "[PERSON_NAME]"
type input "DEL PRATO-PENALVER"
click at [723, 208] on input "Nom" at bounding box center [909, 214] width 419 height 34
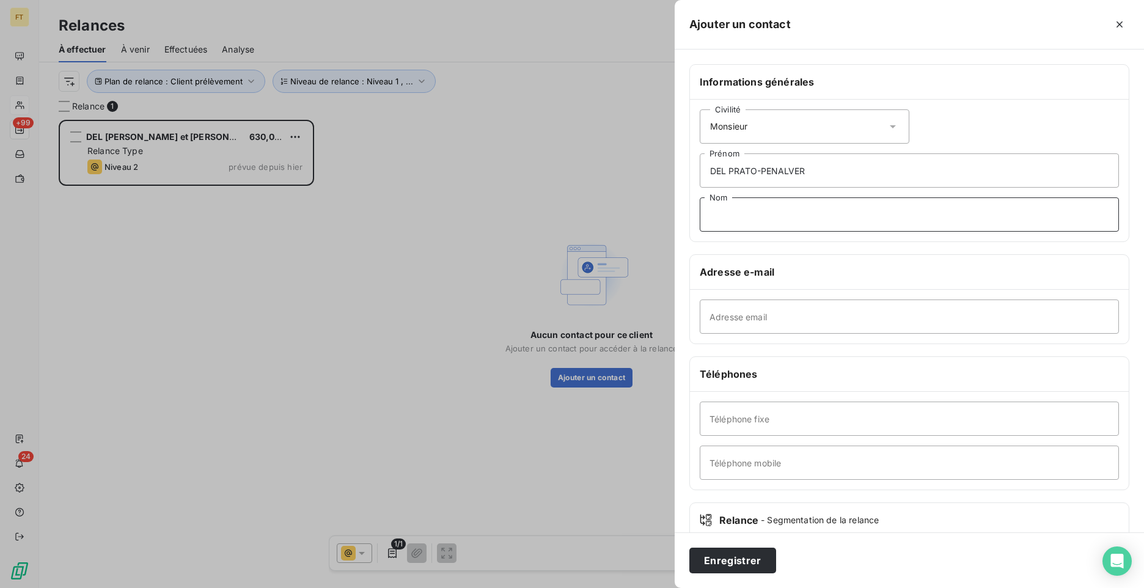
paste input "Firmin et [PERSON_NAME]"
type input "Firmin et [PERSON_NAME]"
click at [788, 320] on input "Adresse email" at bounding box center [909, 316] width 419 height 34
paste input "[EMAIL_ADDRESS][DOMAIN_NAME]"
type input "[EMAIL_ADDRESS][DOMAIN_NAME]"
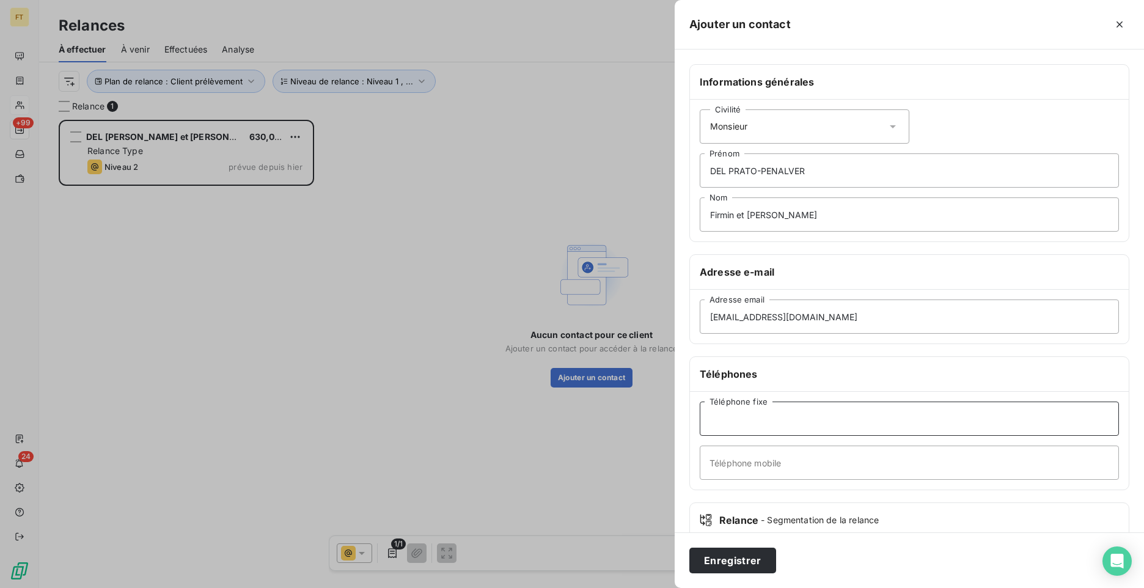
click at [777, 414] on input "Téléphone fixe" at bounding box center [909, 418] width 419 height 34
paste input "[PHONE_NUMBER]"
type input "[PHONE_NUMBER]"
drag, startPoint x: 779, startPoint y: 423, endPoint x: 642, endPoint y: 417, distance: 137.6
click at [643, 587] on div "Ajouter un contact Informations générales Civilité Monsieur DEL PRATO-PENALVER …" at bounding box center [572, 588] width 1144 height 0
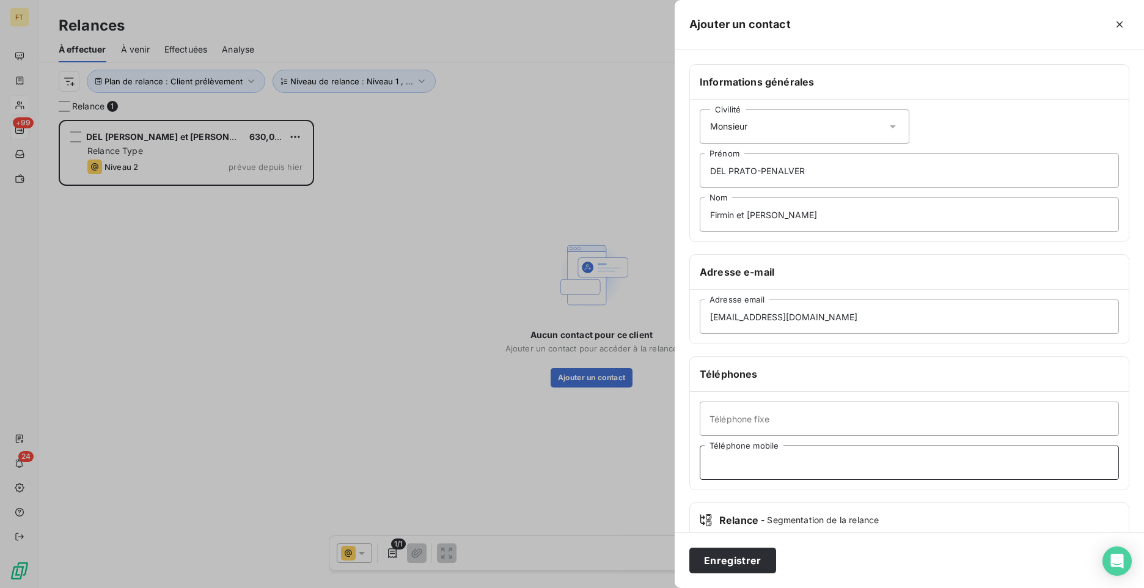
click at [792, 469] on input "Téléphone mobile" at bounding box center [909, 462] width 419 height 34
paste input "[PHONE_NUMBER]"
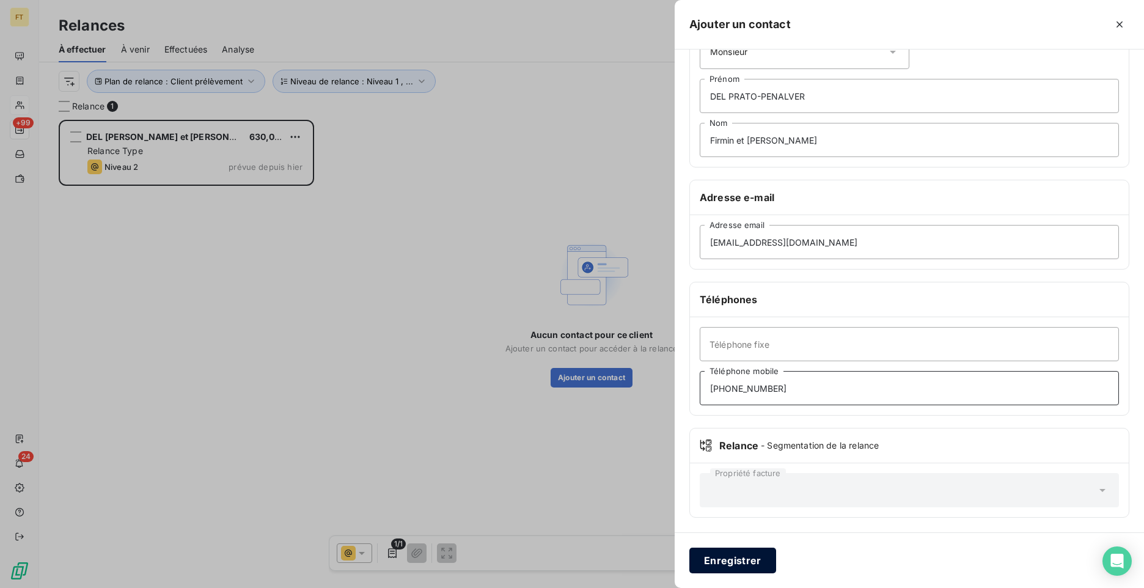
type input "[PHONE_NUMBER]"
click at [750, 563] on button "Enregistrer" at bounding box center [732, 560] width 87 height 26
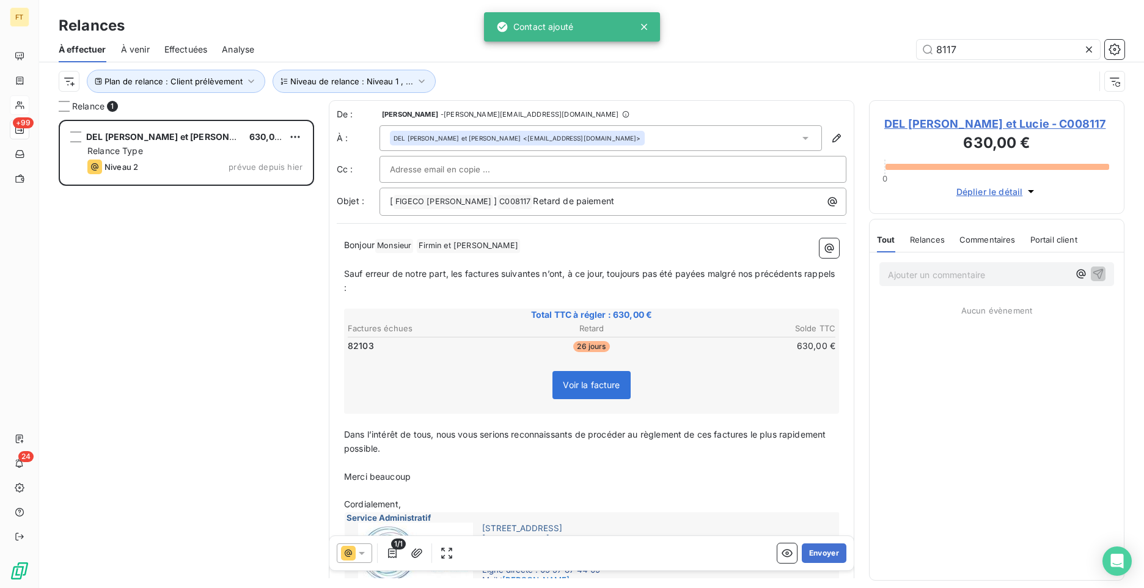
click at [354, 547] on icon at bounding box center [348, 553] width 15 height 15
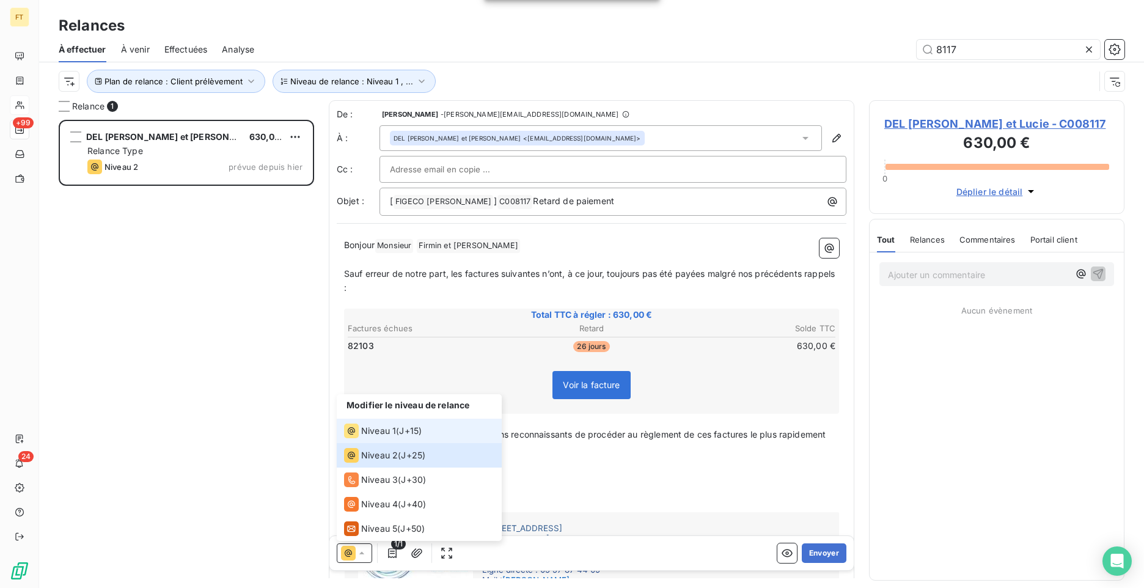
click at [390, 431] on span "Niveau 1" at bounding box center [378, 431] width 35 height 12
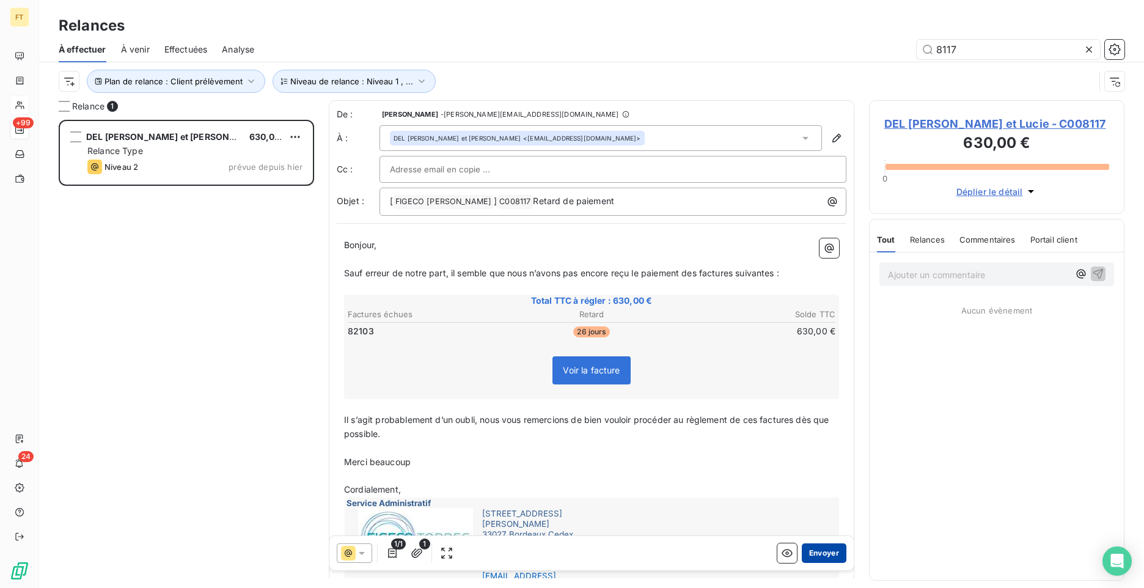
click at [824, 552] on button "Envoyer" at bounding box center [824, 553] width 45 height 20
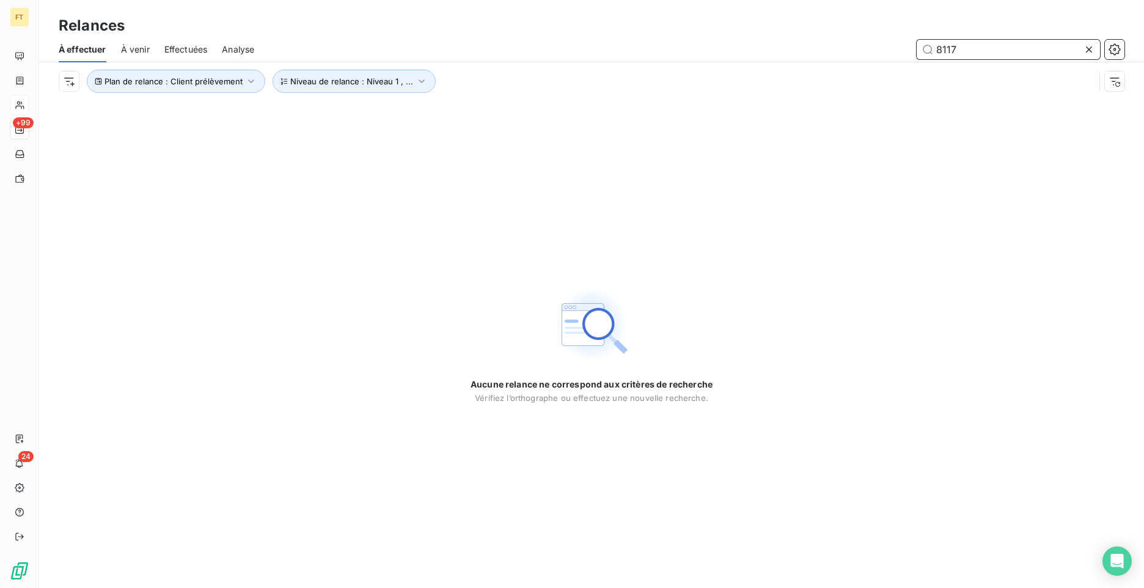
drag, startPoint x: 934, startPoint y: 51, endPoint x: 896, endPoint y: 44, distance: 37.9
click at [899, 45] on div "8117" at bounding box center [696, 50] width 855 height 20
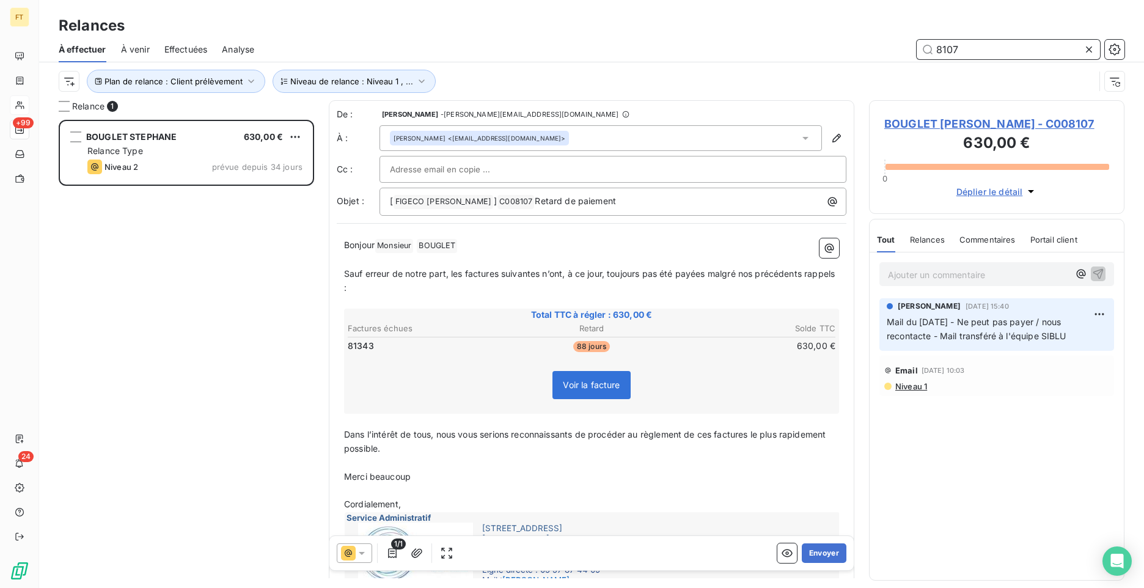
scroll to position [459, 246]
click at [926, 259] on div "Ajouter un commentaire ﻿" at bounding box center [996, 273] width 254 height 43
click at [924, 271] on p "Ajouter un commentaire ﻿" at bounding box center [978, 274] width 181 height 15
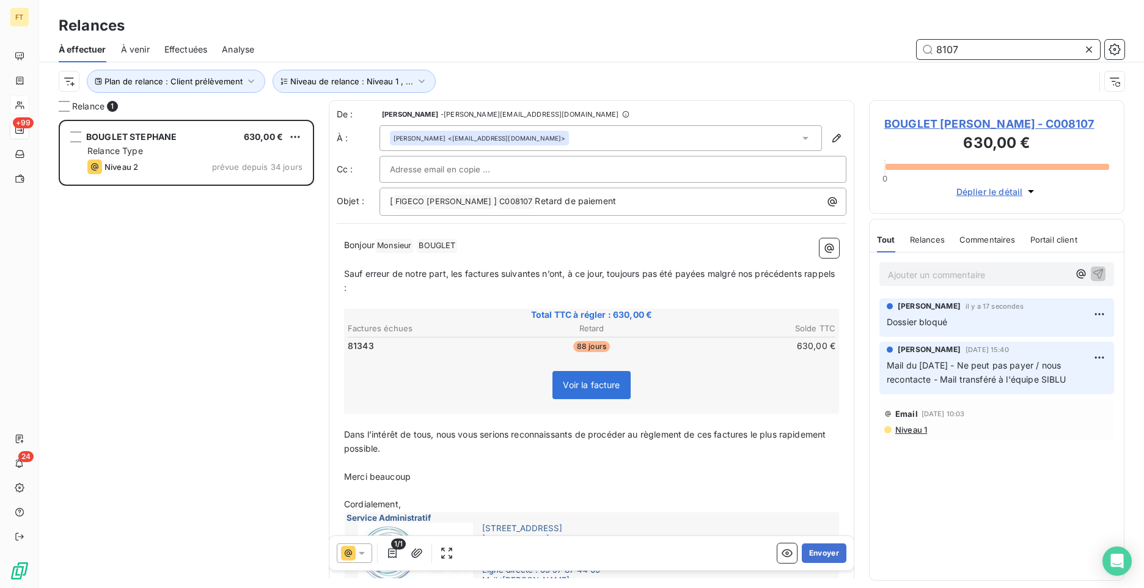
drag, startPoint x: 959, startPoint y: 48, endPoint x: 898, endPoint y: 38, distance: 61.8
click at [910, 43] on div "8107" at bounding box center [696, 50] width 855 height 20
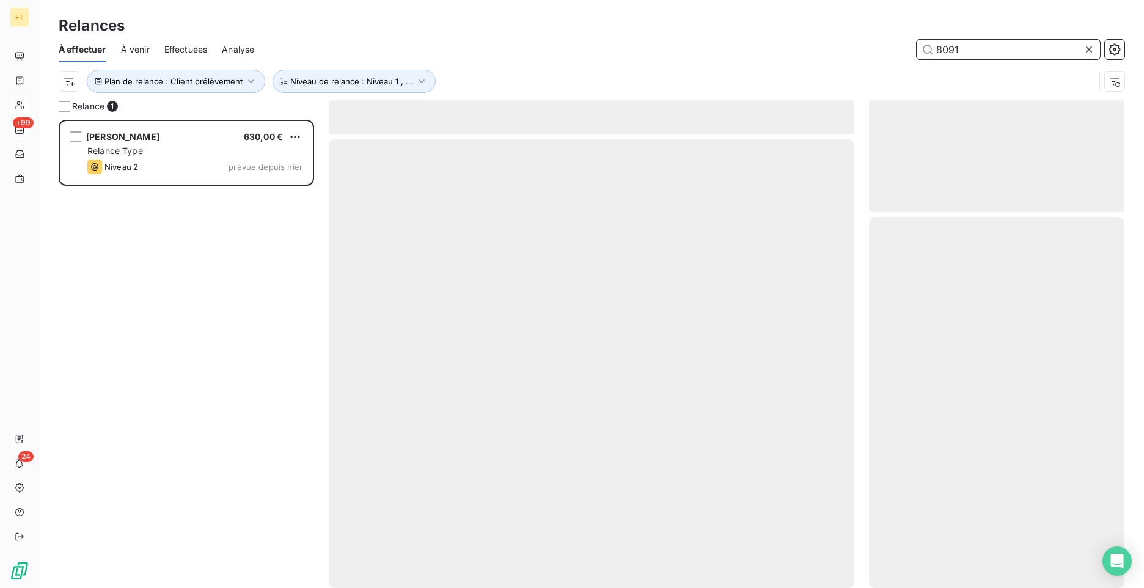
scroll to position [459, 246]
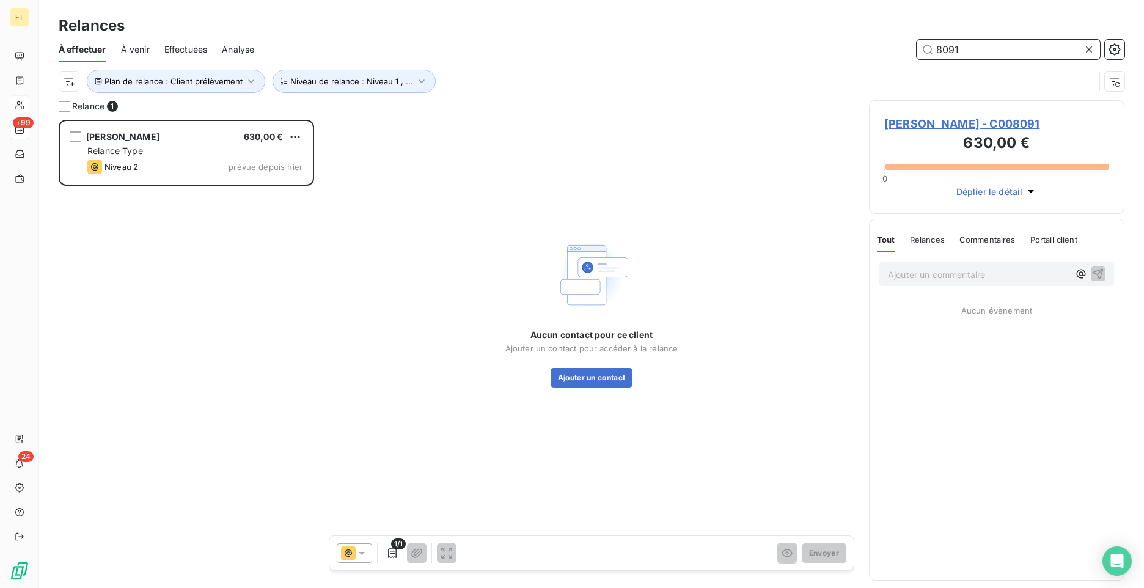
drag, startPoint x: 944, startPoint y: 50, endPoint x: 921, endPoint y: 44, distance: 24.0
click at [924, 45] on input "8091" at bounding box center [1008, 50] width 183 height 20
type input "5075"
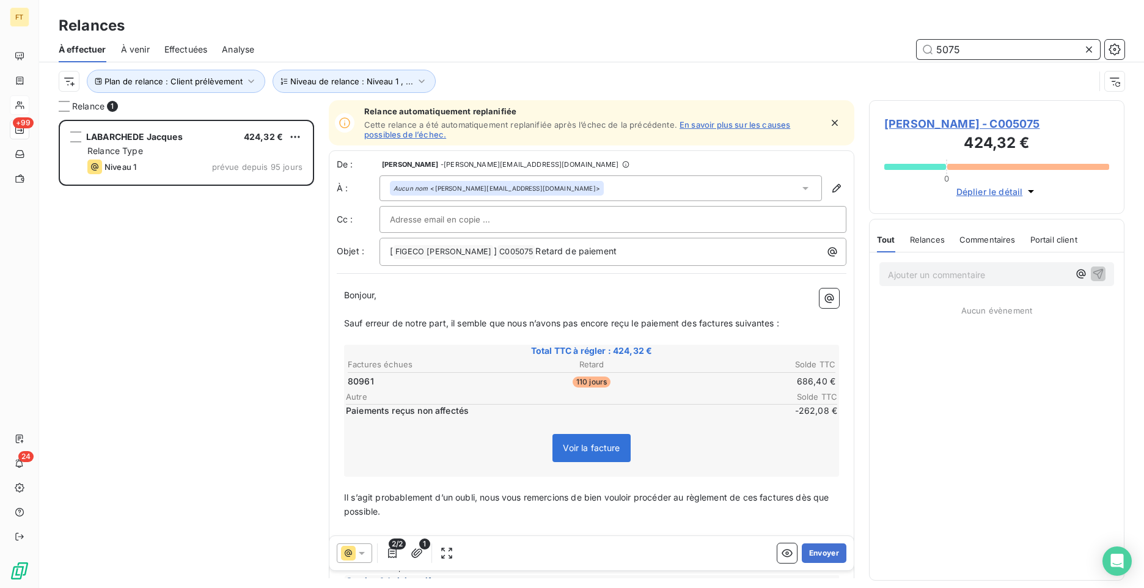
scroll to position [459, 246]
click at [202, 293] on div "[PERSON_NAME] 424,32 € Relance Type Niveau 1 prévue depuis 95 jours" at bounding box center [186, 354] width 255 height 468
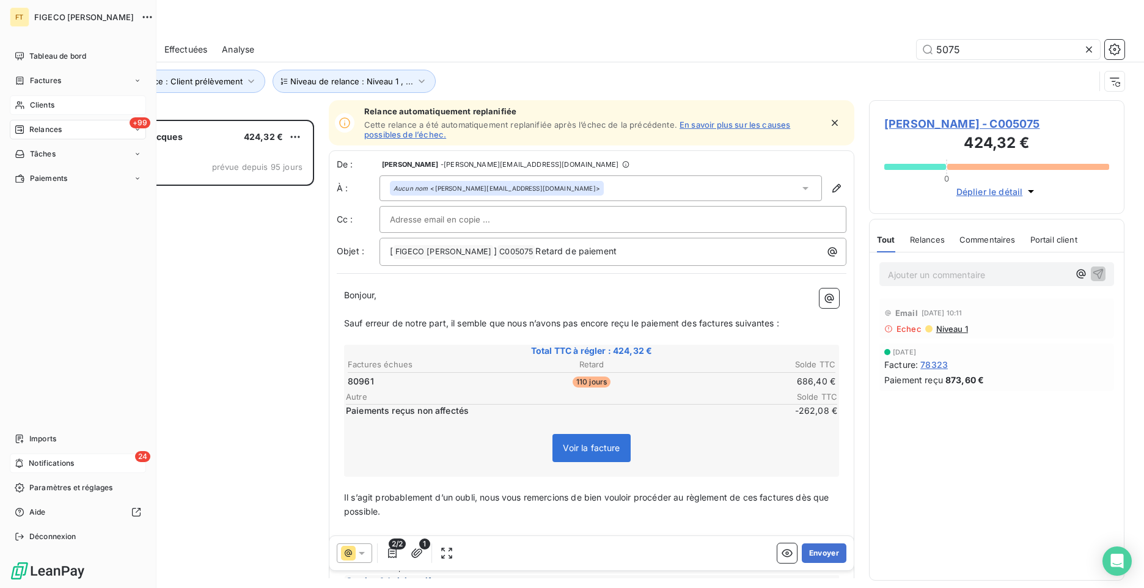
click at [16, 456] on div "24 Notifications" at bounding box center [78, 463] width 136 height 20
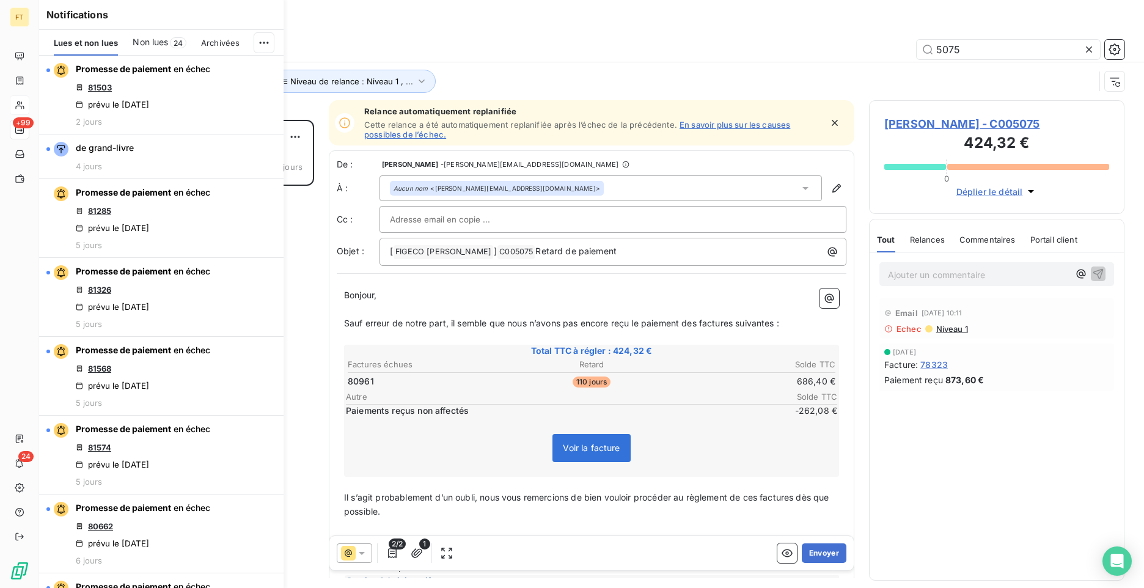
click at [325, 47] on div "5075" at bounding box center [696, 50] width 855 height 20
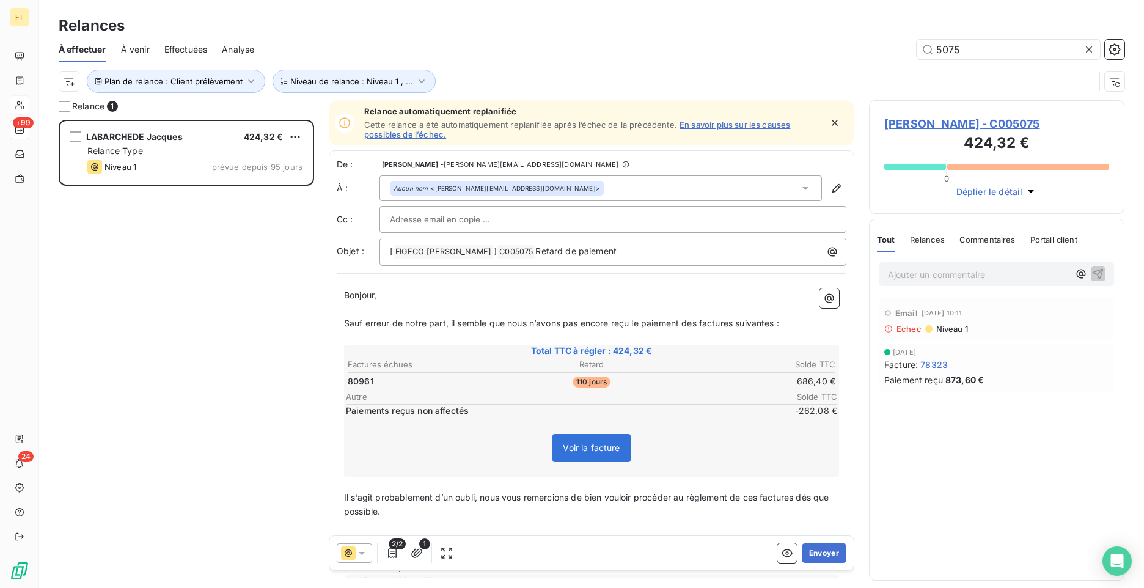
click at [211, 257] on div "[PERSON_NAME] 424,32 € Relance Type Niveau 1 prévue depuis 95 jours" at bounding box center [186, 354] width 255 height 468
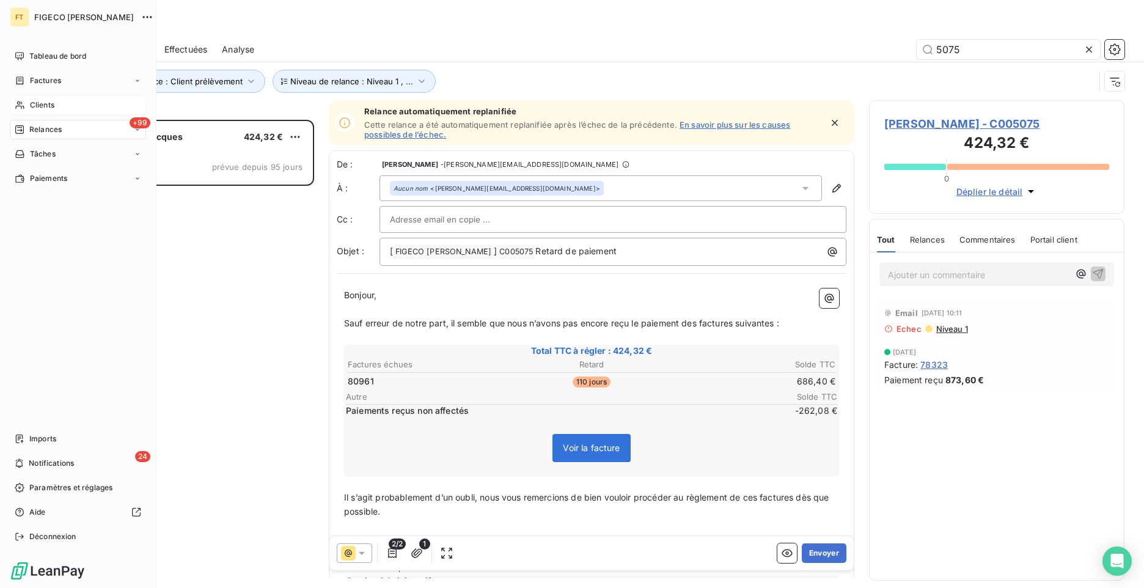
click at [18, 128] on icon at bounding box center [19, 129] width 9 height 9
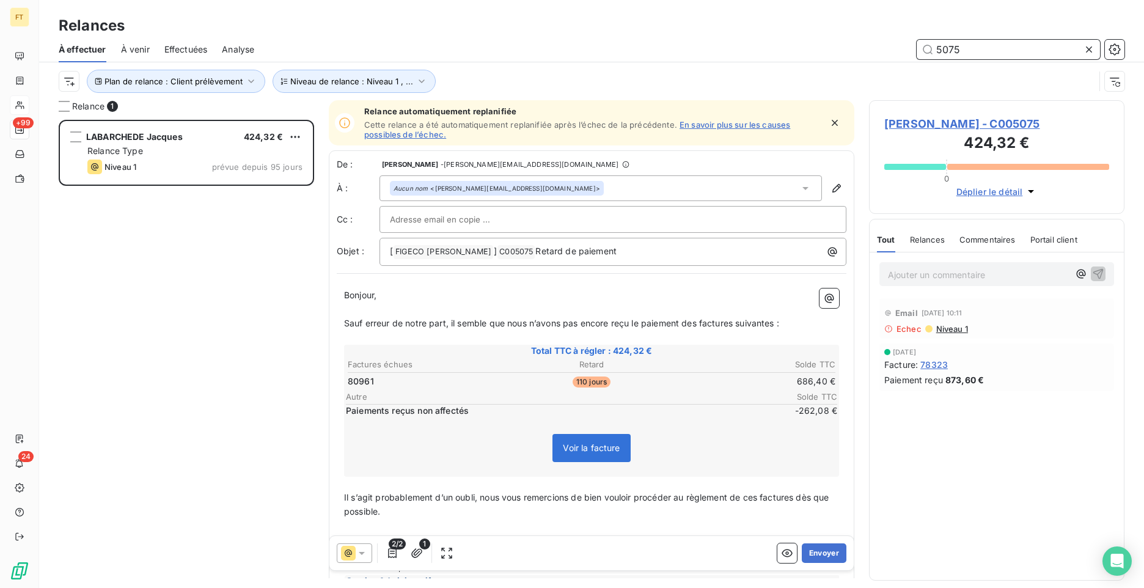
click at [967, 47] on input "5075" at bounding box center [1008, 50] width 183 height 20
click at [984, 120] on span "[PERSON_NAME] - C005075" at bounding box center [996, 123] width 225 height 16
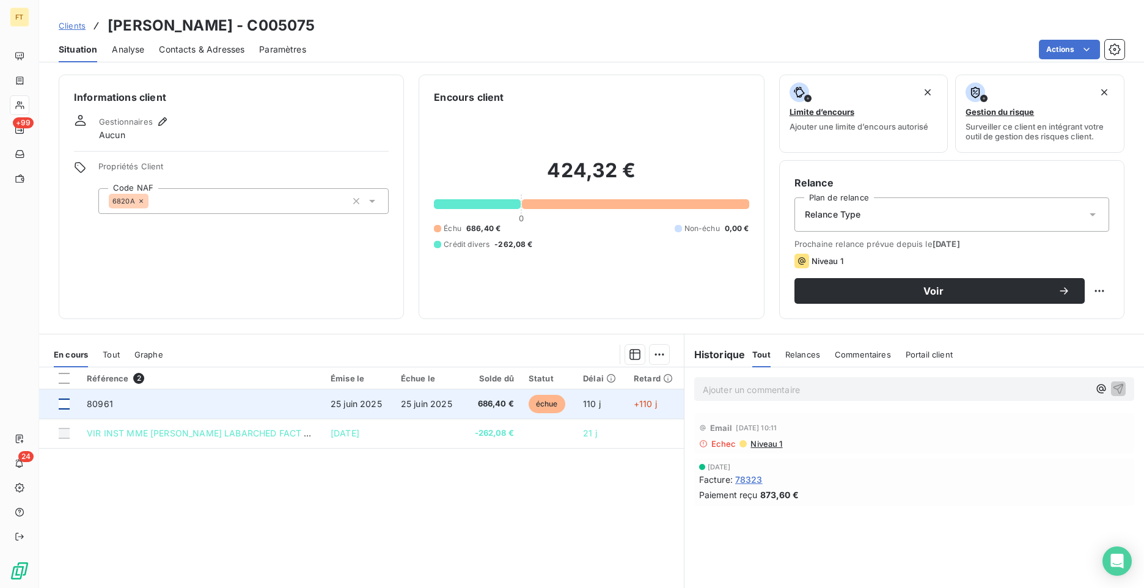
click at [65, 401] on div at bounding box center [64, 403] width 11 height 11
click at [354, 398] on span "25 juin 2025" at bounding box center [356, 403] width 51 height 10
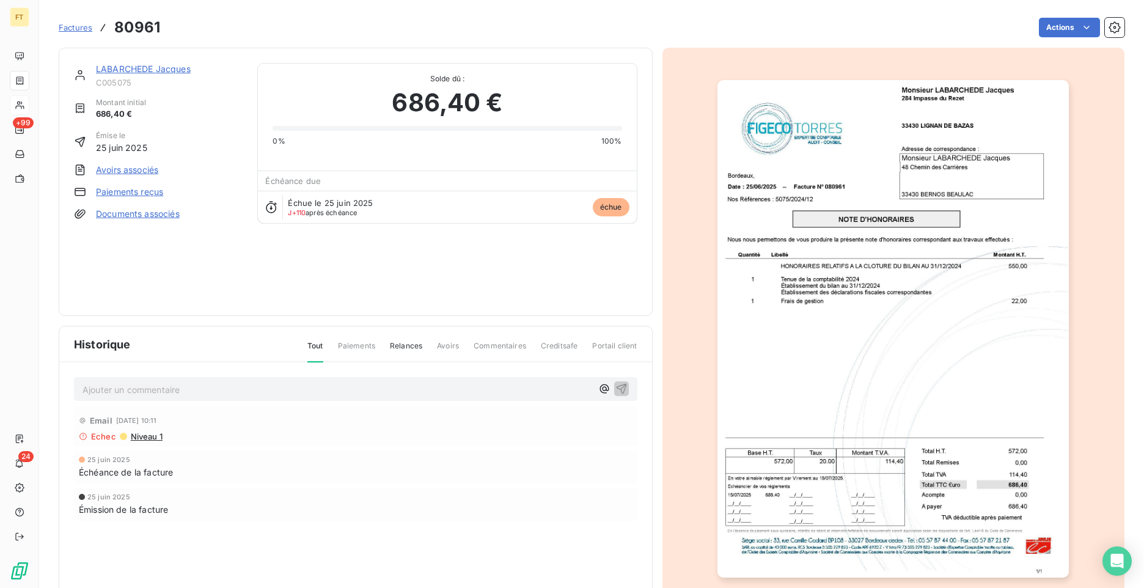
click at [145, 192] on link "Paiements reçus" at bounding box center [129, 192] width 67 height 12
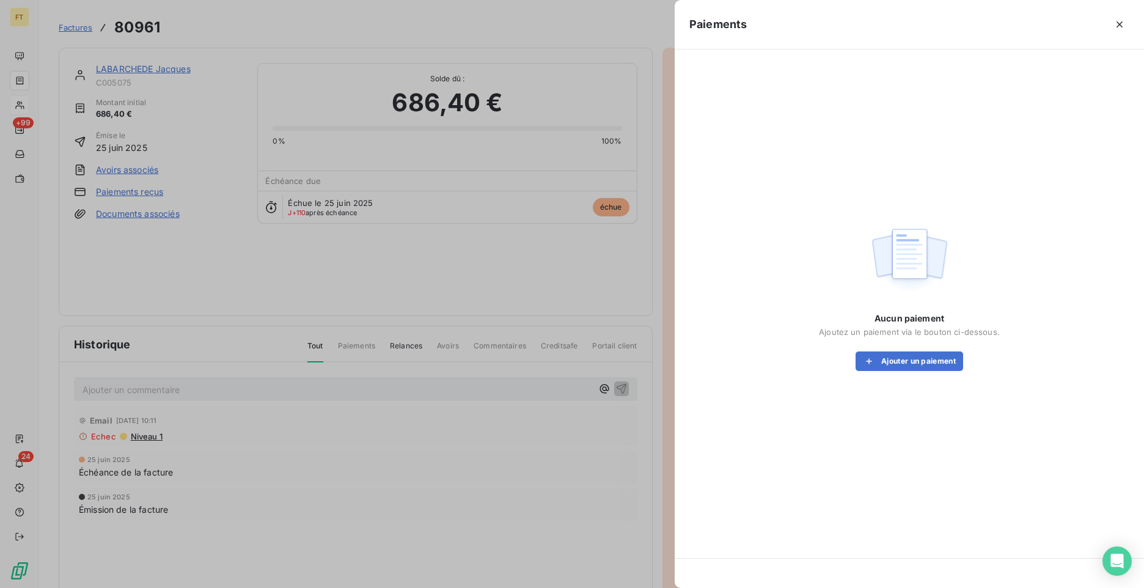
click at [929, 345] on div "Aucun paiement Ajoutez un paiement via le bouton ci-dessous. Ajouter un paiement" at bounding box center [909, 341] width 181 height 59
click at [939, 356] on button "Ajouter un paiement" at bounding box center [909, 361] width 108 height 20
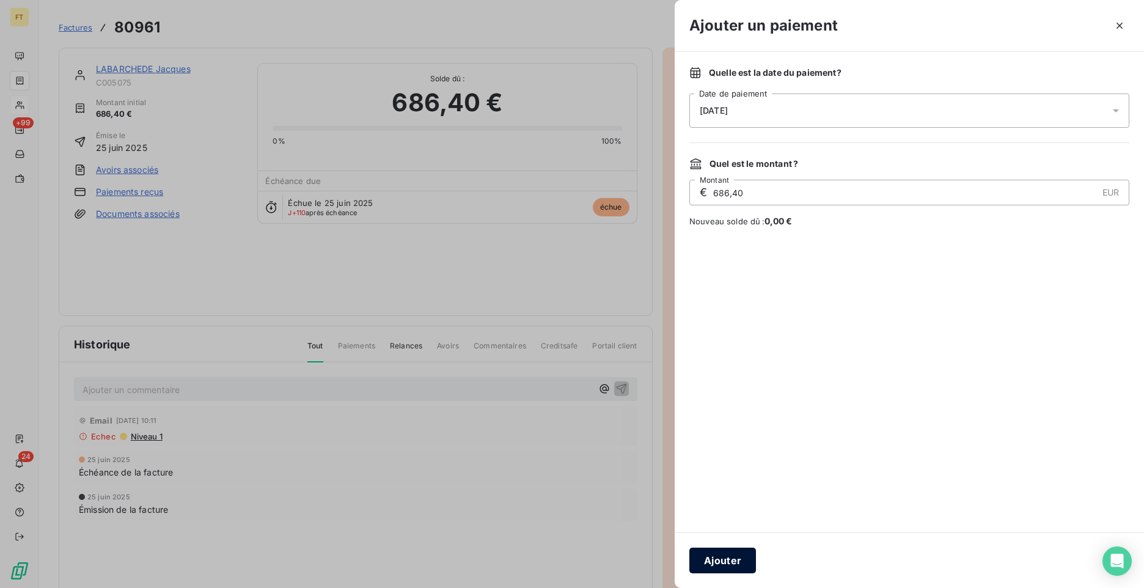
click at [732, 562] on button "Ajouter" at bounding box center [722, 560] width 67 height 26
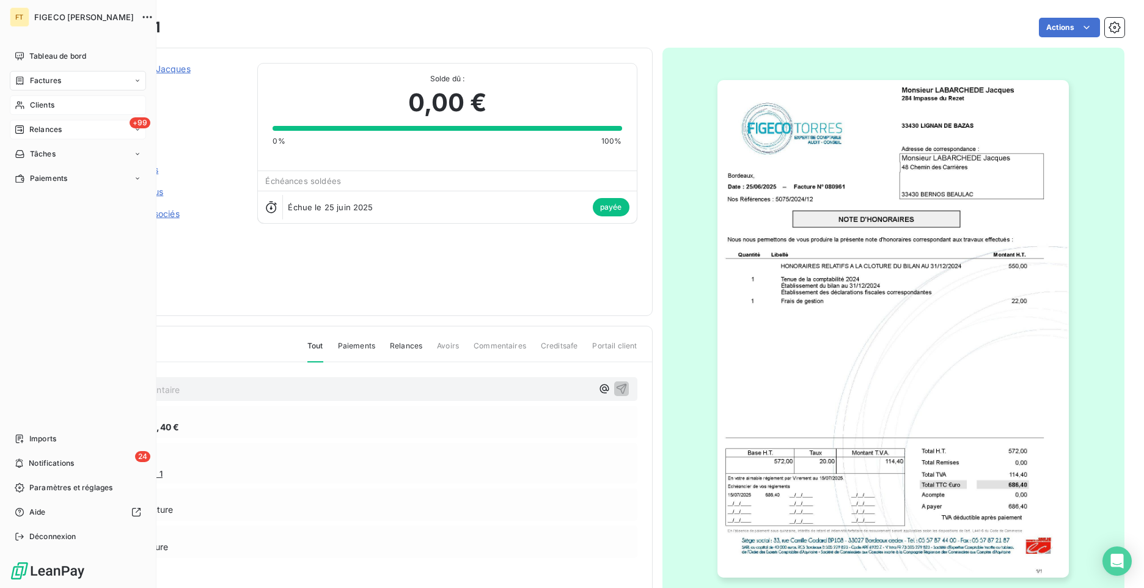
click at [18, 125] on icon at bounding box center [20, 130] width 10 height 10
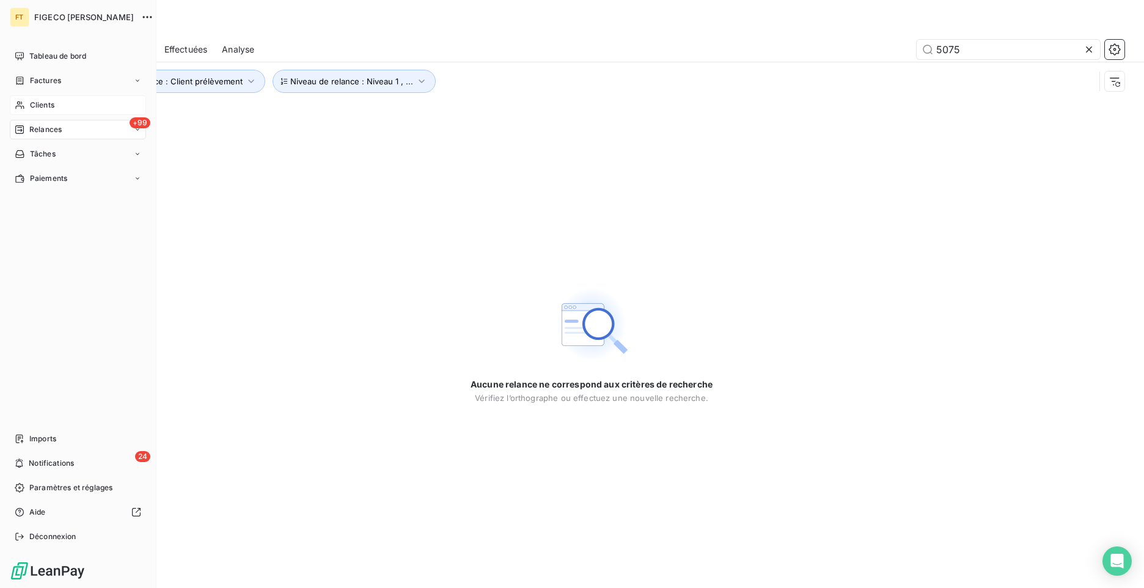
click at [21, 131] on icon at bounding box center [19, 129] width 9 height 9
click at [40, 126] on span "Relances" at bounding box center [45, 129] width 32 height 11
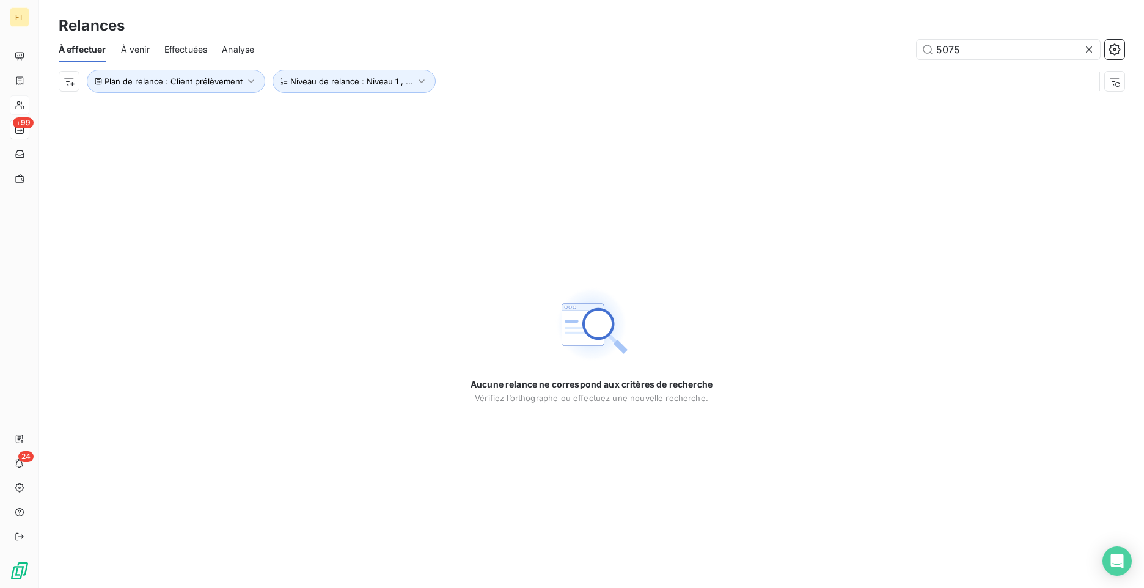
click at [1093, 53] on icon at bounding box center [1089, 49] width 12 height 12
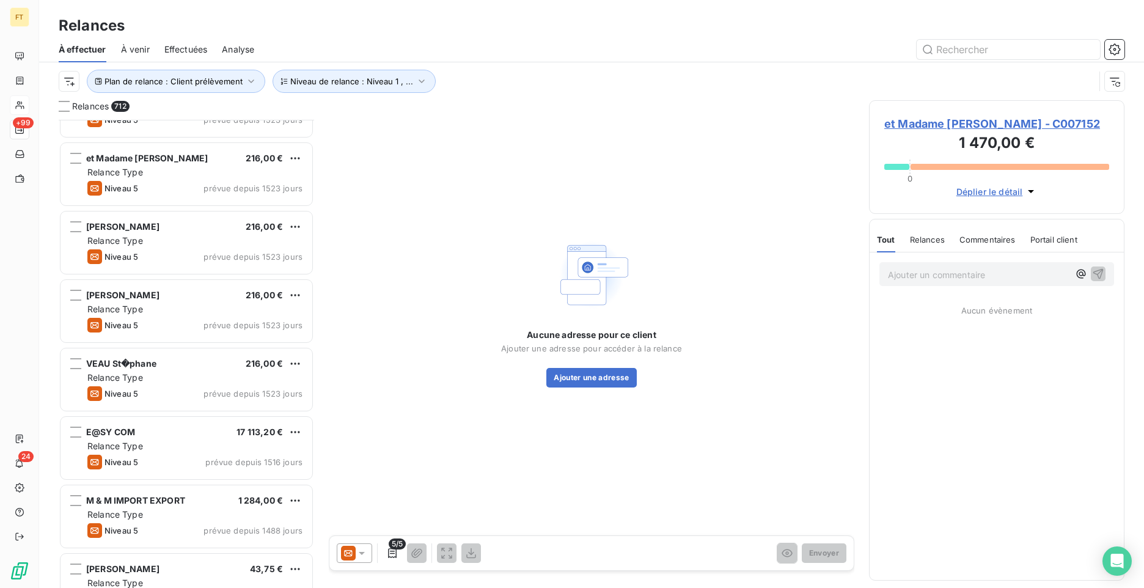
scroll to position [2353, 0]
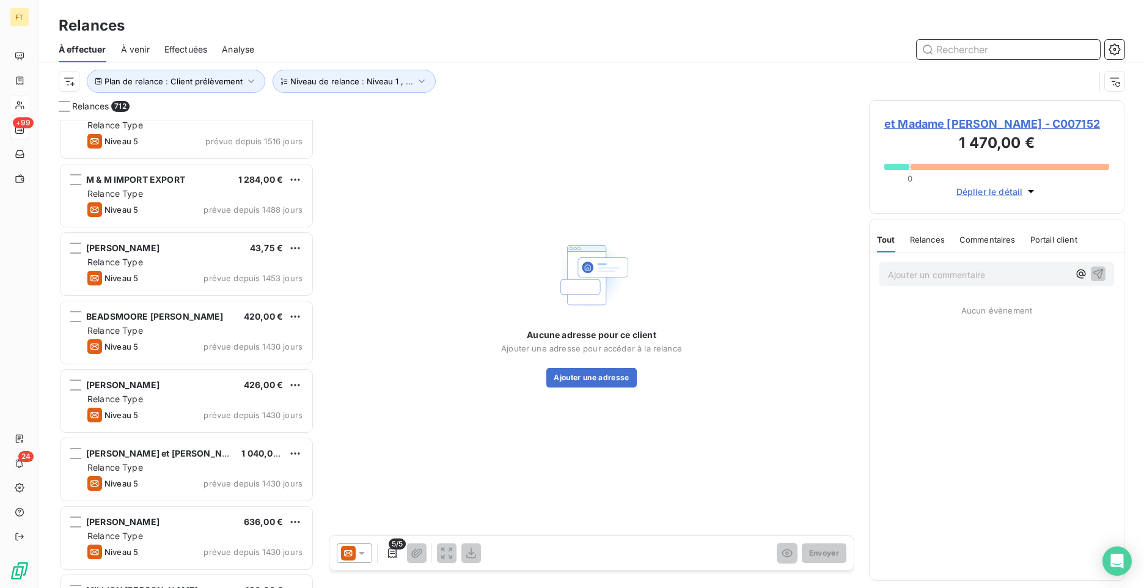
click at [950, 45] on input "text" at bounding box center [1008, 50] width 183 height 20
type input "5038"
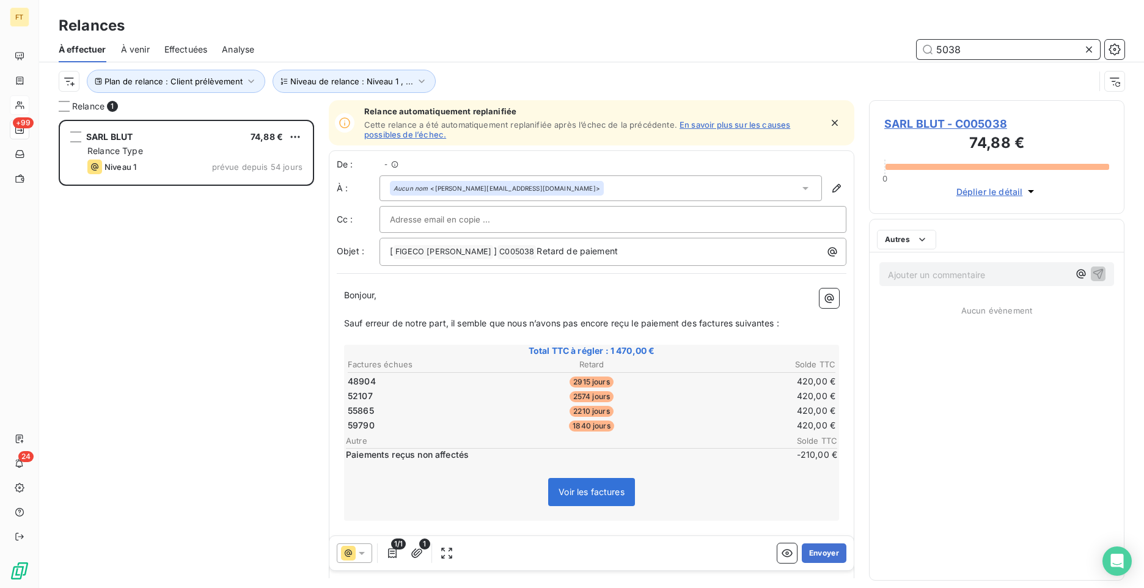
scroll to position [459, 246]
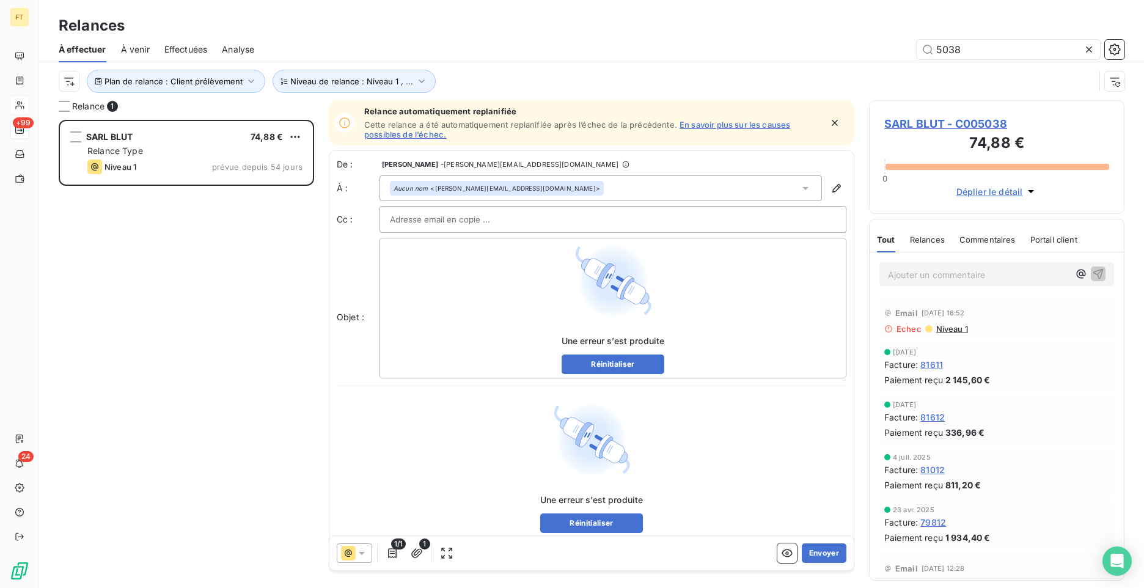
click at [734, 149] on div "Relance automatiquement replanifiée Cette relance a été automatiquement replani…" at bounding box center [591, 327] width 525 height 455
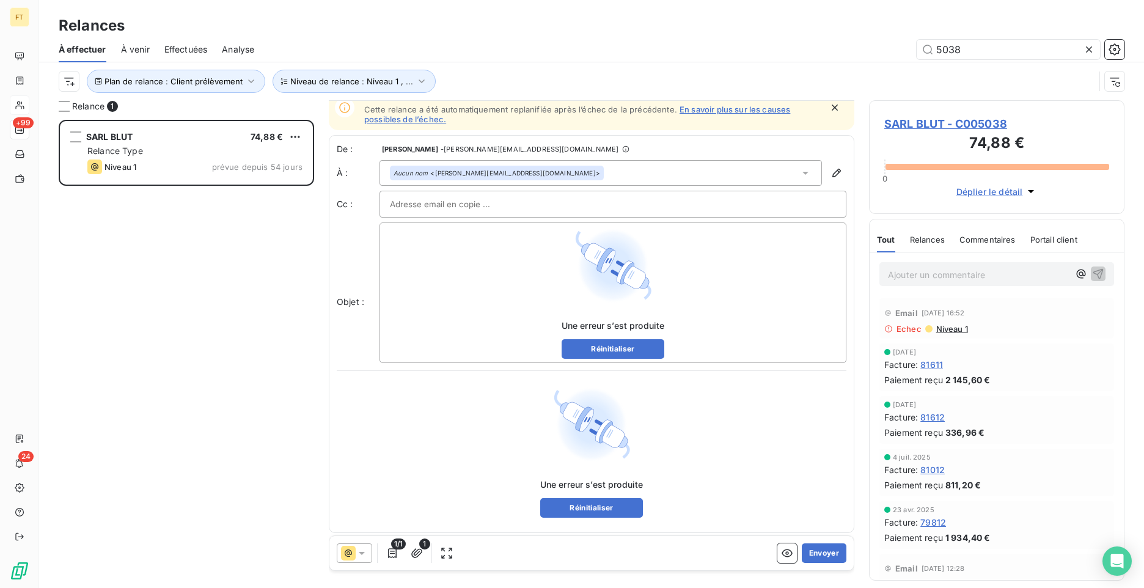
click at [546, 156] on div "De : [PERSON_NAME] - [PERSON_NAME][EMAIL_ADDRESS][DOMAIN_NAME] À : Aucun nom <[…" at bounding box center [592, 253] width 510 height 220
click at [362, 548] on icon at bounding box center [362, 553] width 12 height 12
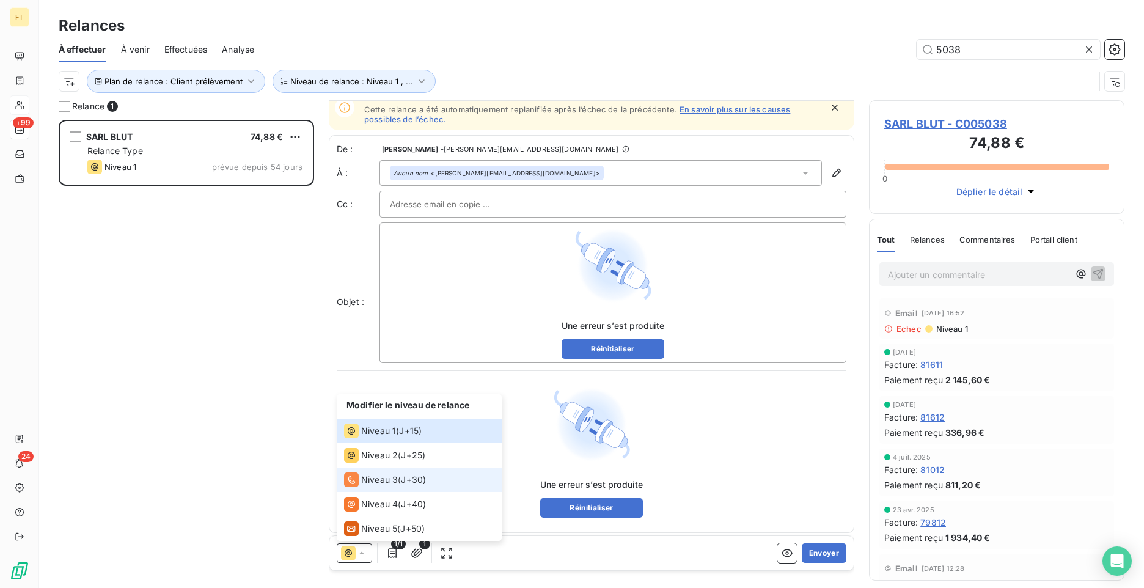
click at [389, 484] on span "Niveau 3" at bounding box center [379, 480] width 37 height 12
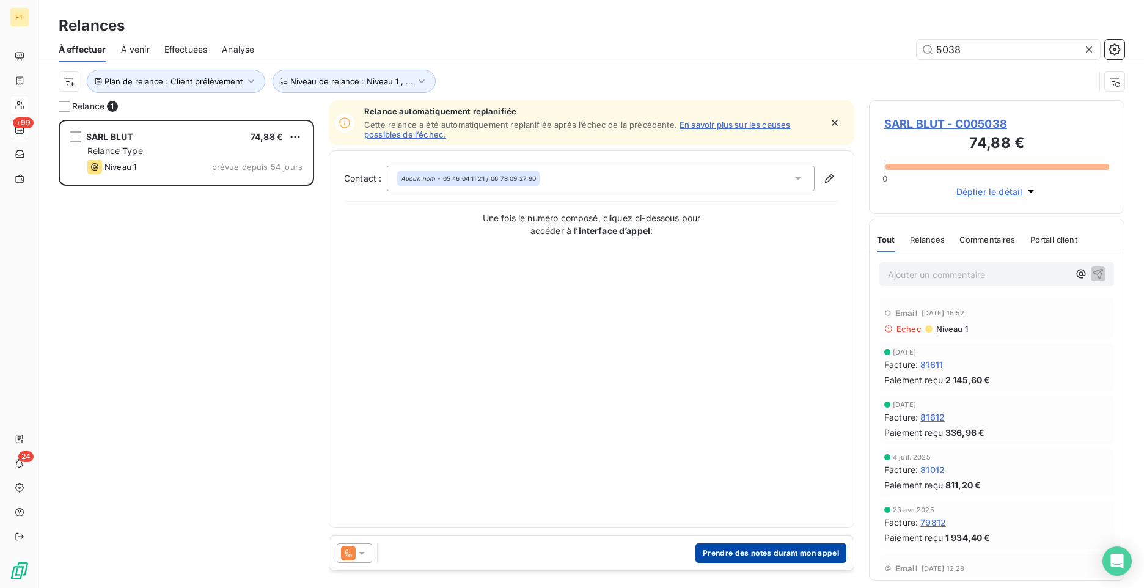
click at [713, 557] on button "Prendre des notes durant mon appel" at bounding box center [770, 553] width 151 height 20
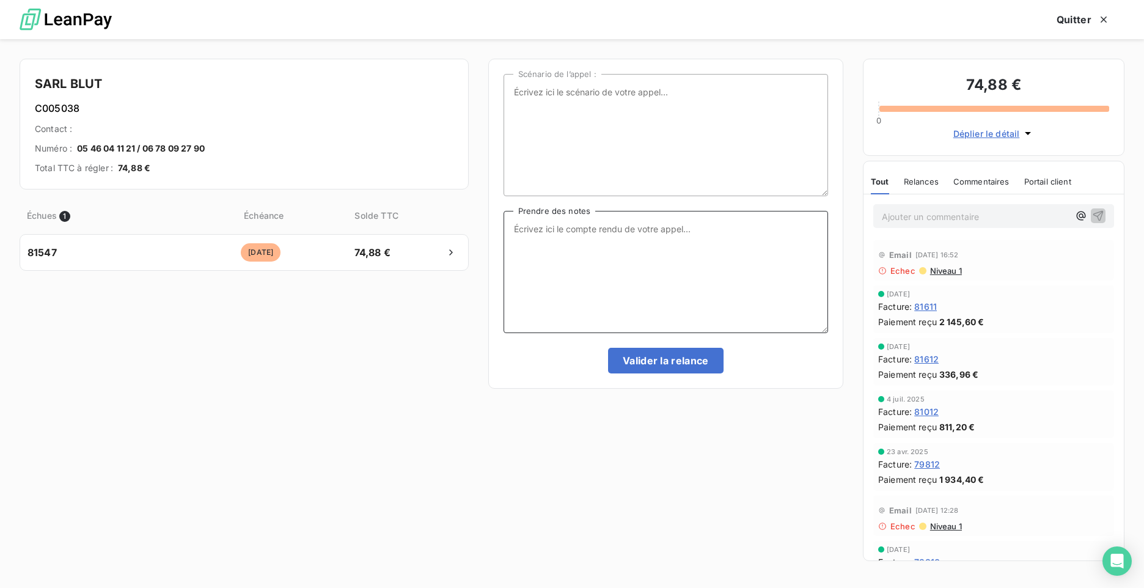
click at [583, 243] on textarea "Prendre des notes" at bounding box center [665, 272] width 324 height 122
type textarea "Envoi mail"
click at [646, 365] on button "Valider la relance" at bounding box center [665, 361] width 115 height 26
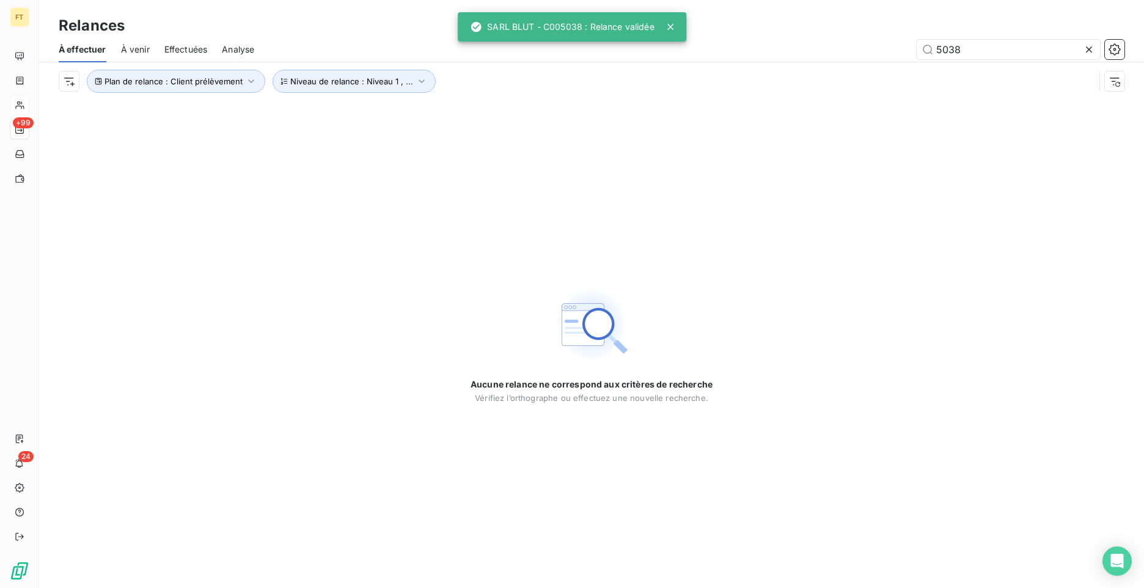
click at [1088, 54] on icon at bounding box center [1089, 49] width 12 height 12
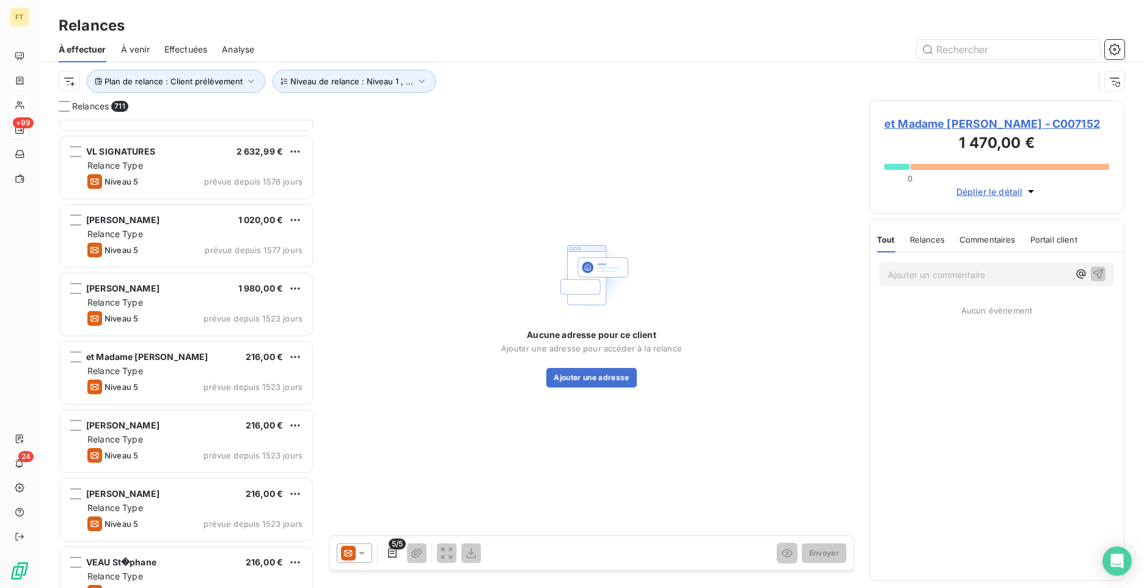
scroll to position [1910, 0]
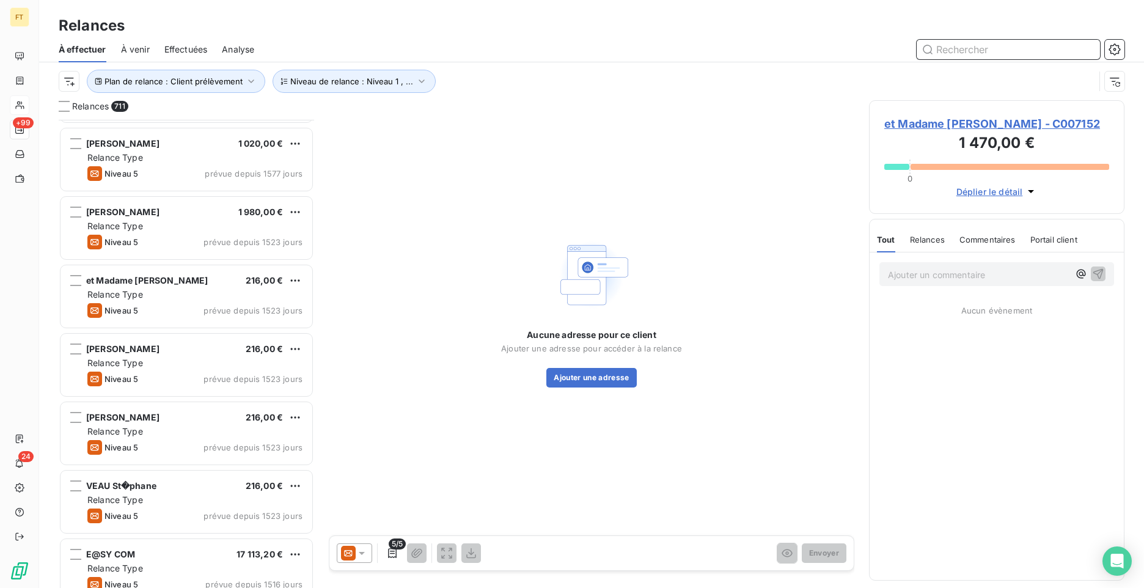
click at [997, 51] on input "text" at bounding box center [1008, 50] width 183 height 20
type input "c002656"
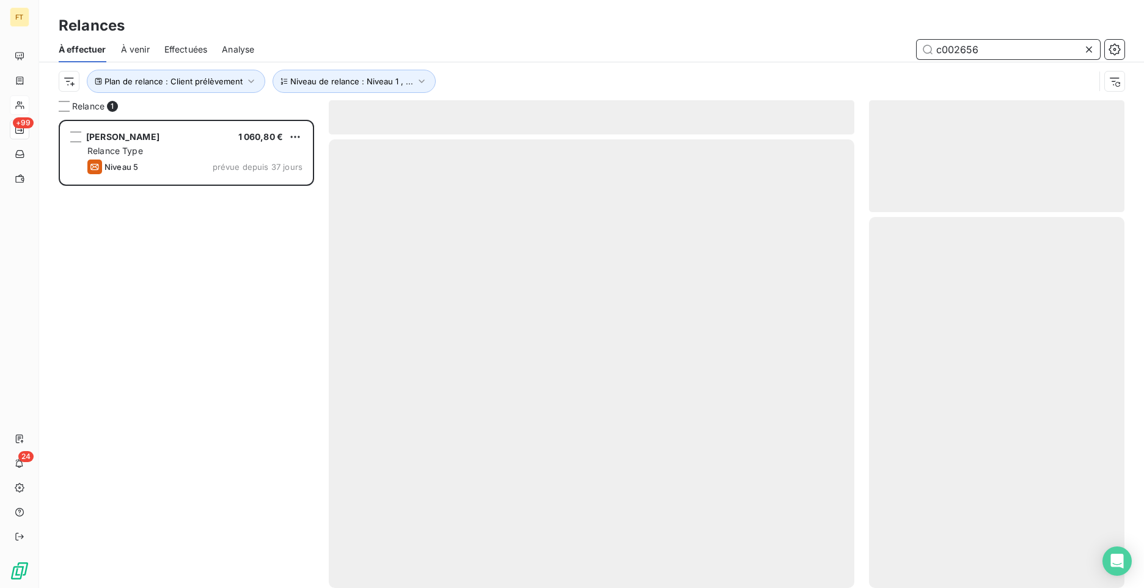
scroll to position [459, 246]
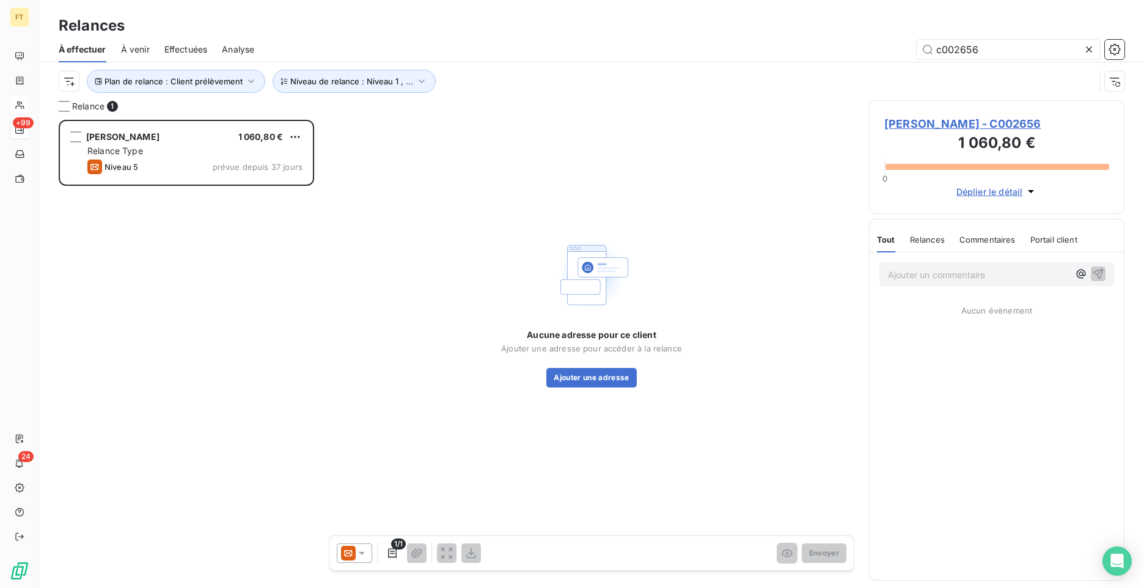
click at [348, 554] on icon at bounding box center [348, 553] width 15 height 15
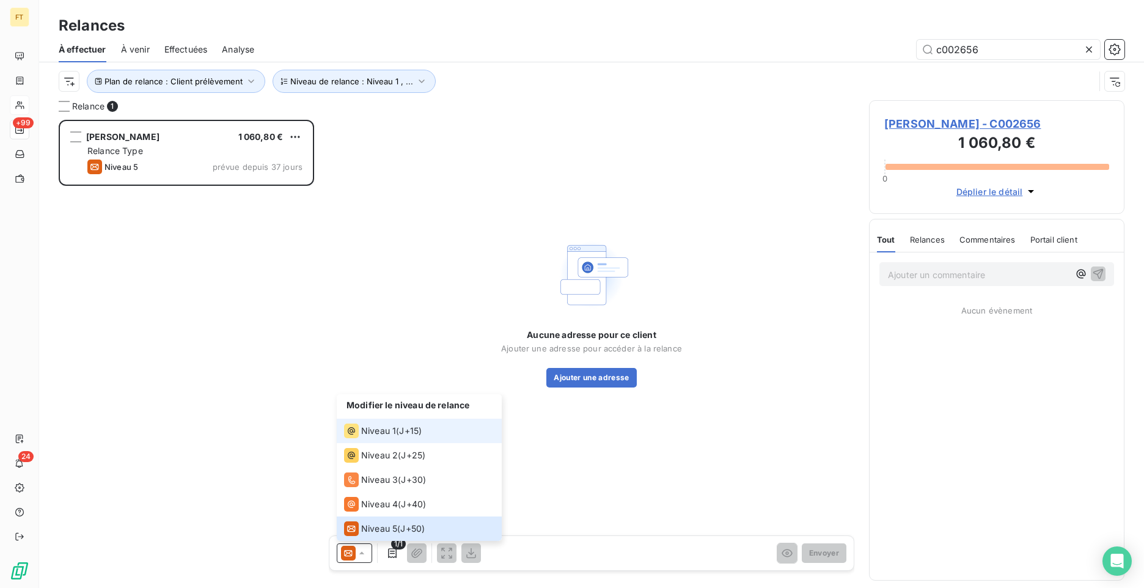
click at [387, 434] on span "Niveau 1" at bounding box center [378, 431] width 35 height 12
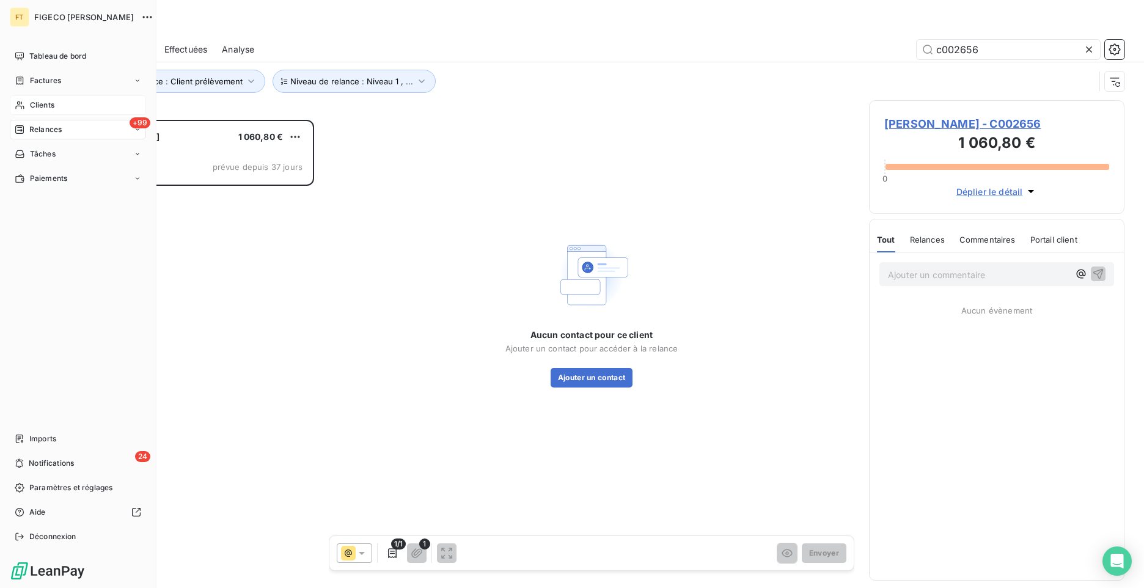
click at [18, 212] on div "Tableau de bord Factures Clients +99 Relances Tâches Paiements Imports 24 Notif…" at bounding box center [78, 296] width 136 height 500
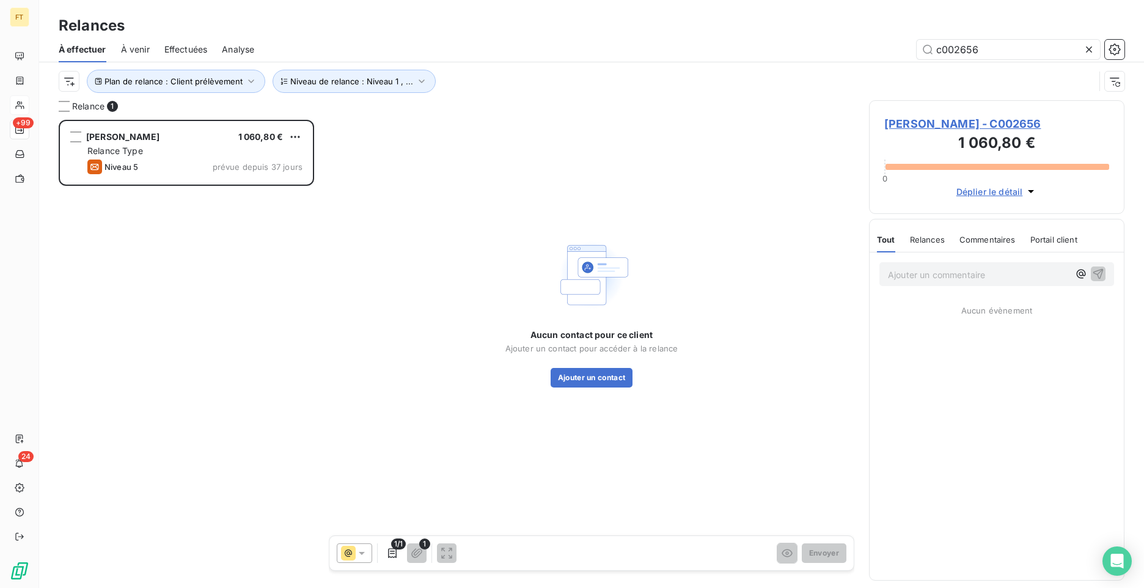
click at [227, 345] on div "[PERSON_NAME] 1 060,80 € Relance Type Niveau 5 prévue depuis 37 jours" at bounding box center [186, 354] width 255 height 468
